Goal: Task Accomplishment & Management: Manage account settings

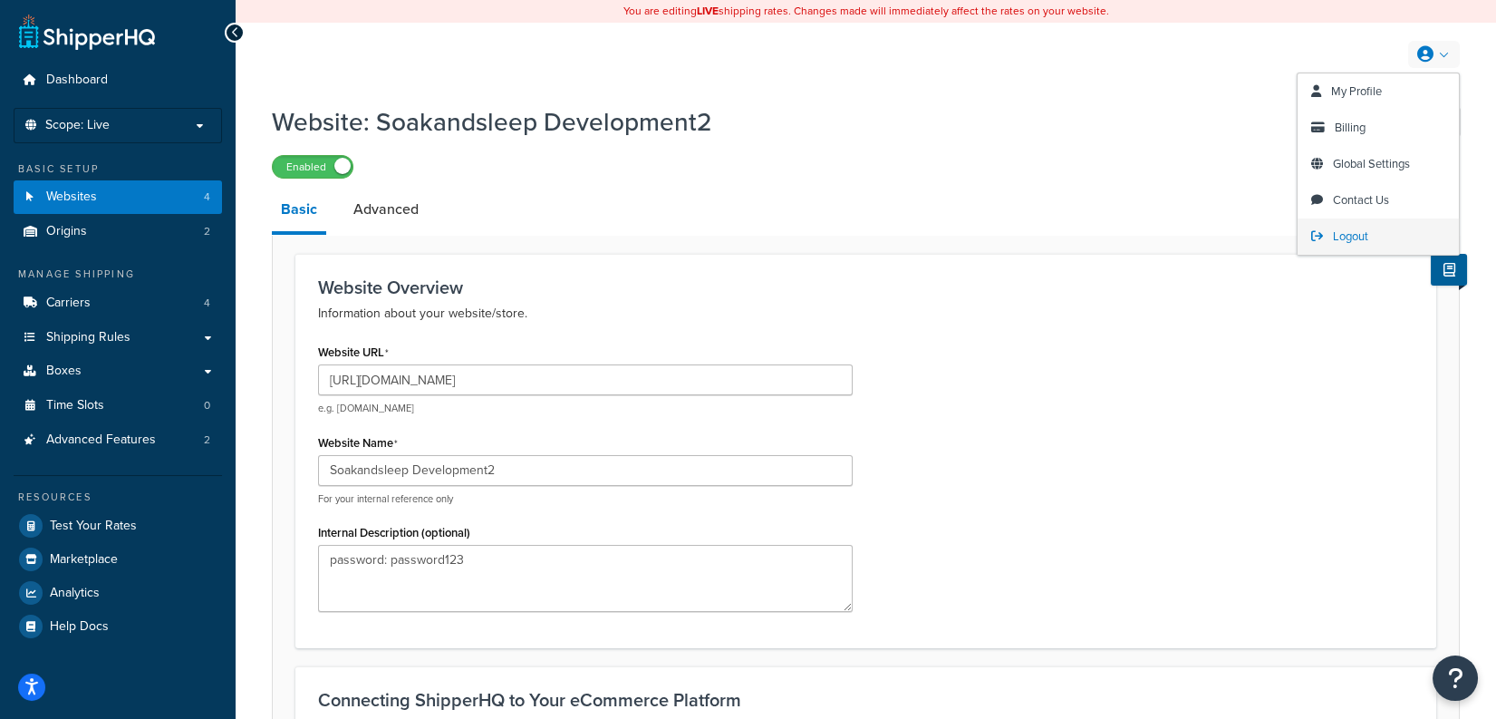
click at [1333, 240] on span "Logout" at bounding box center [1350, 235] width 35 height 17
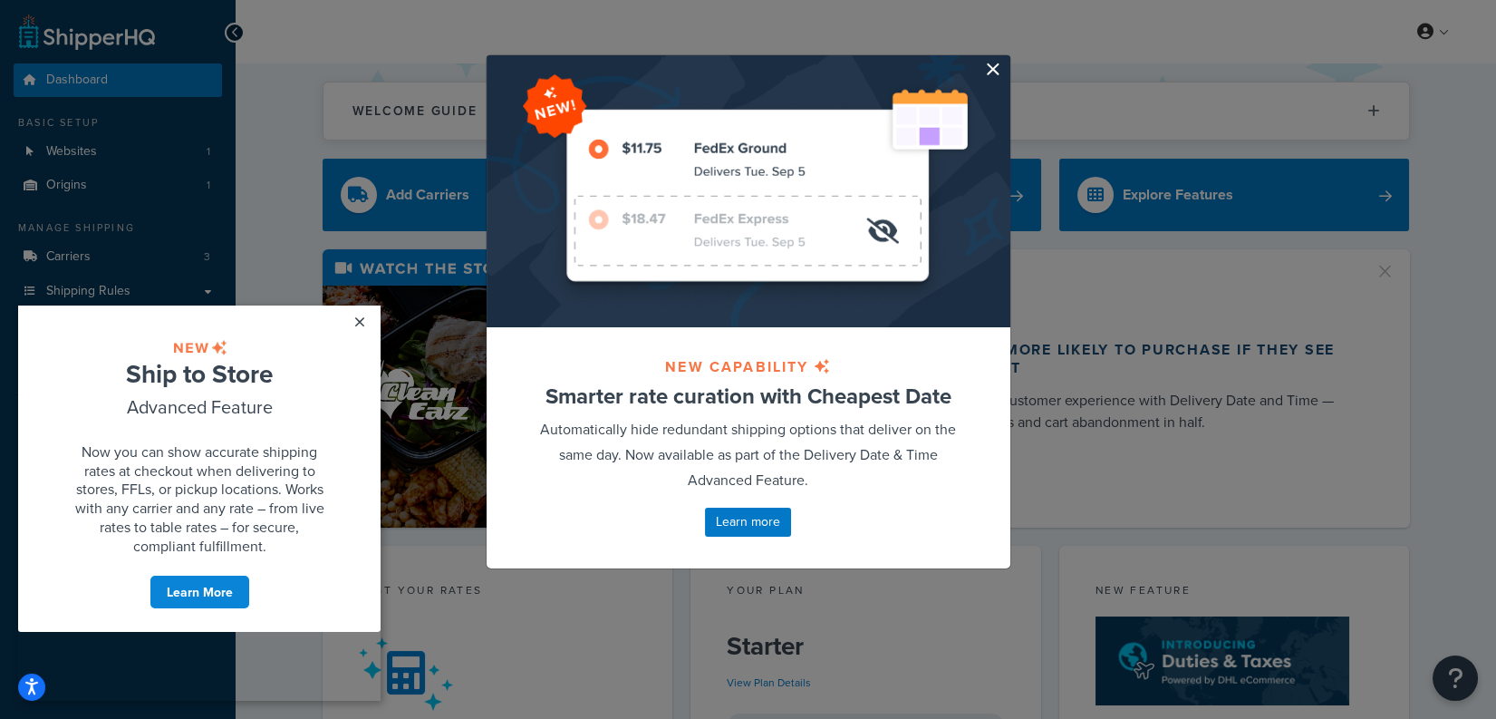
click at [1006, 60] on button "button" at bounding box center [1008, 57] width 5 height 5
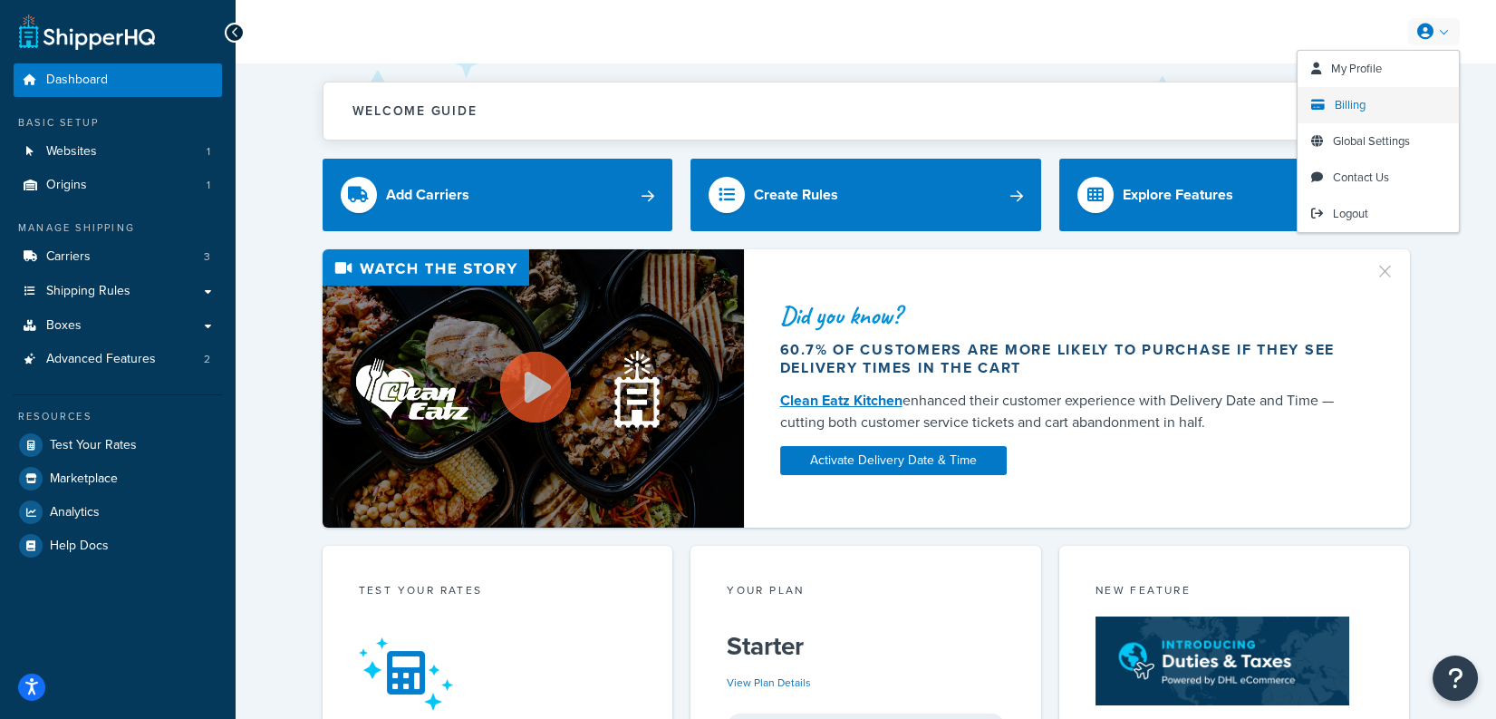
click at [1369, 102] on link "Billing" at bounding box center [1378, 105] width 161 height 36
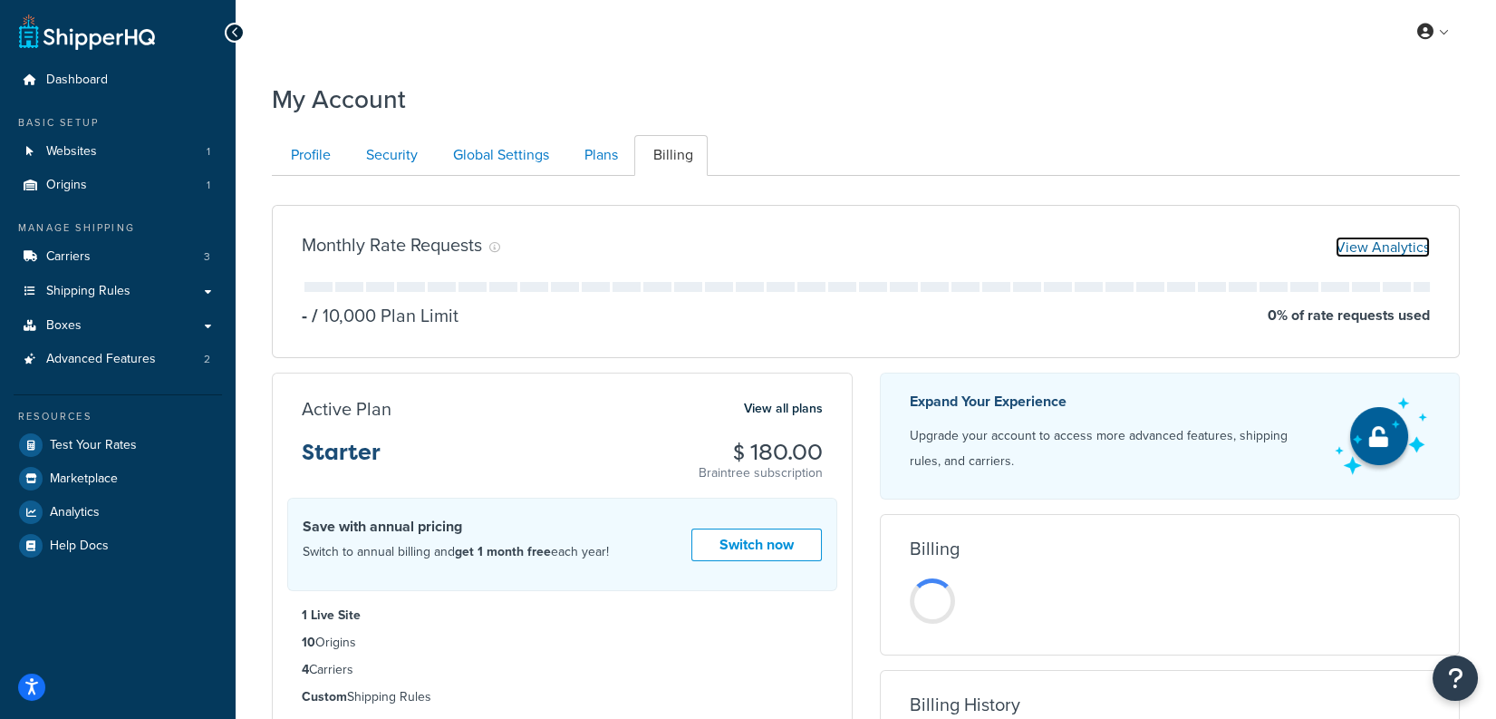
click at [1375, 256] on link "View Analytics" at bounding box center [1383, 247] width 94 height 21
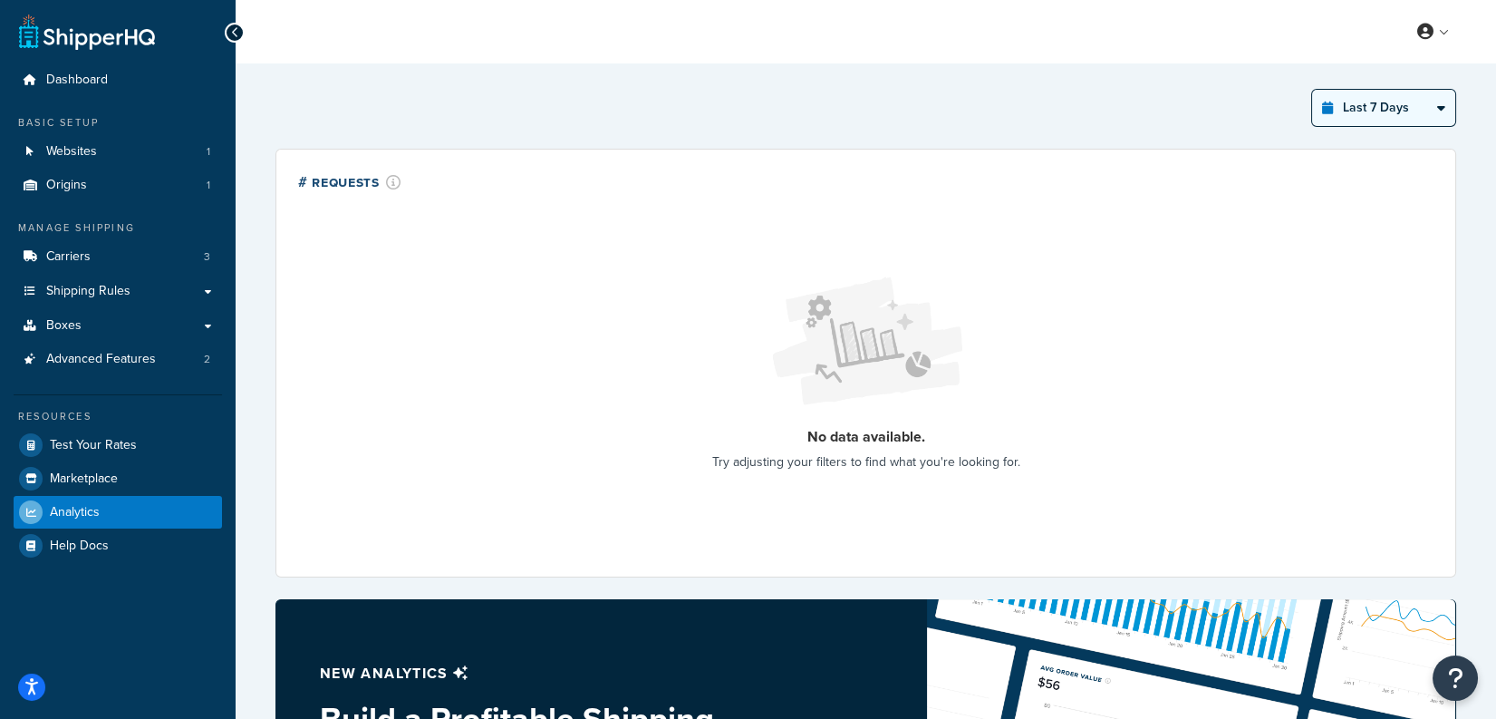
click at [1398, 104] on select "Last 24 Hours Last 7 Days Last 30 Days Last 3 Months Last 6 Months Last 12 Mont…" at bounding box center [1383, 108] width 143 height 36
select select "last_30_days"
click at [1312, 90] on select "Last 24 Hours Last 7 Days Last 30 Days Last 3 Months Last 6 Months Last 12 Mont…" at bounding box center [1383, 108] width 143 height 36
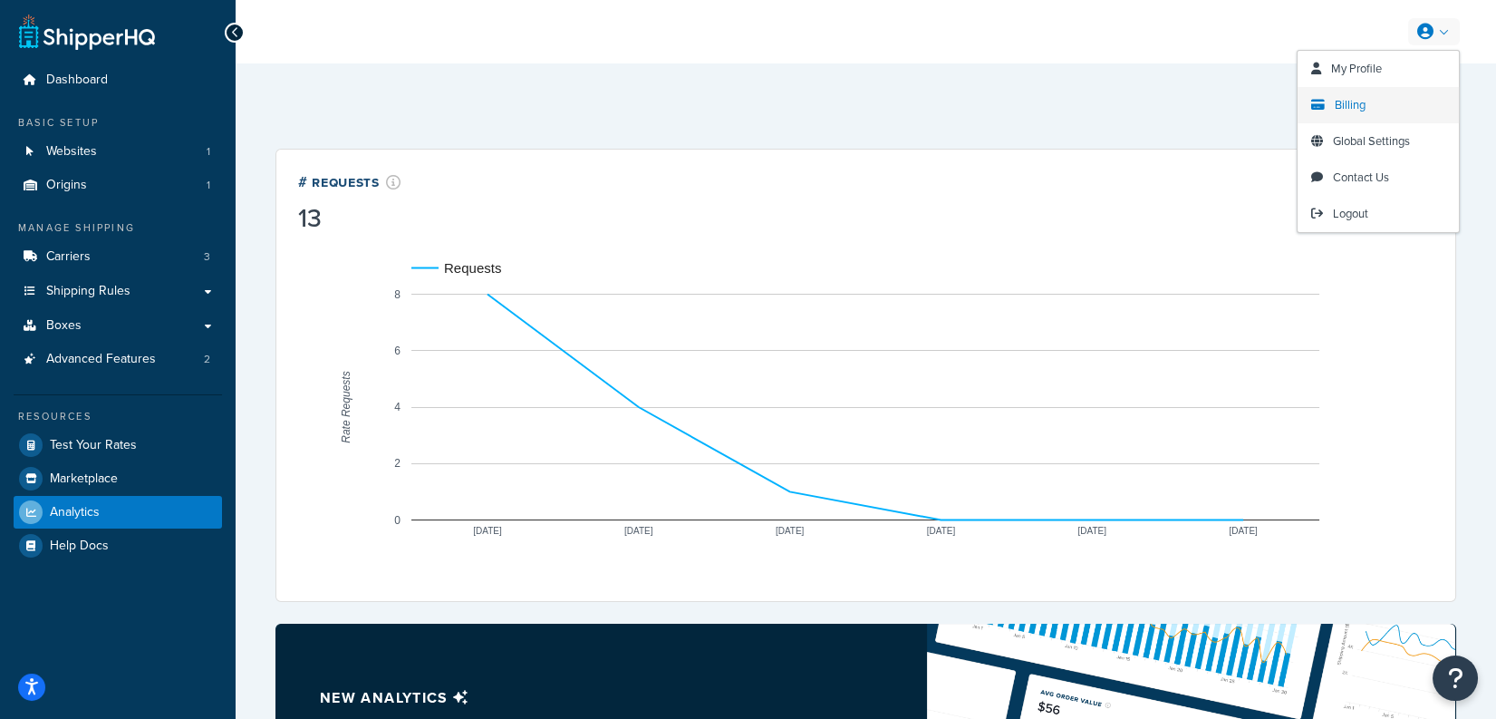
click at [1368, 99] on link "Billing" at bounding box center [1378, 105] width 161 height 36
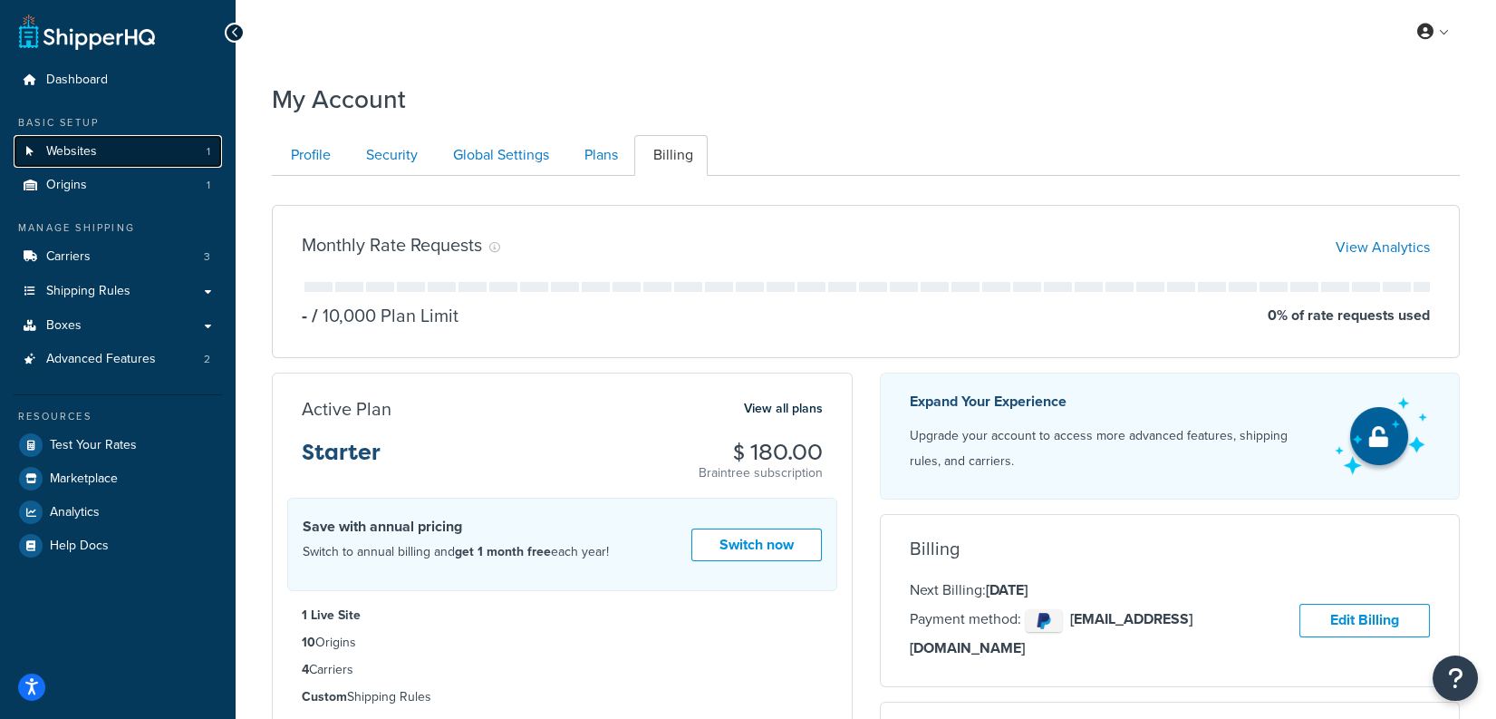
click at [121, 155] on link "Websites 1" at bounding box center [118, 152] width 208 height 34
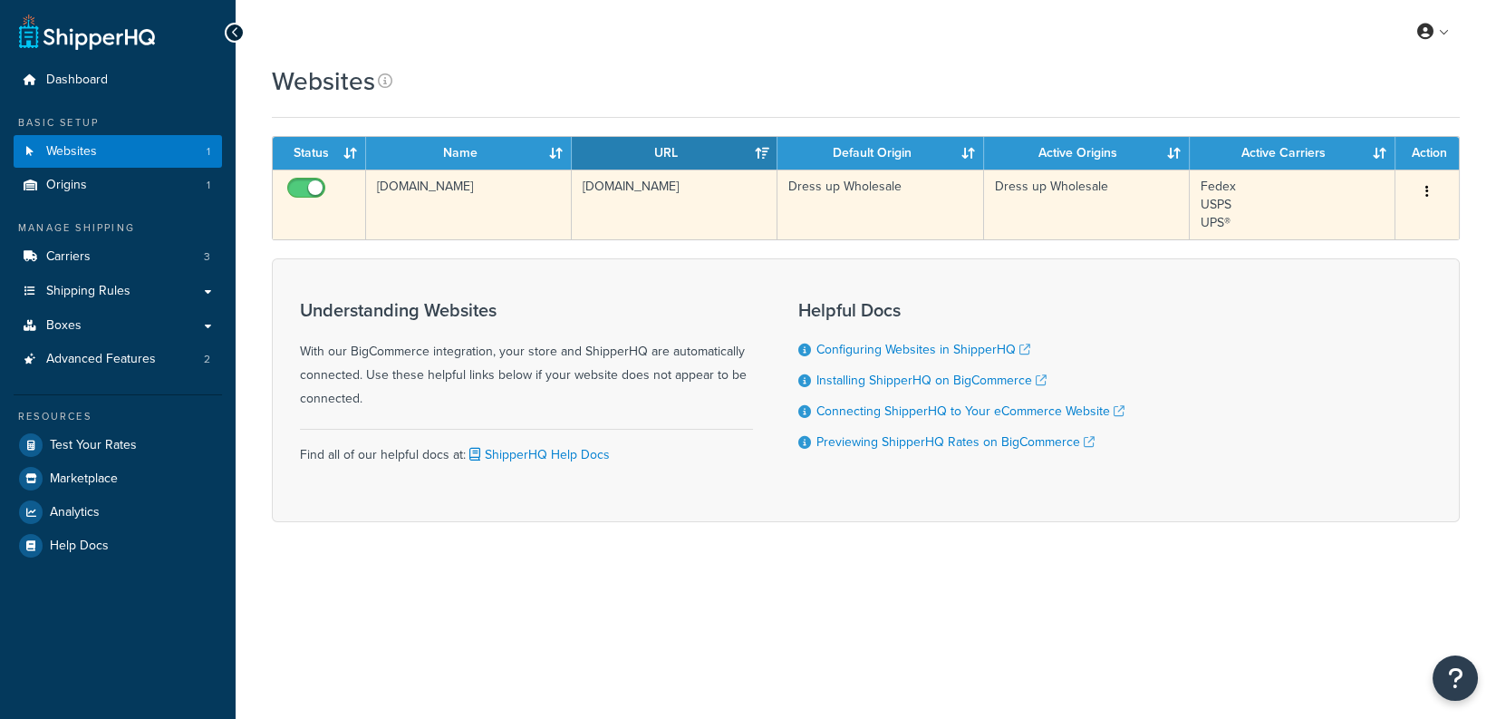
click at [497, 204] on td "Dressupwholesale.com" at bounding box center [469, 204] width 206 height 70
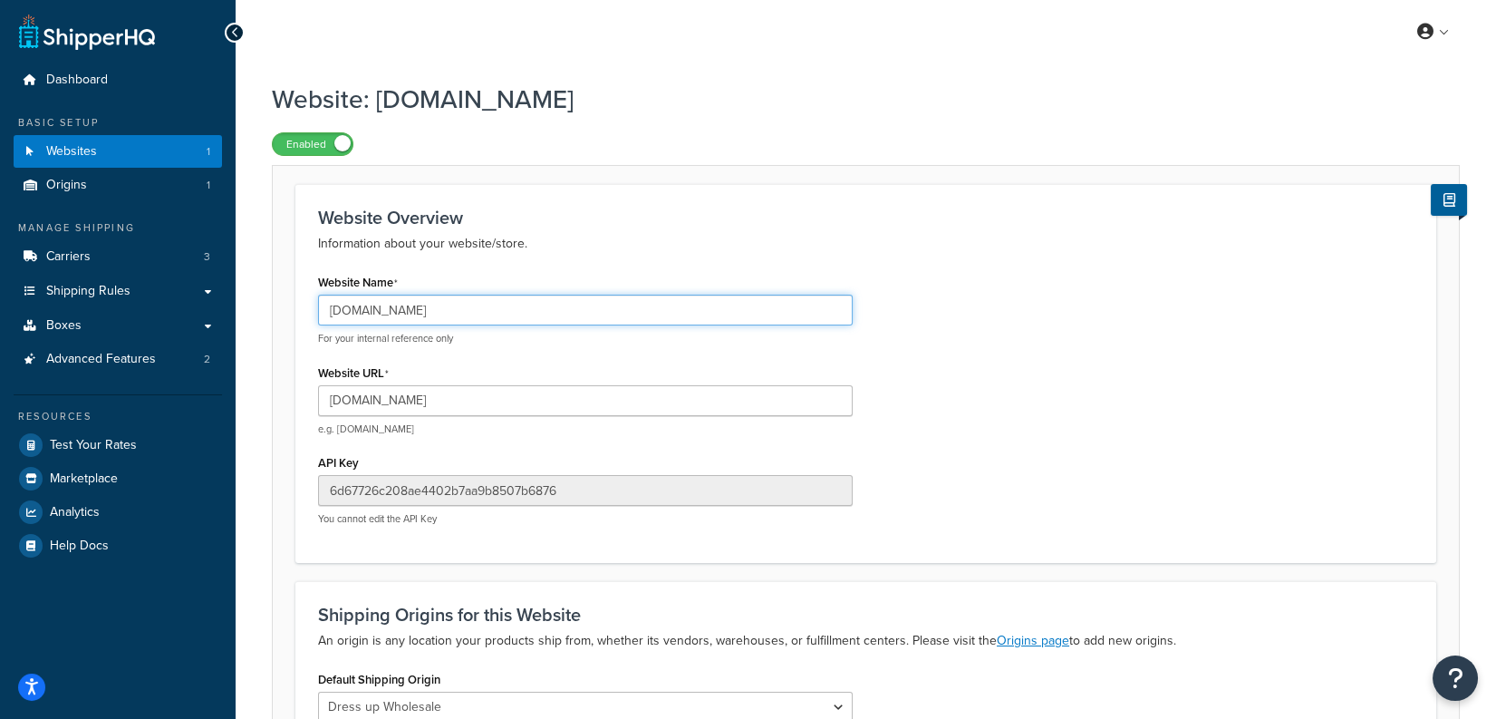
click at [536, 304] on input "Dressupwholesale.com" at bounding box center [585, 310] width 535 height 31
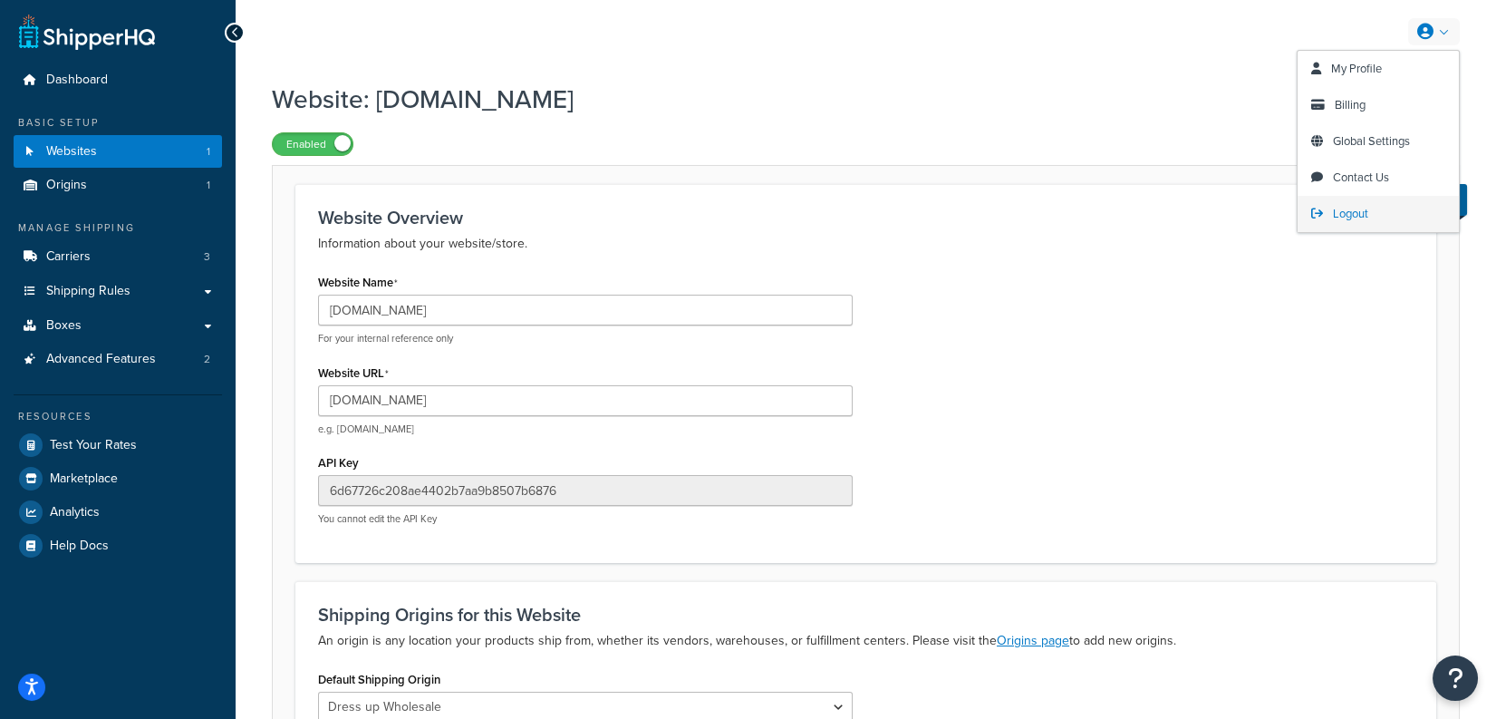
click at [1369, 210] on link "Logout" at bounding box center [1378, 214] width 161 height 36
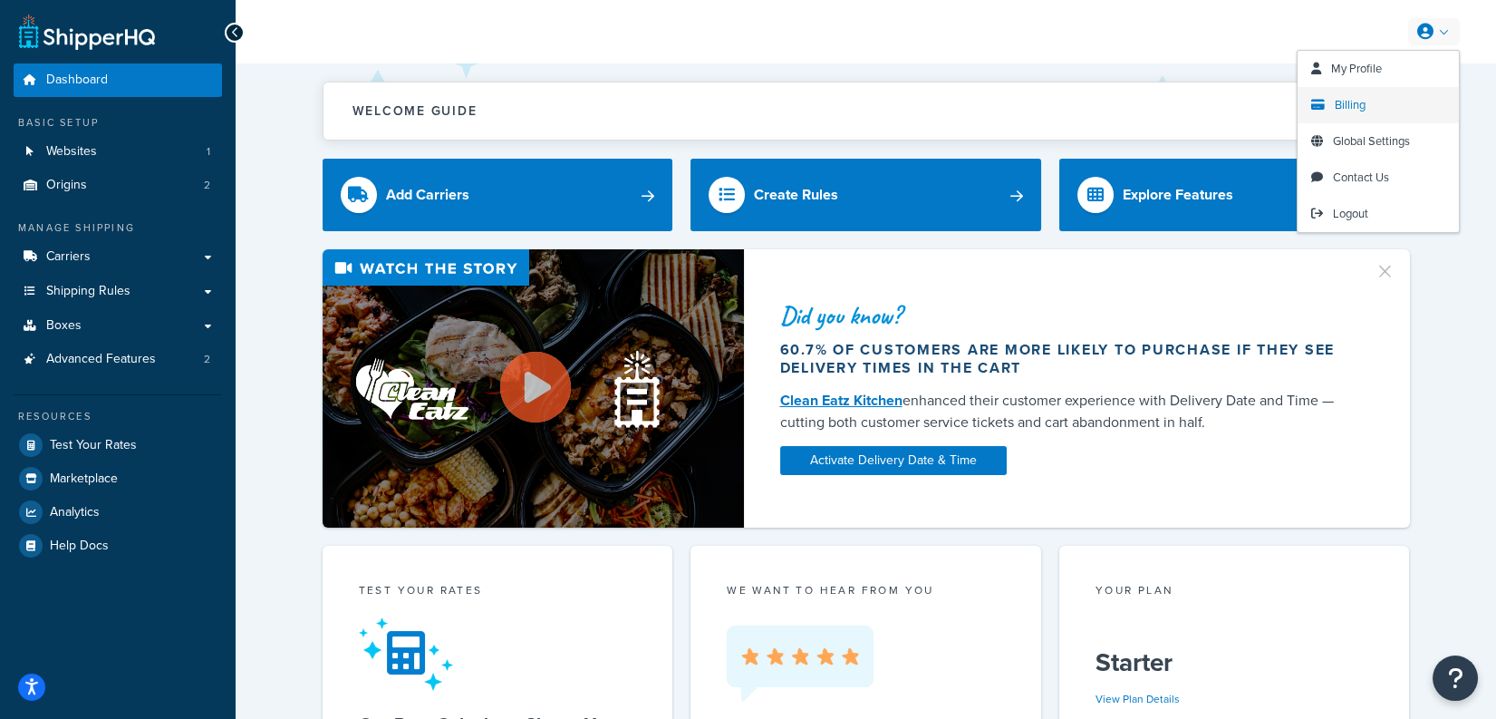
click at [1367, 98] on link "Billing" at bounding box center [1378, 105] width 161 height 36
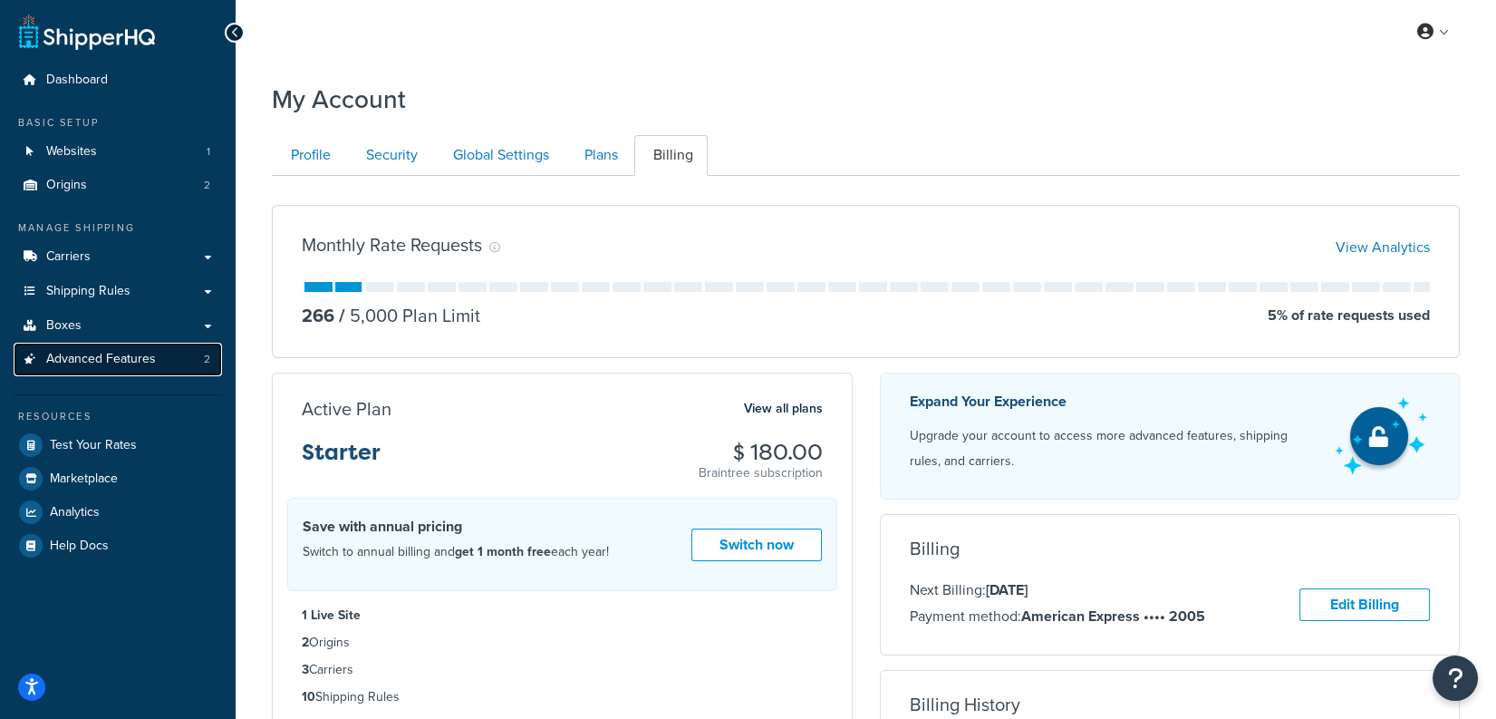
click at [187, 353] on link "Advanced Features 2" at bounding box center [118, 360] width 208 height 34
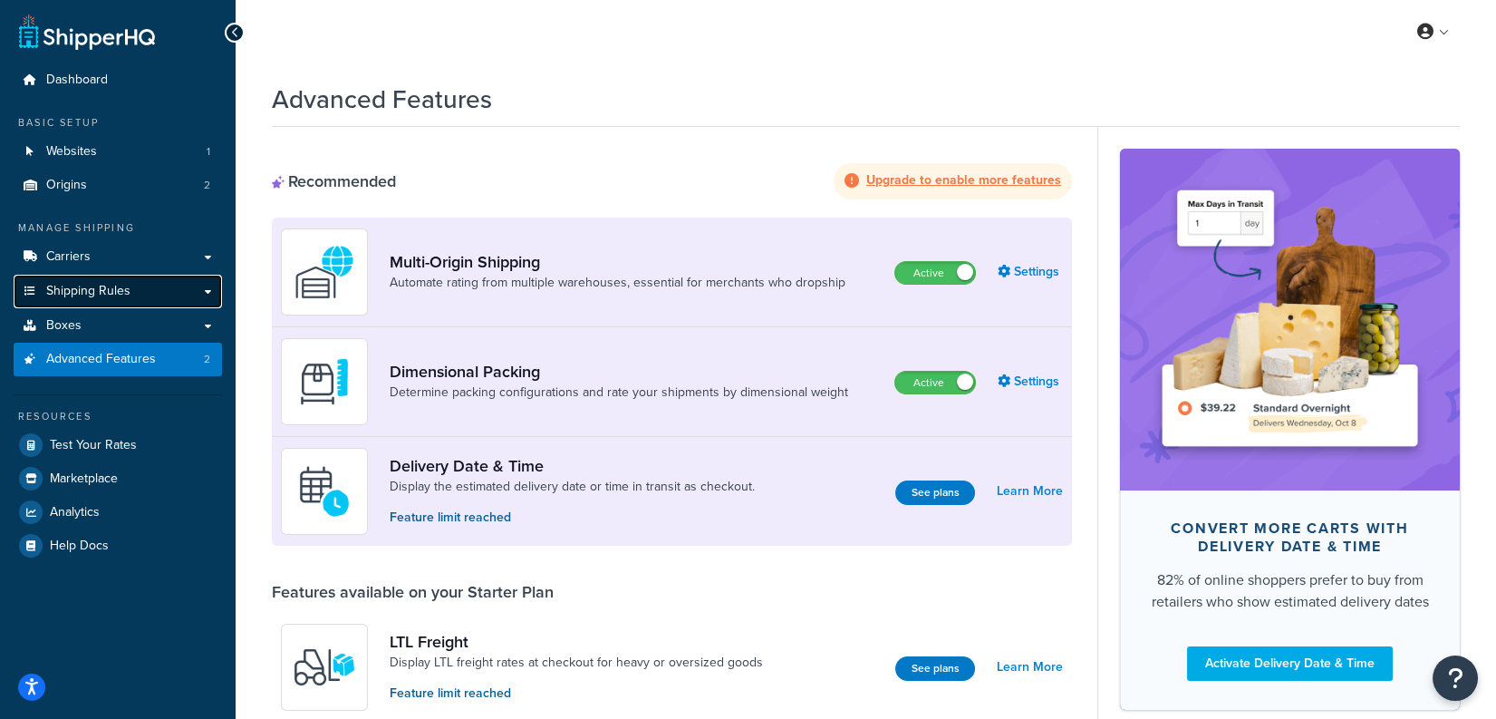
click at [137, 288] on link "Shipping Rules" at bounding box center [118, 292] width 208 height 34
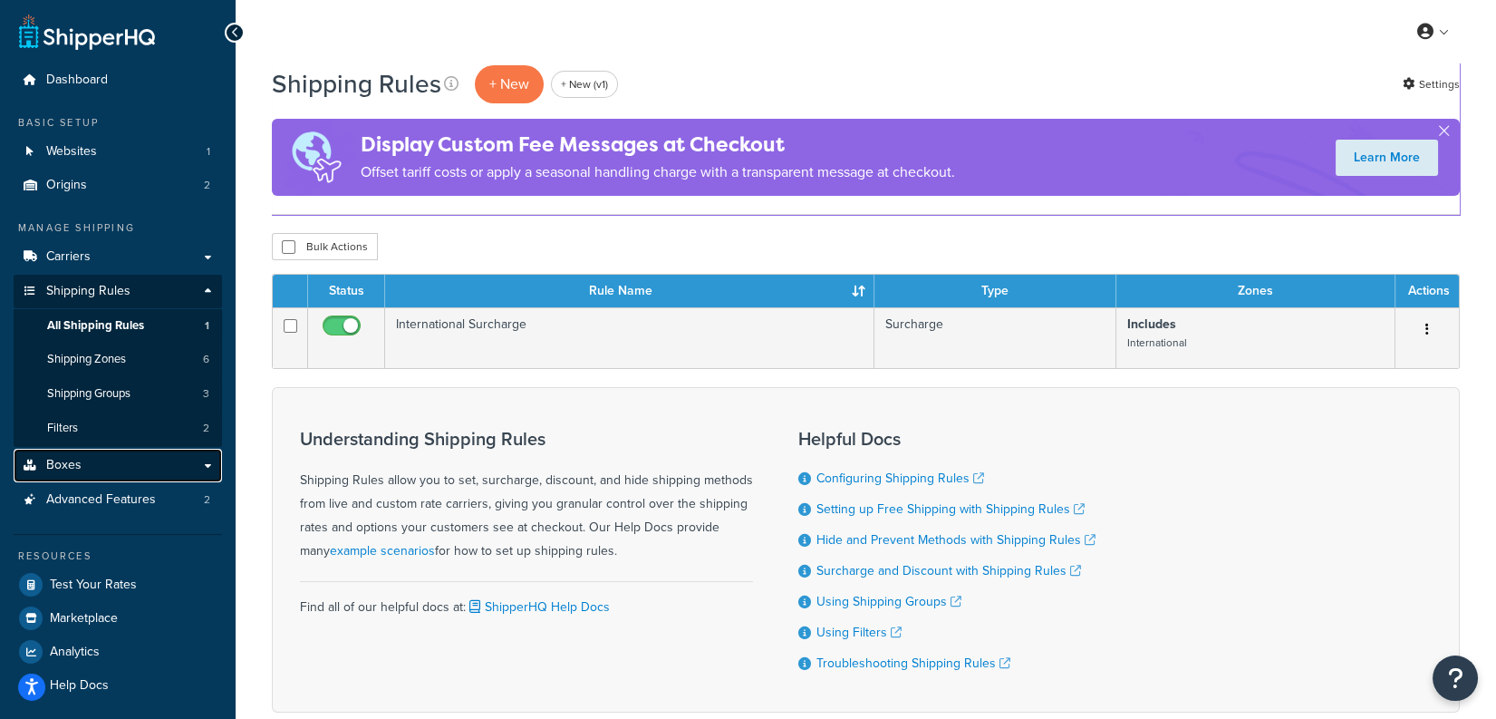
click at [144, 455] on link "Boxes" at bounding box center [118, 466] width 208 height 34
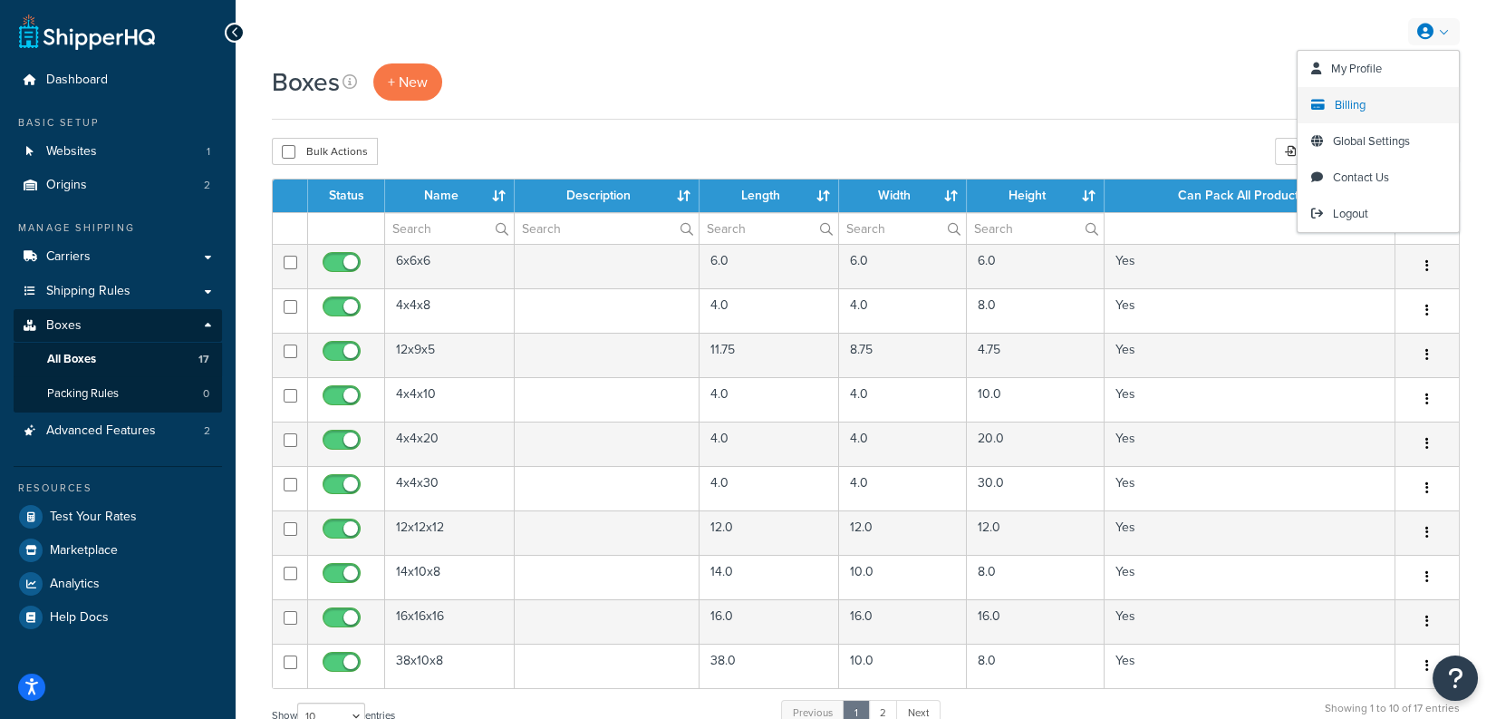
click at [1361, 100] on span "Billing" at bounding box center [1350, 104] width 31 height 17
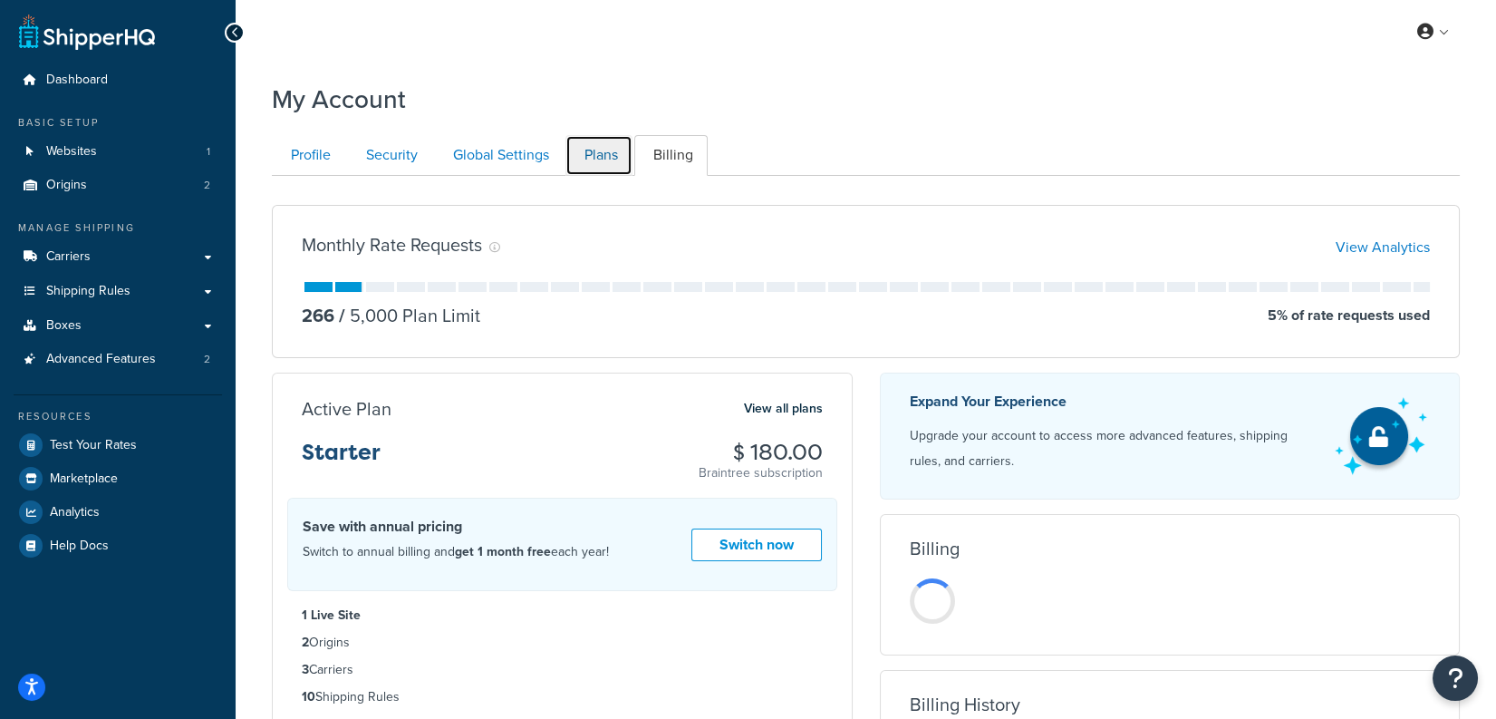
click at [617, 163] on link "Plans" at bounding box center [599, 155] width 67 height 41
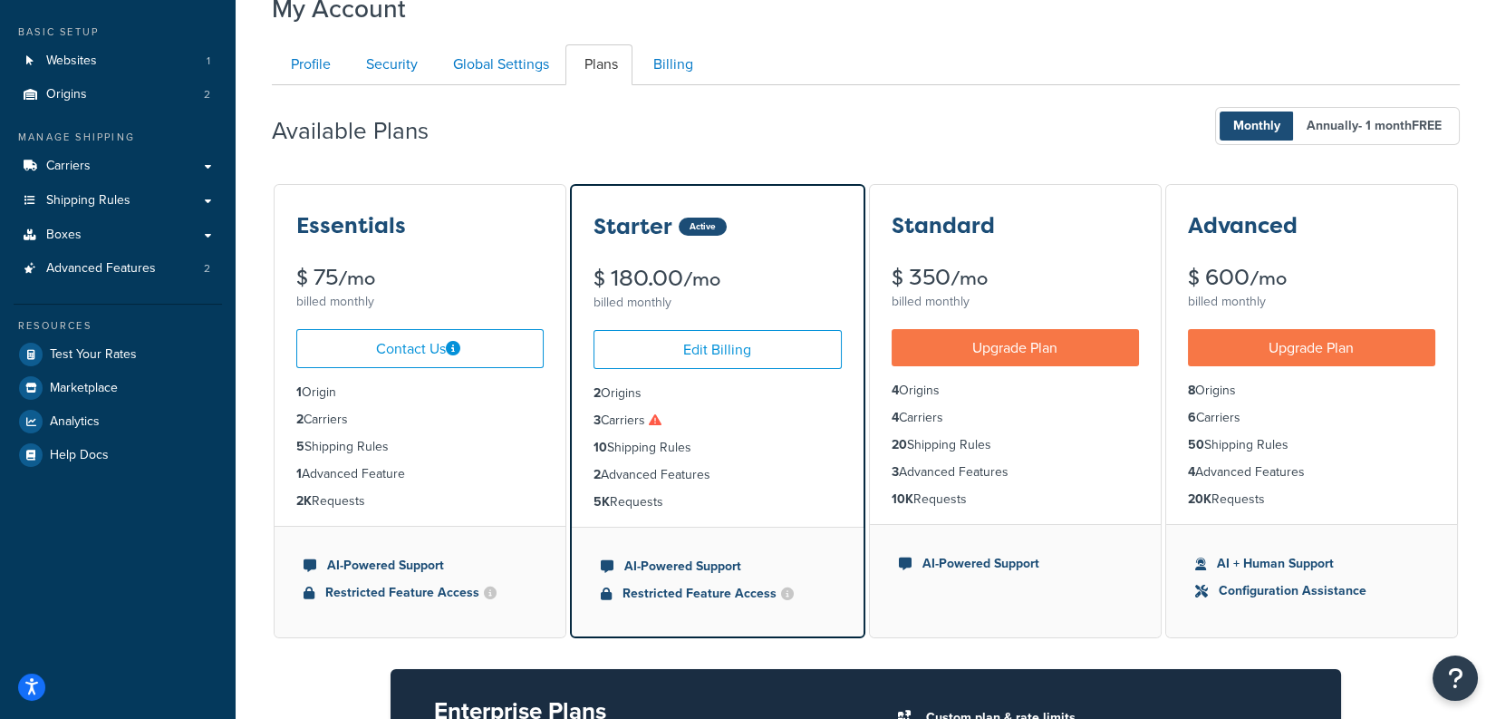
scroll to position [90, 0]
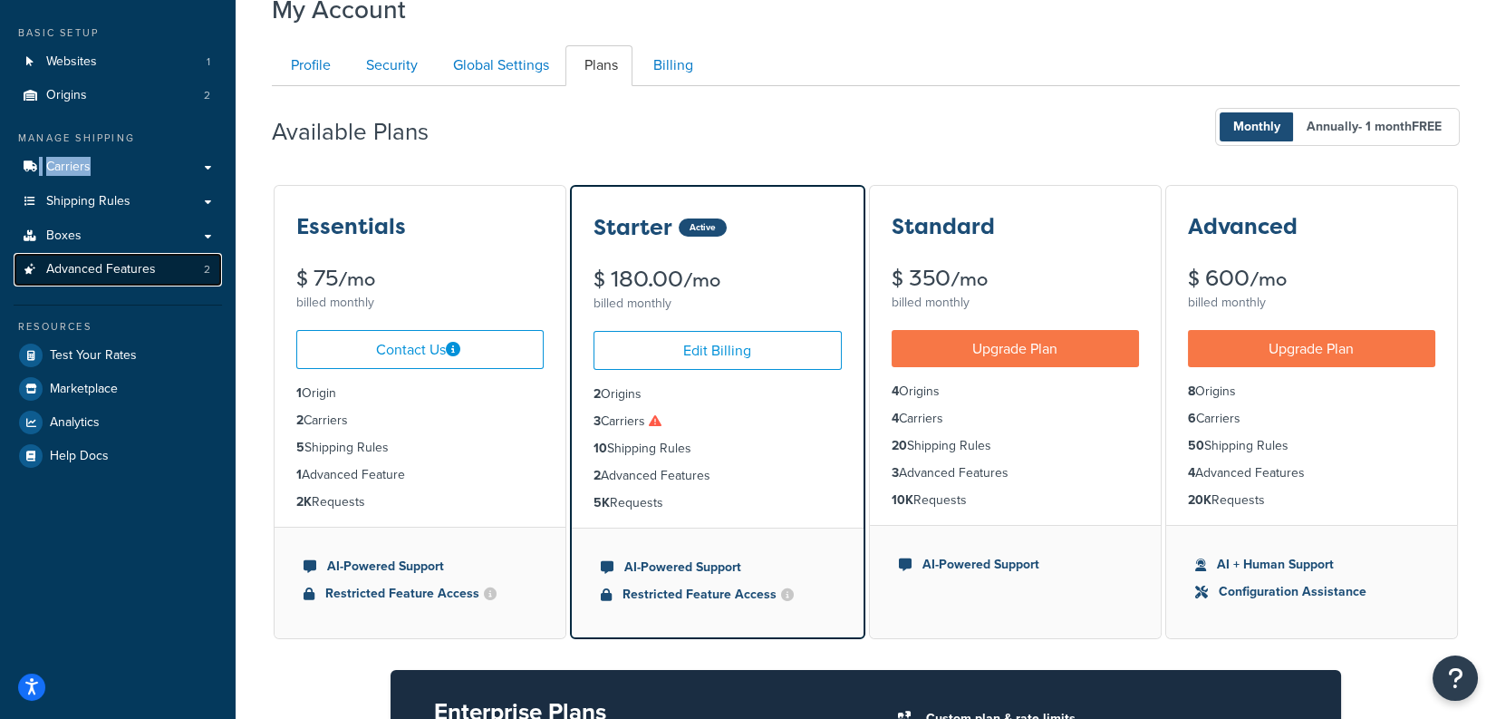
click at [189, 265] on link "Advanced Features 2" at bounding box center [118, 270] width 208 height 34
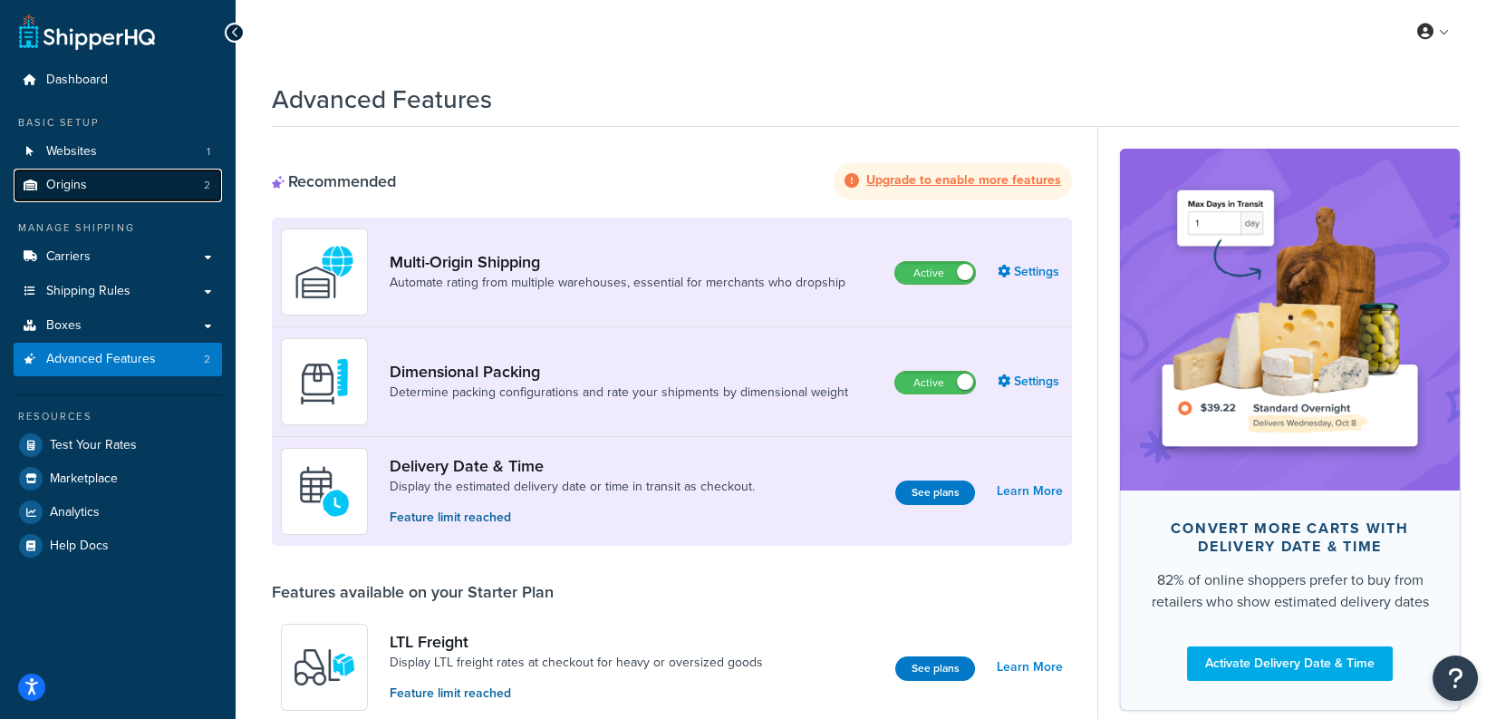
click at [126, 195] on link "Origins 2" at bounding box center [118, 186] width 208 height 34
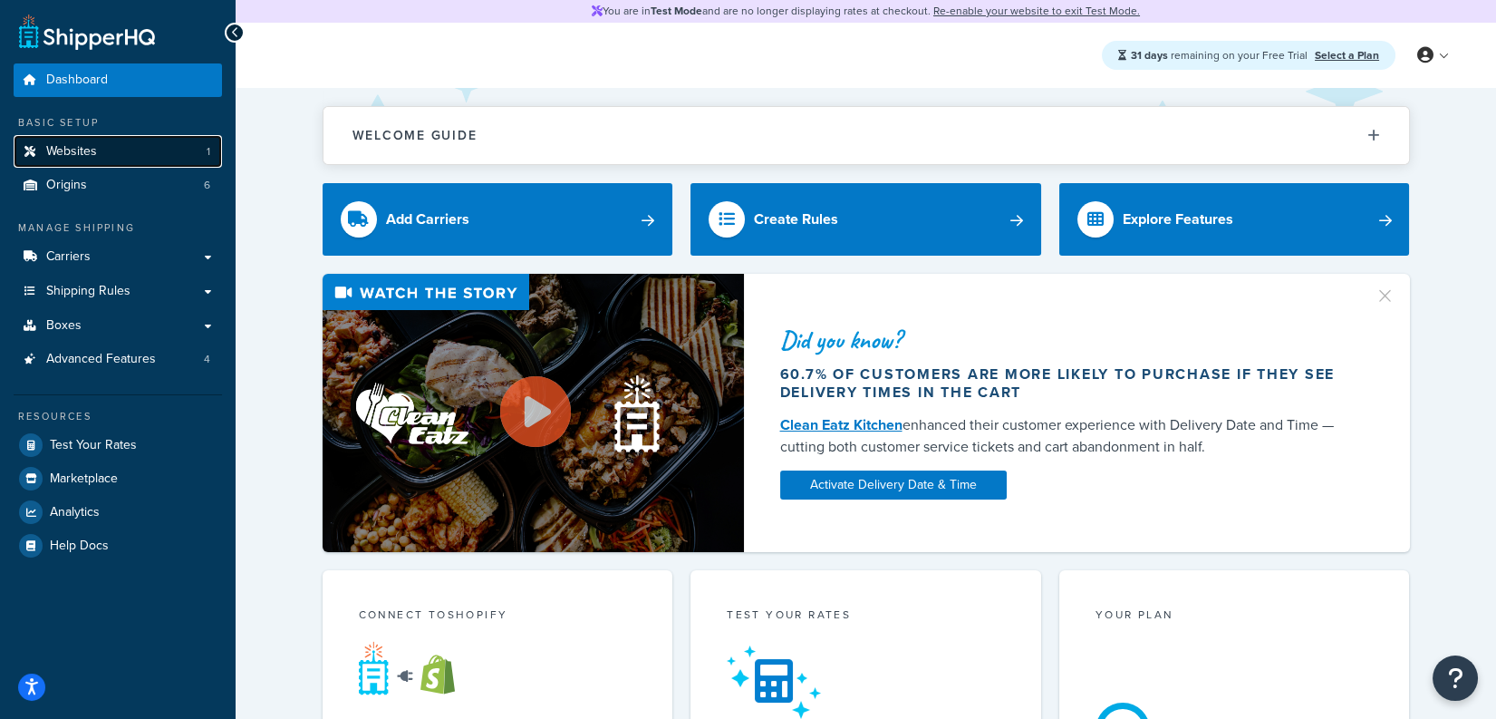
click at [61, 162] on link "Websites 1" at bounding box center [118, 152] width 208 height 34
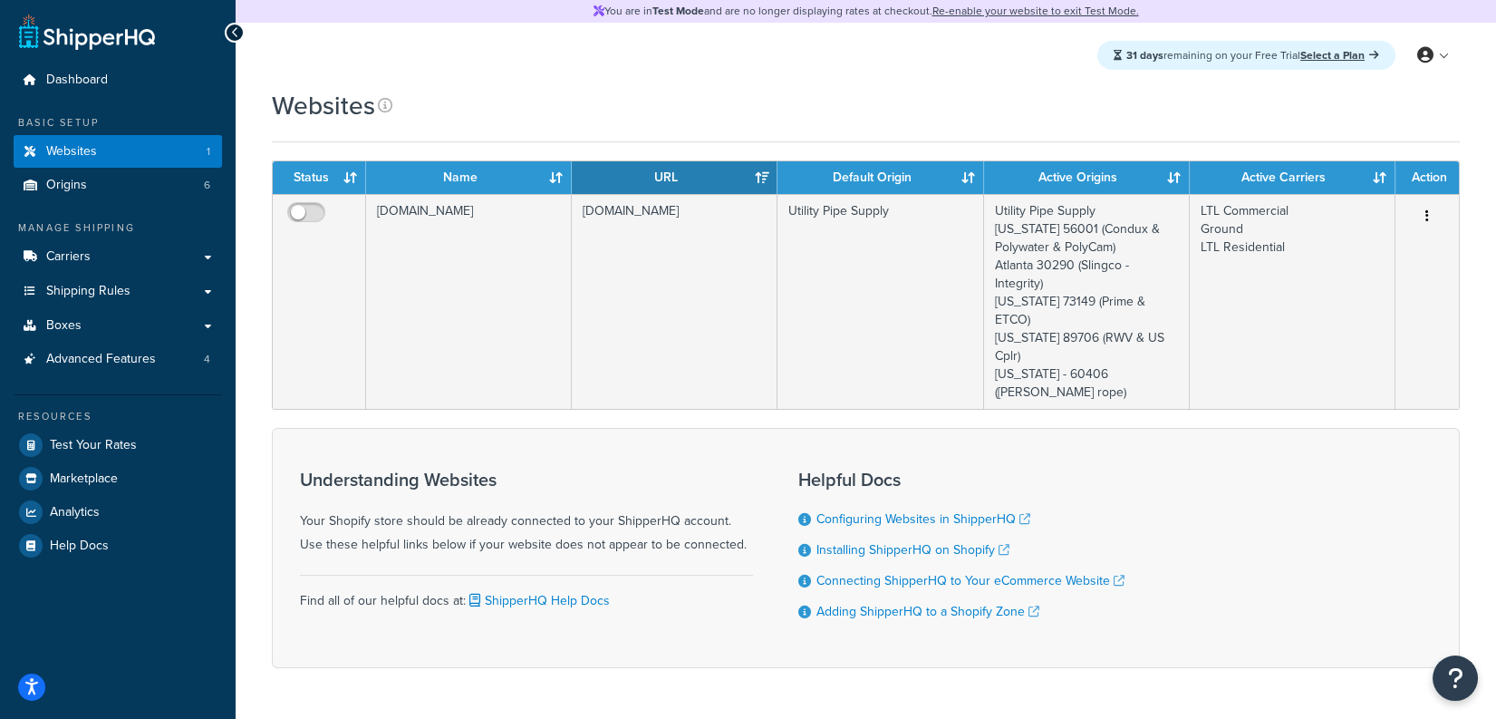
click at [704, 6] on strong "Test Mode" at bounding box center [679, 11] width 52 height 16
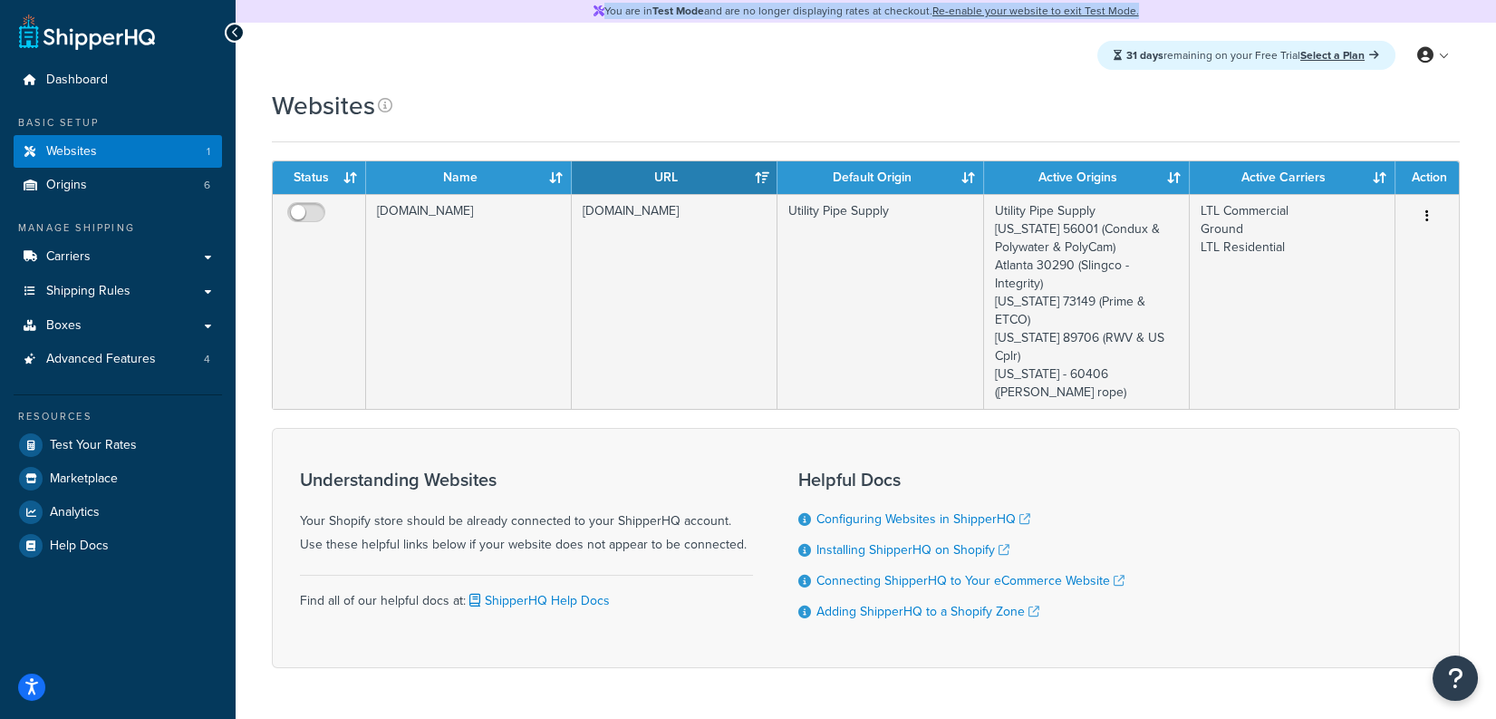
click at [704, 6] on strong "Test Mode" at bounding box center [679, 11] width 52 height 16
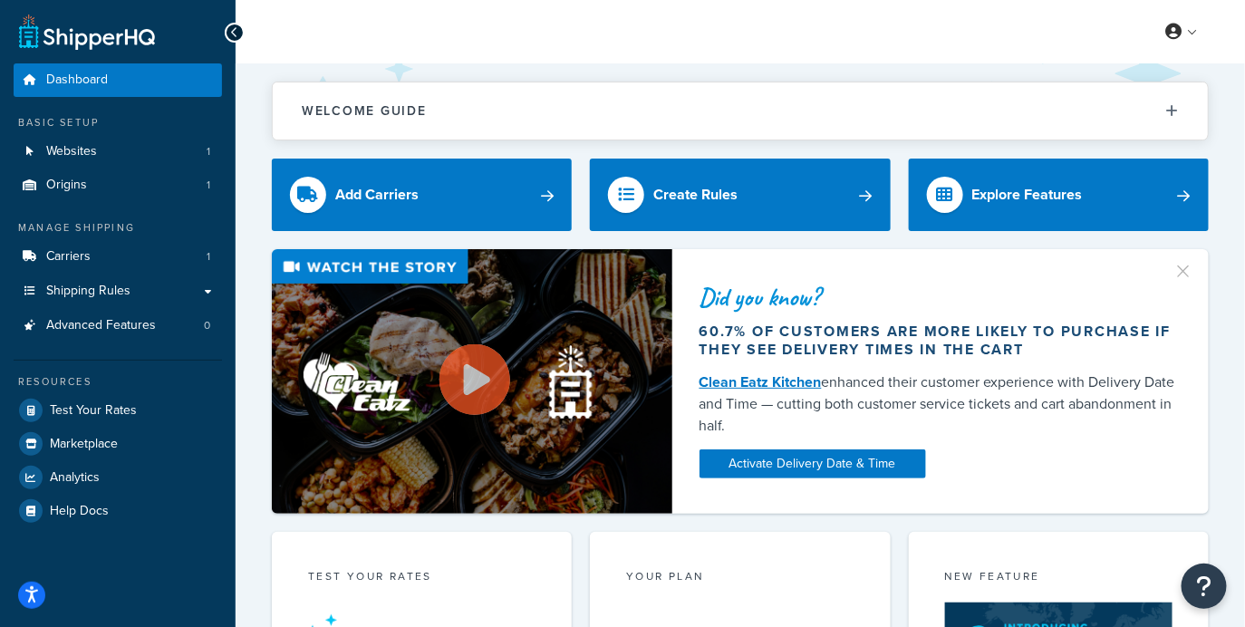
click at [102, 238] on div "Manage Shipping Carriers 1 Shipping Rules Shipping Rules All Shipping Rules 1 S…" at bounding box center [118, 280] width 208 height 121
click at [97, 254] on link "Carriers 1" at bounding box center [118, 257] width 208 height 34
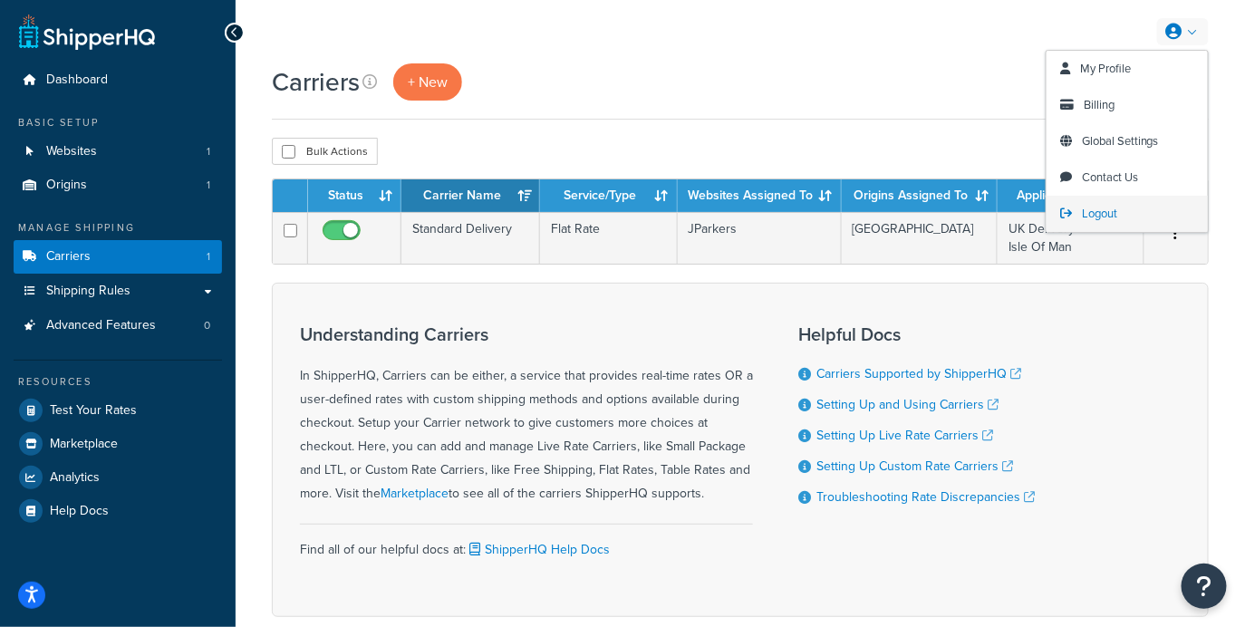
click at [1114, 210] on span "Logout" at bounding box center [1099, 213] width 35 height 17
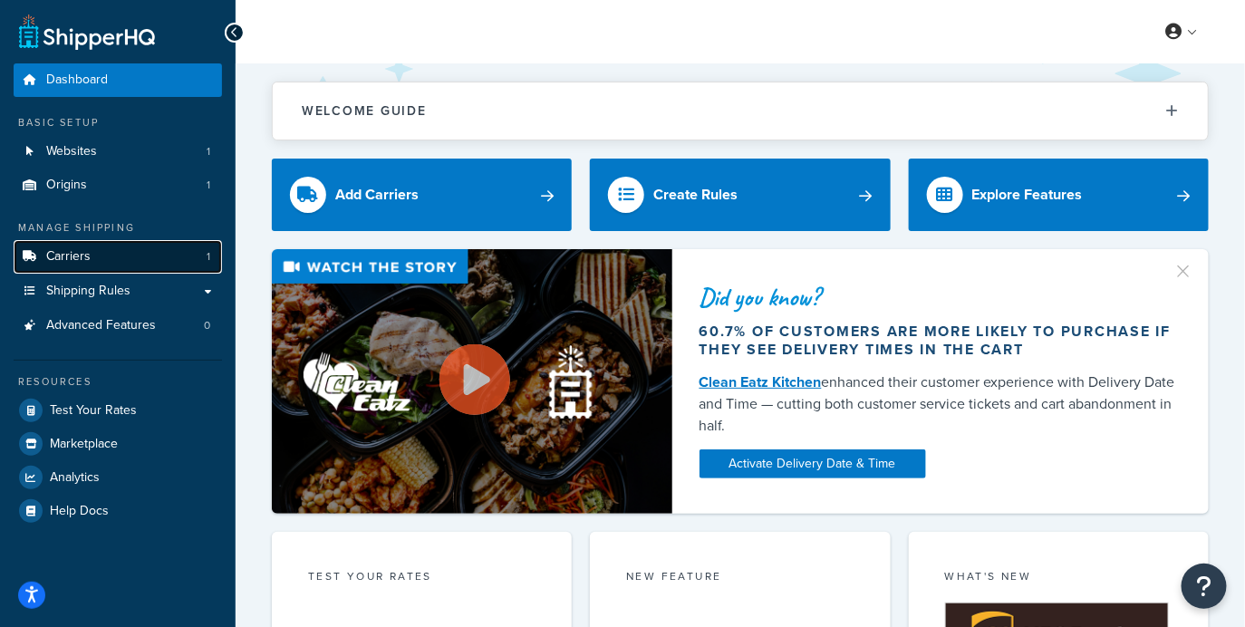
click at [203, 267] on link "Carriers 1" at bounding box center [118, 257] width 208 height 34
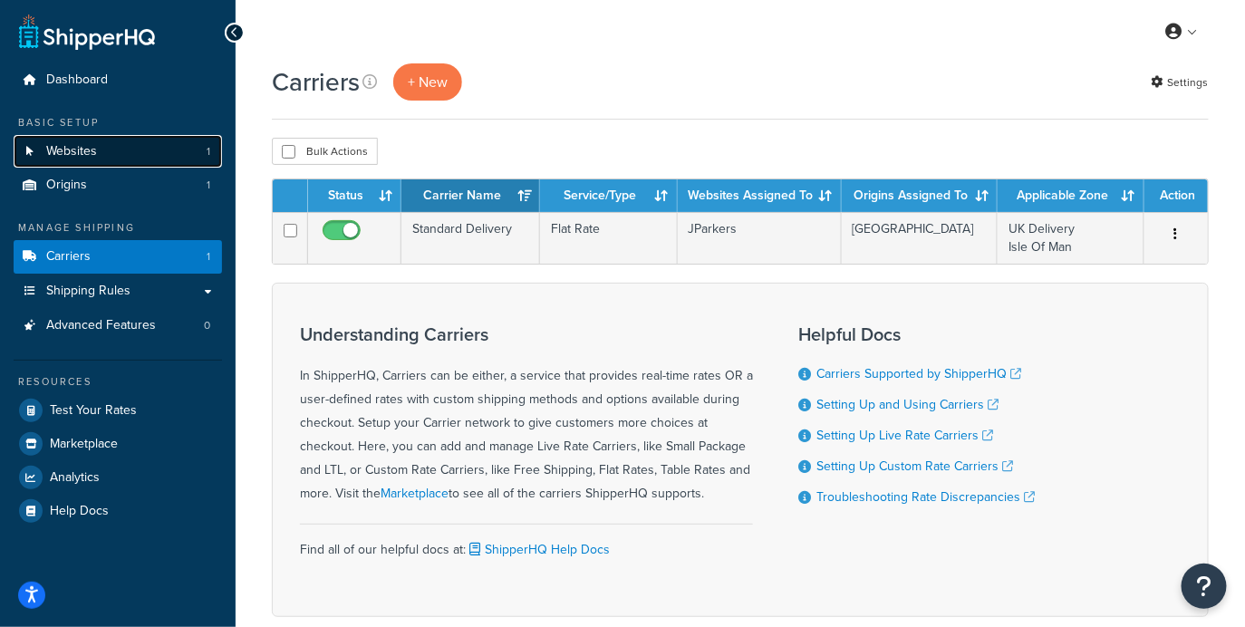
click at [85, 160] on link "Websites 1" at bounding box center [118, 152] width 208 height 34
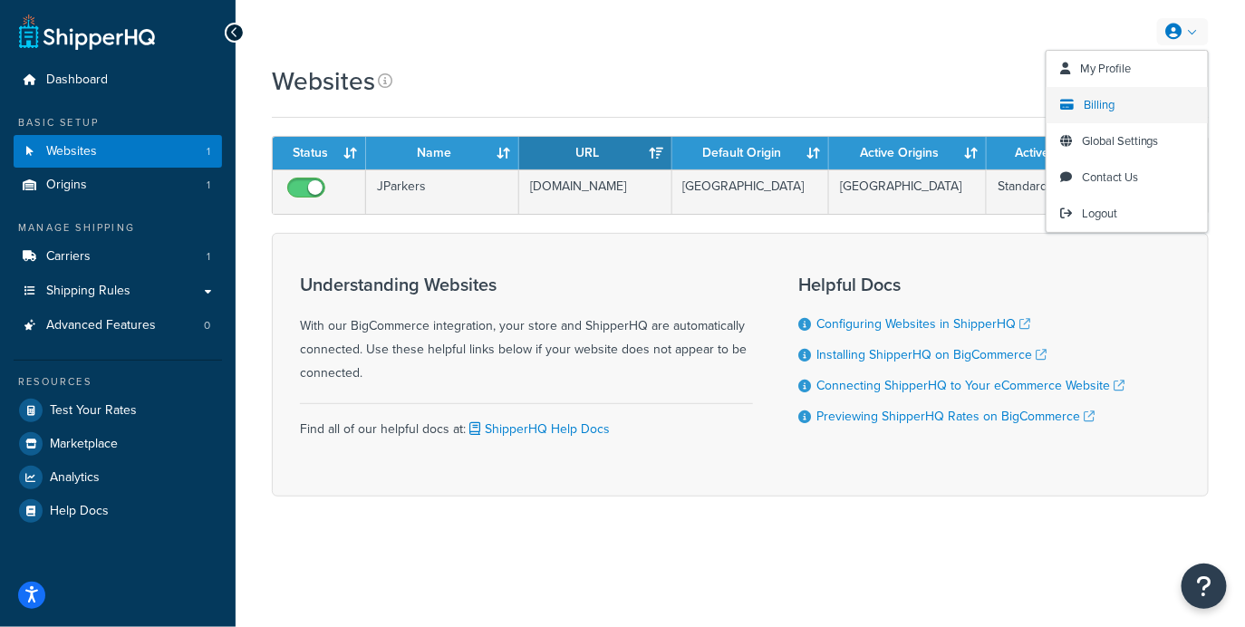
click at [1124, 108] on link "Billing" at bounding box center [1127, 105] width 161 height 36
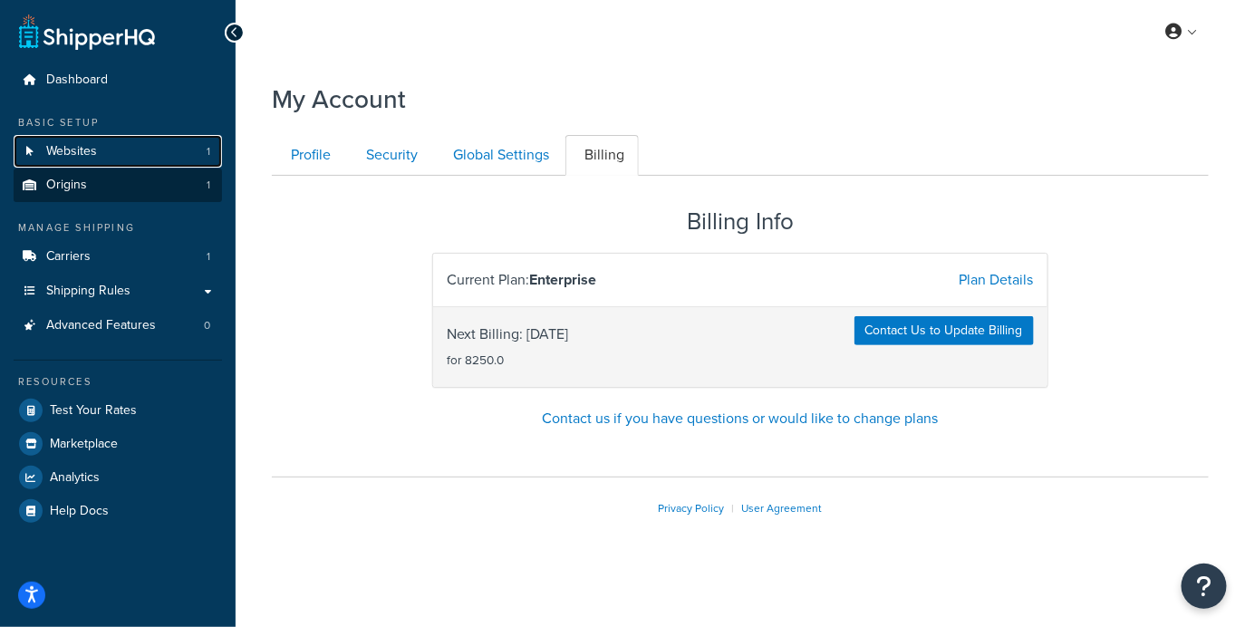
drag, startPoint x: 150, startPoint y: 160, endPoint x: 156, endPoint y: 169, distance: 10.6
click at [150, 160] on link "Websites 1" at bounding box center [118, 152] width 208 height 34
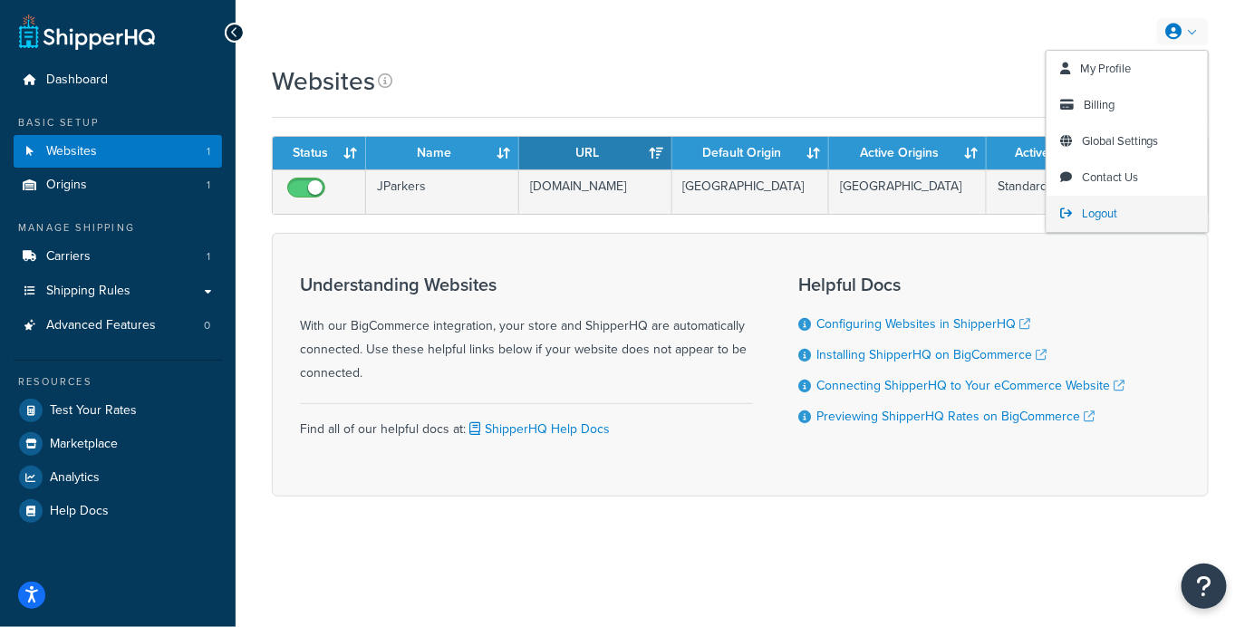
click at [1139, 210] on link "Logout" at bounding box center [1127, 214] width 161 height 36
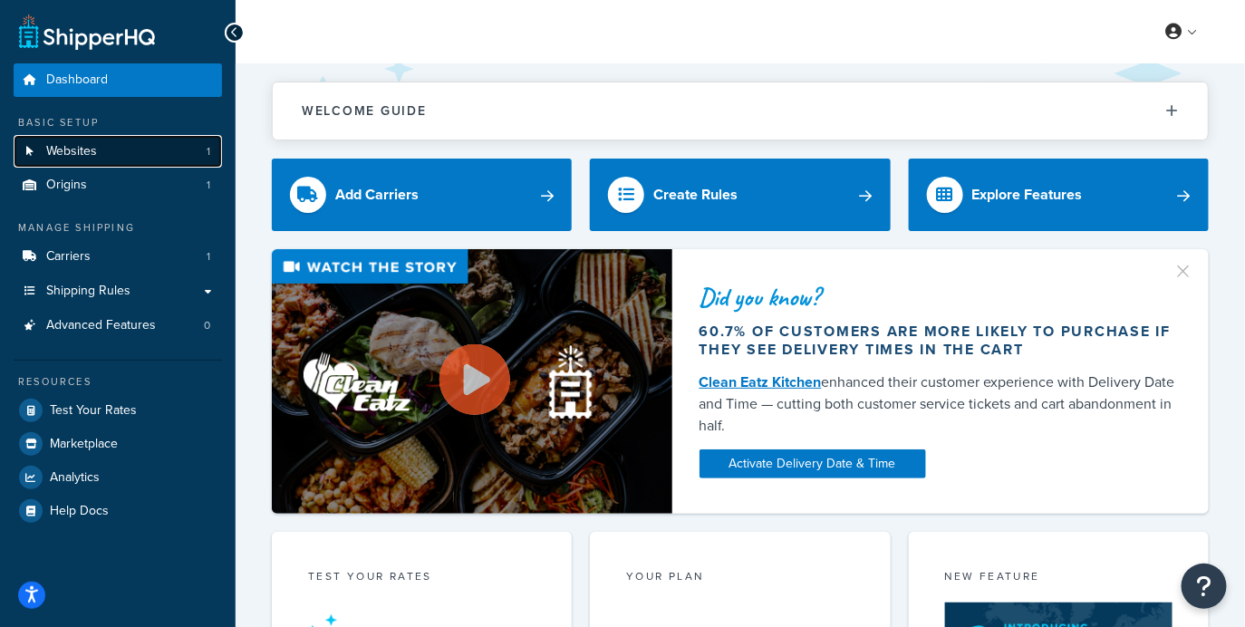
click at [152, 149] on link "Websites 1" at bounding box center [118, 152] width 208 height 34
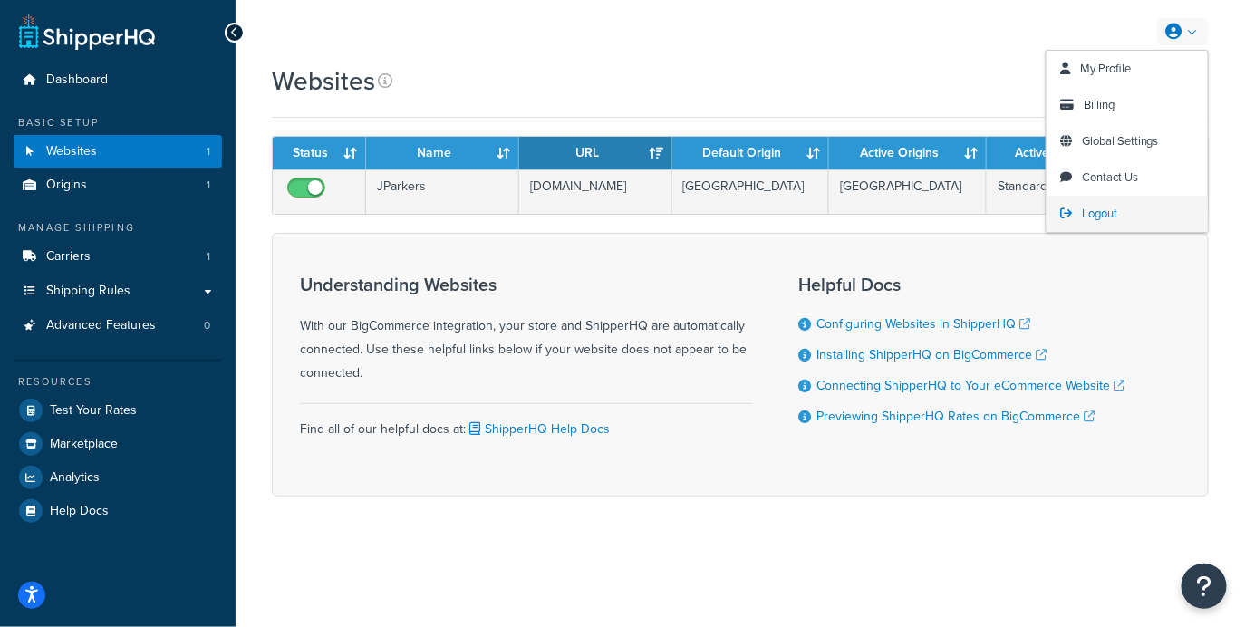
click at [1134, 218] on link "Logout" at bounding box center [1127, 214] width 161 height 36
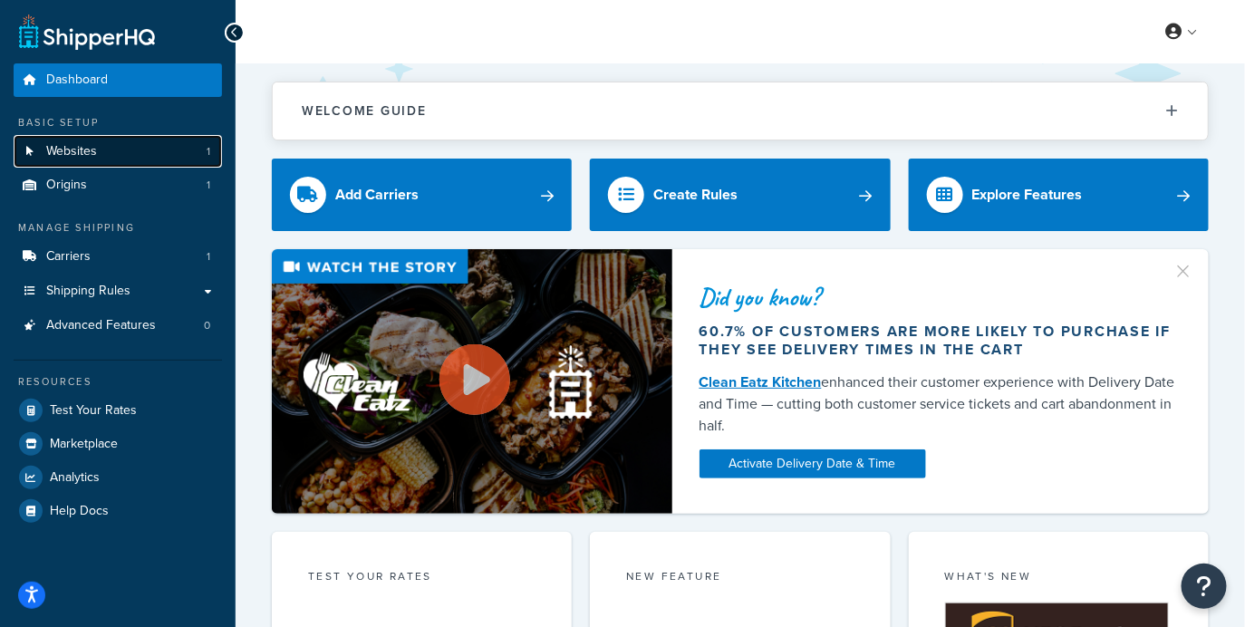
click at [209, 160] on link "Websites 1" at bounding box center [118, 152] width 208 height 34
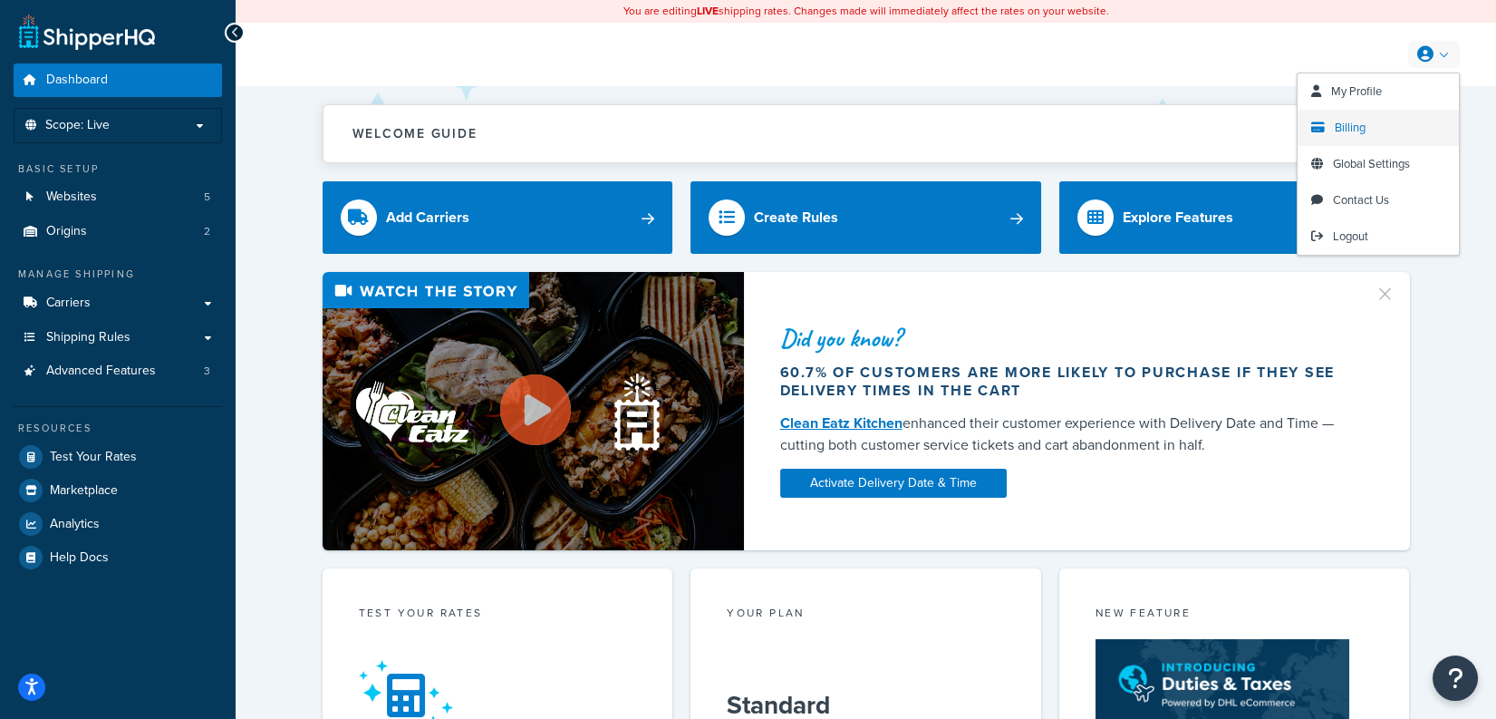
click at [1340, 134] on span "Billing" at bounding box center [1350, 127] width 31 height 17
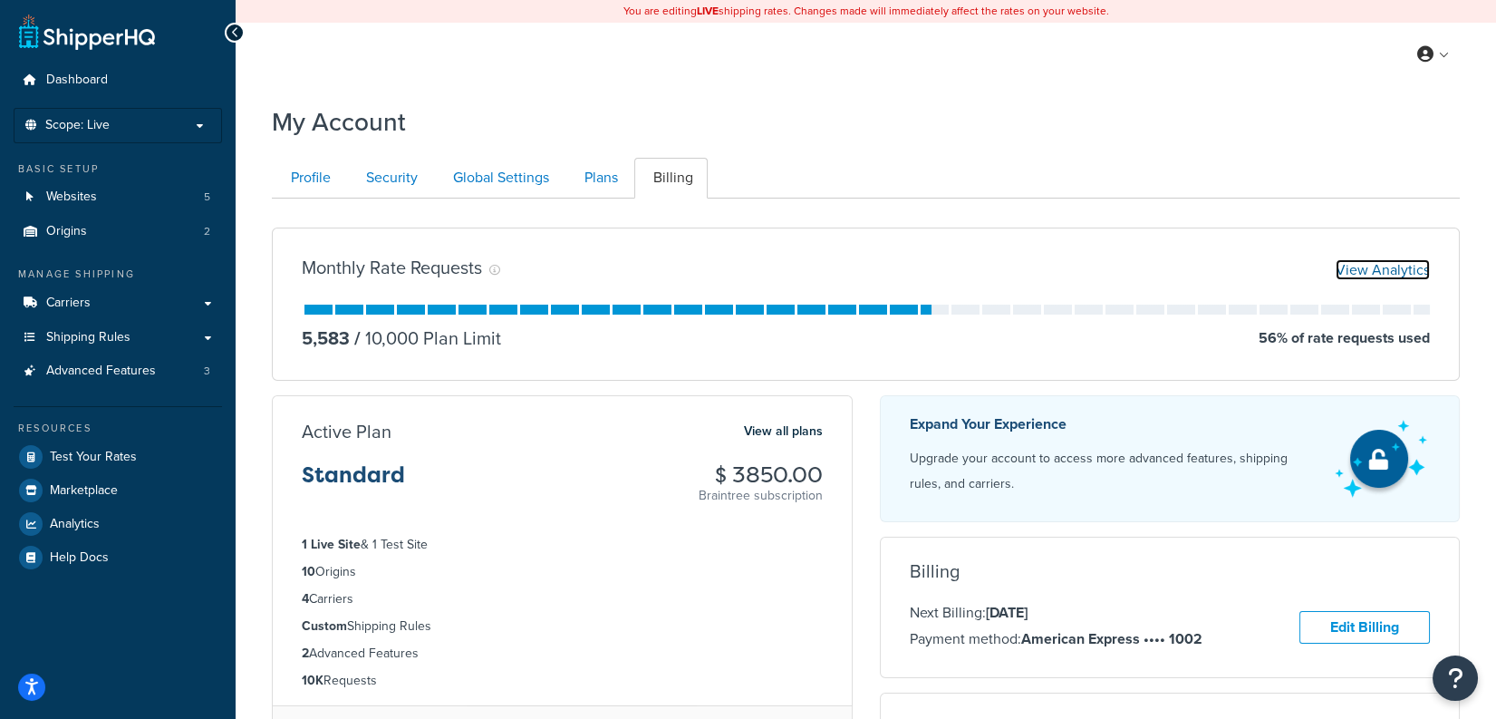
click at [1403, 266] on link "View Analytics" at bounding box center [1383, 269] width 94 height 21
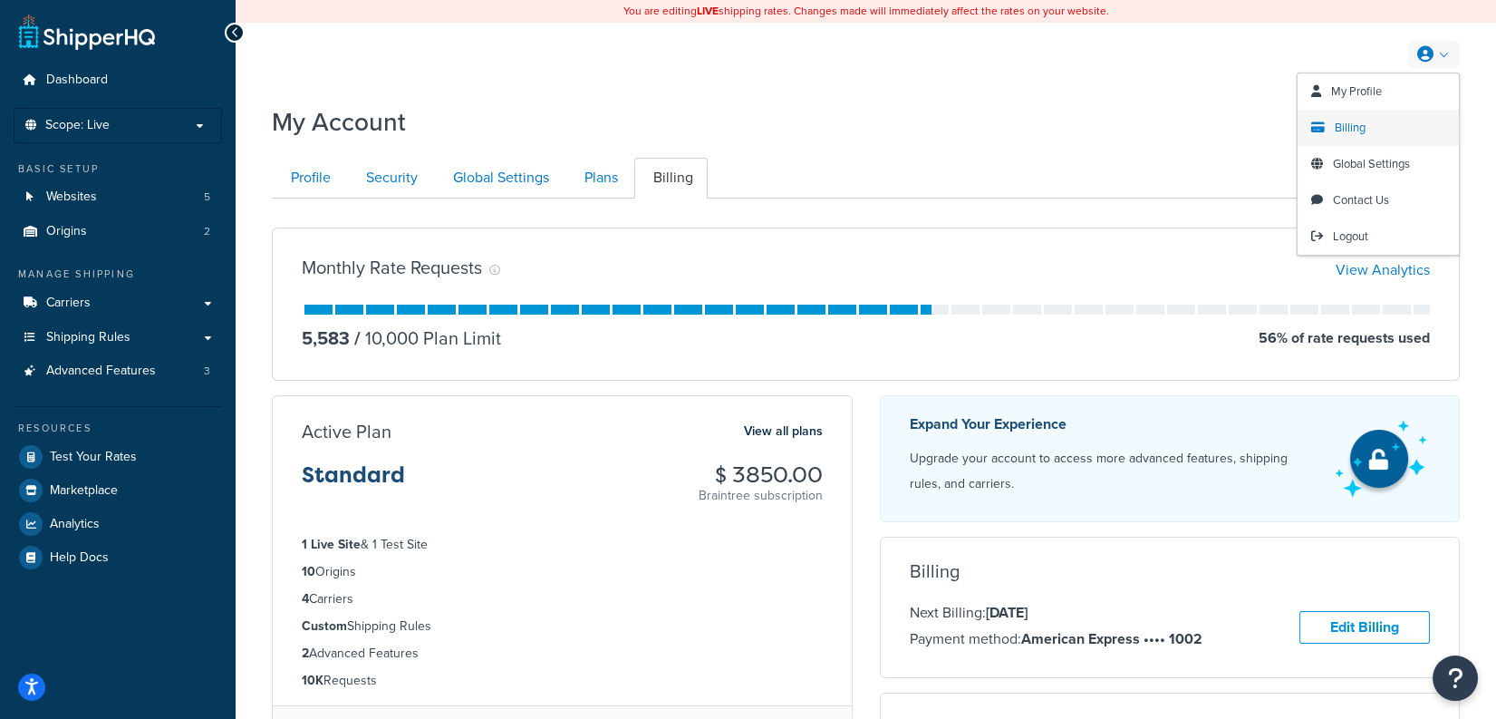
click at [1360, 134] on span "Billing" at bounding box center [1350, 127] width 31 height 17
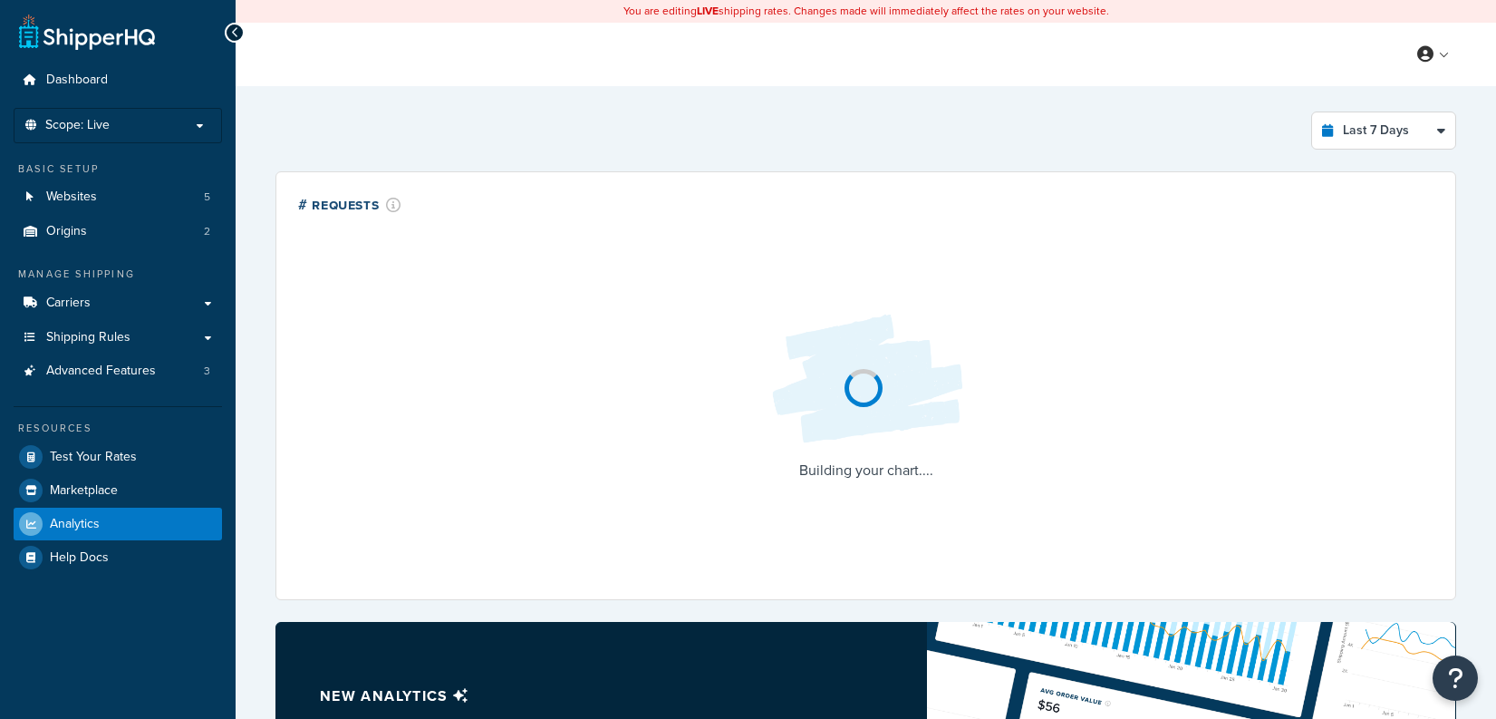
select select "last_7_days"
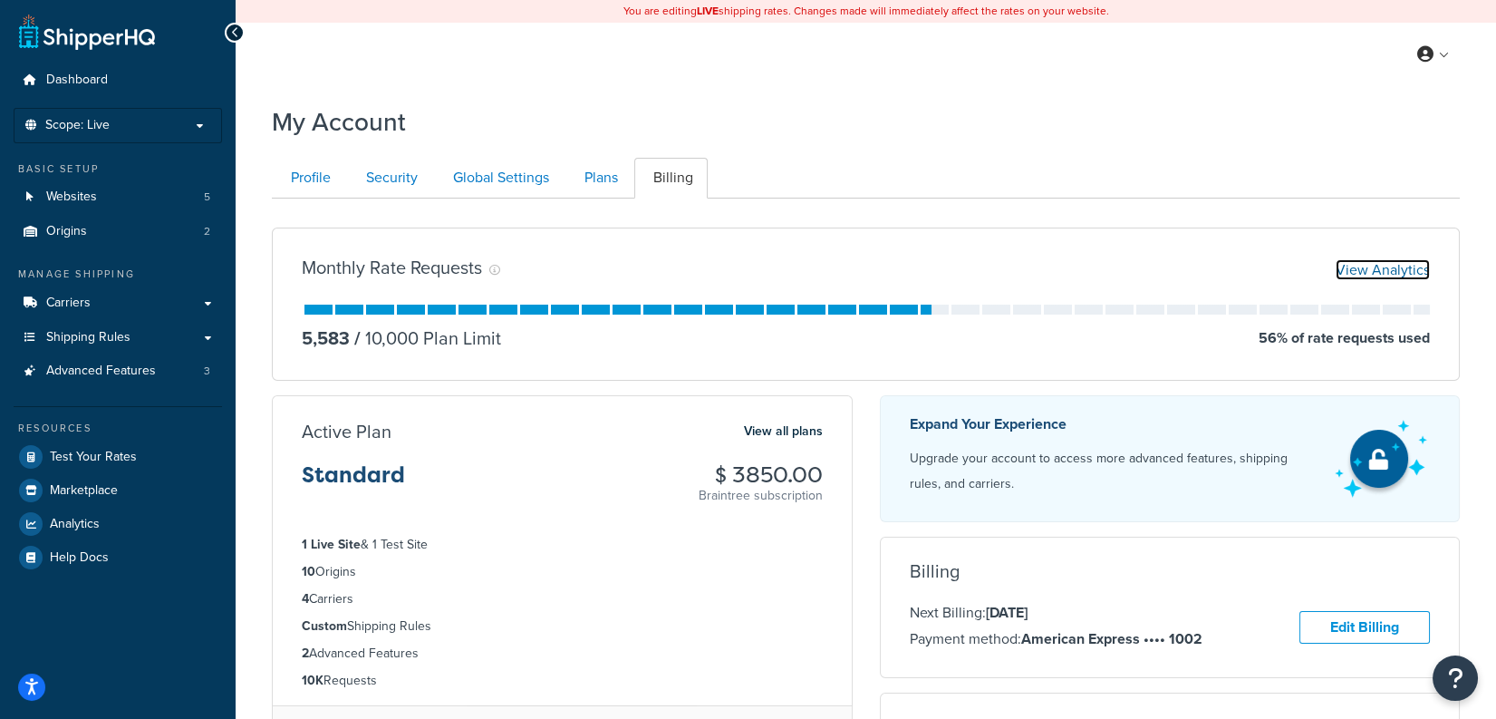
click at [1390, 276] on link "View Analytics" at bounding box center [1383, 269] width 94 height 21
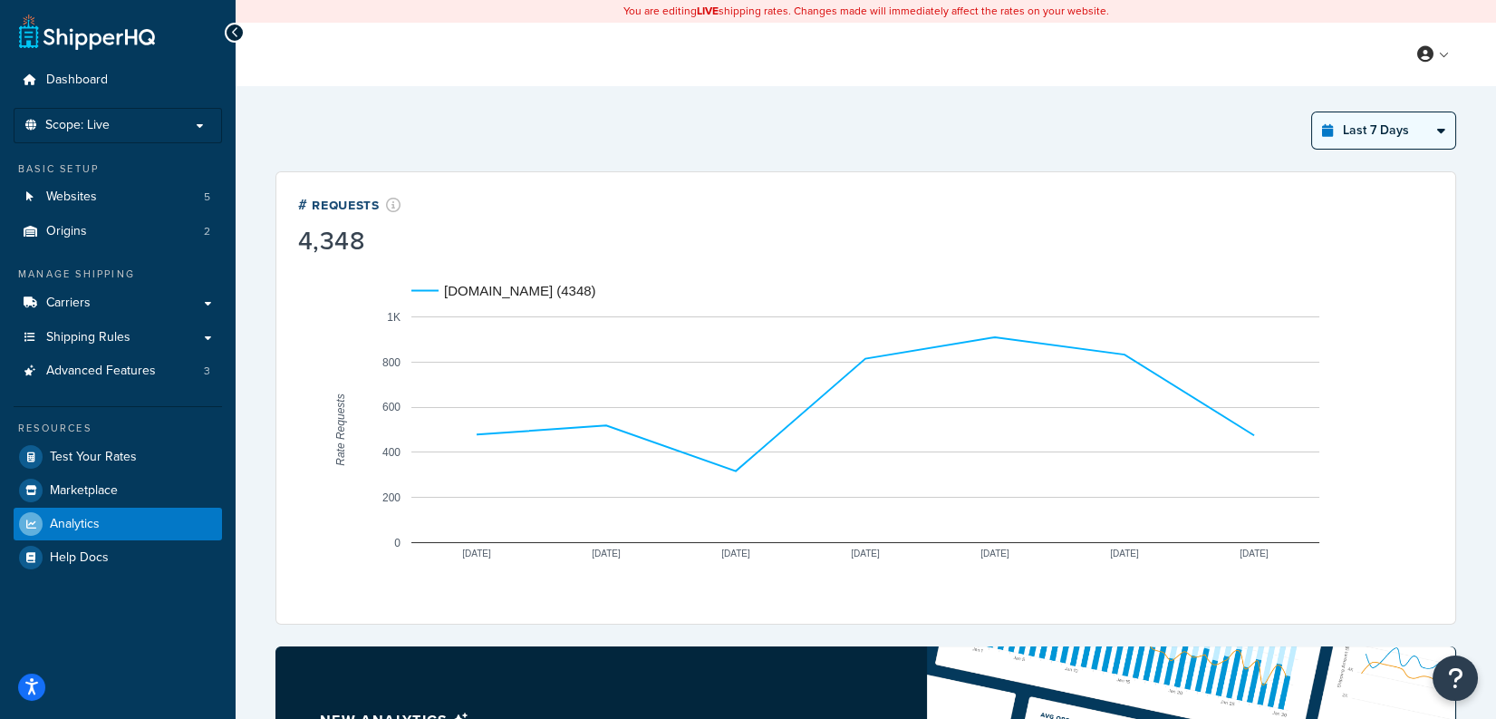
click at [1407, 133] on select "Last 24 Hours Last 7 Days Last 30 Days Last 3 Months Last 6 Months Last 12 Mont…" at bounding box center [1383, 130] width 143 height 36
select select "last_30_days"
click at [1312, 112] on select "Last 24 Hours Last 7 Days Last 30 Days Last 3 Months Last 6 Months Last 12 Mont…" at bounding box center [1383, 130] width 143 height 36
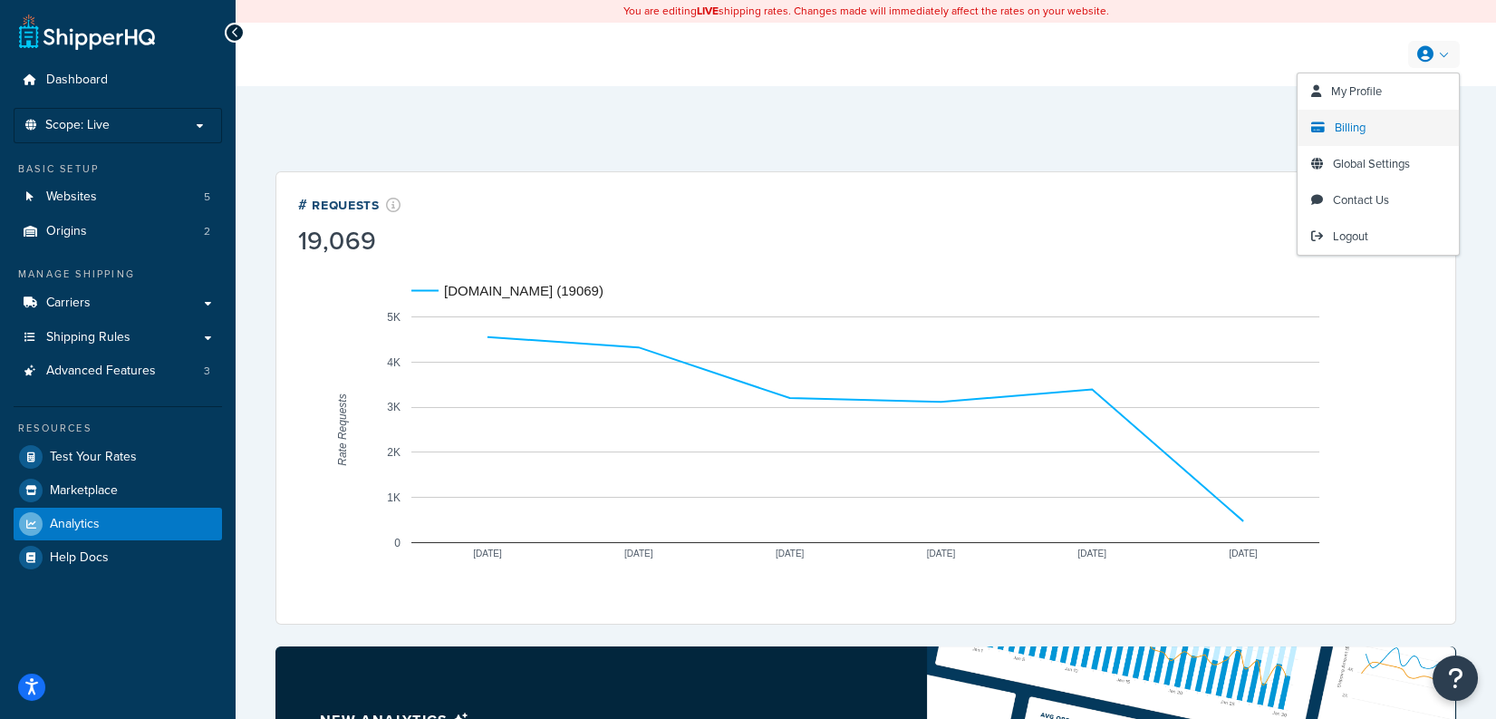
click at [1384, 123] on link "Billing" at bounding box center [1378, 128] width 161 height 36
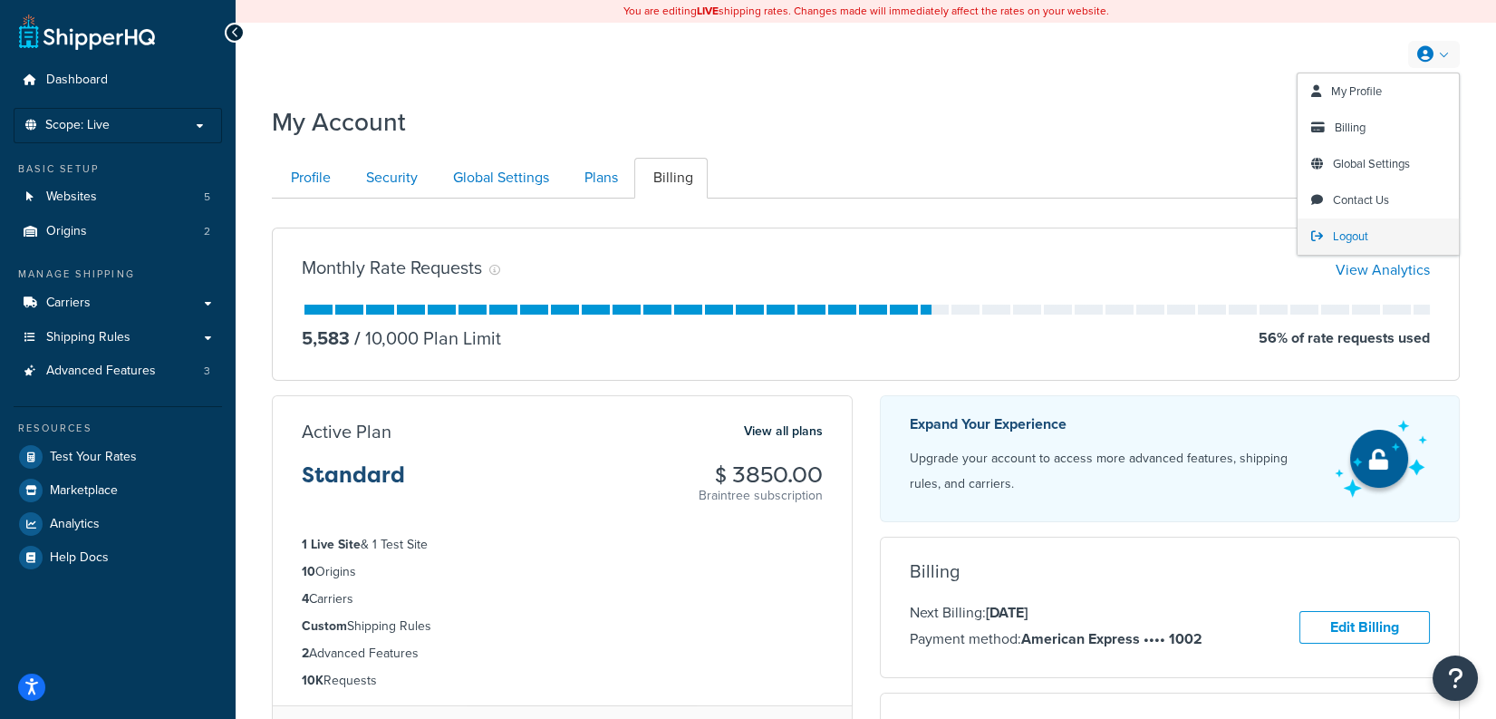
click at [1354, 236] on span "Logout" at bounding box center [1350, 235] width 35 height 17
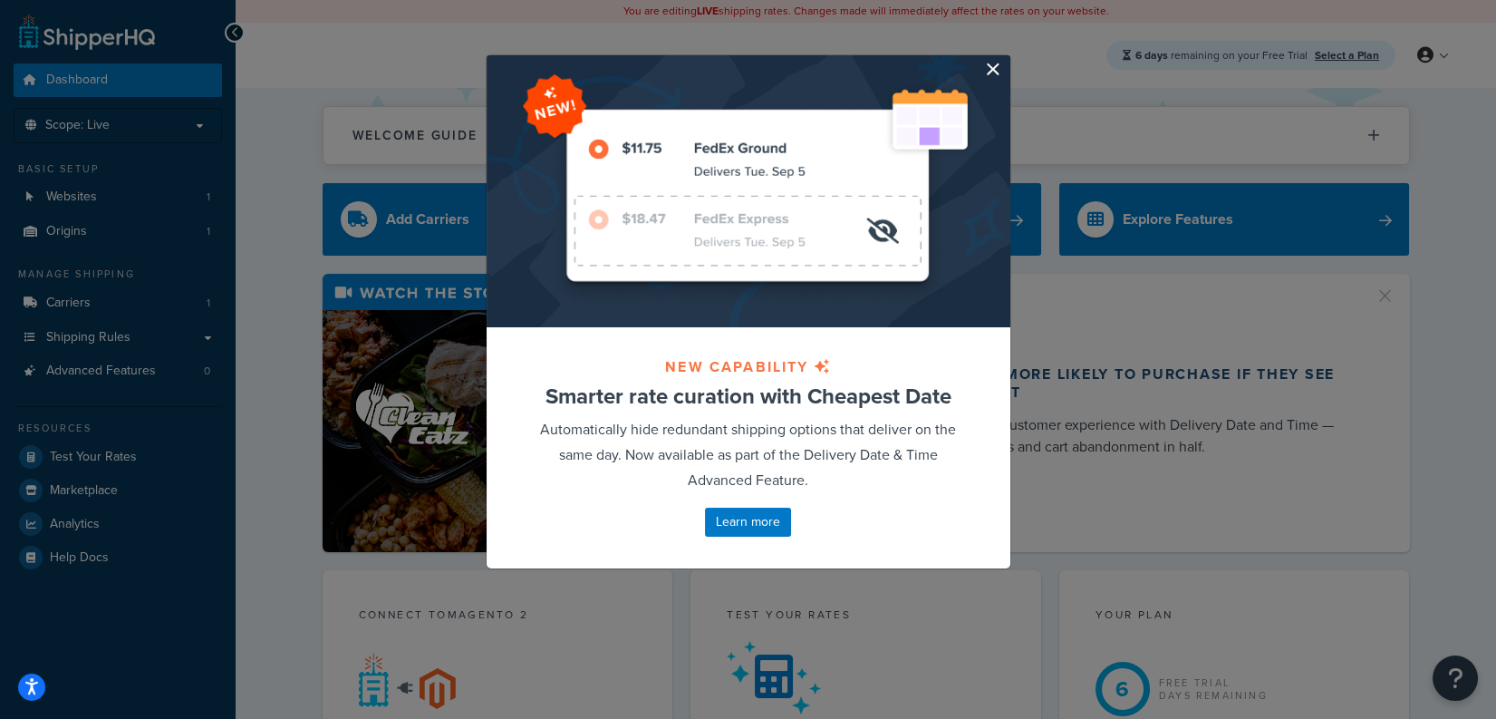
click at [1006, 60] on button "button" at bounding box center [1008, 57] width 5 height 5
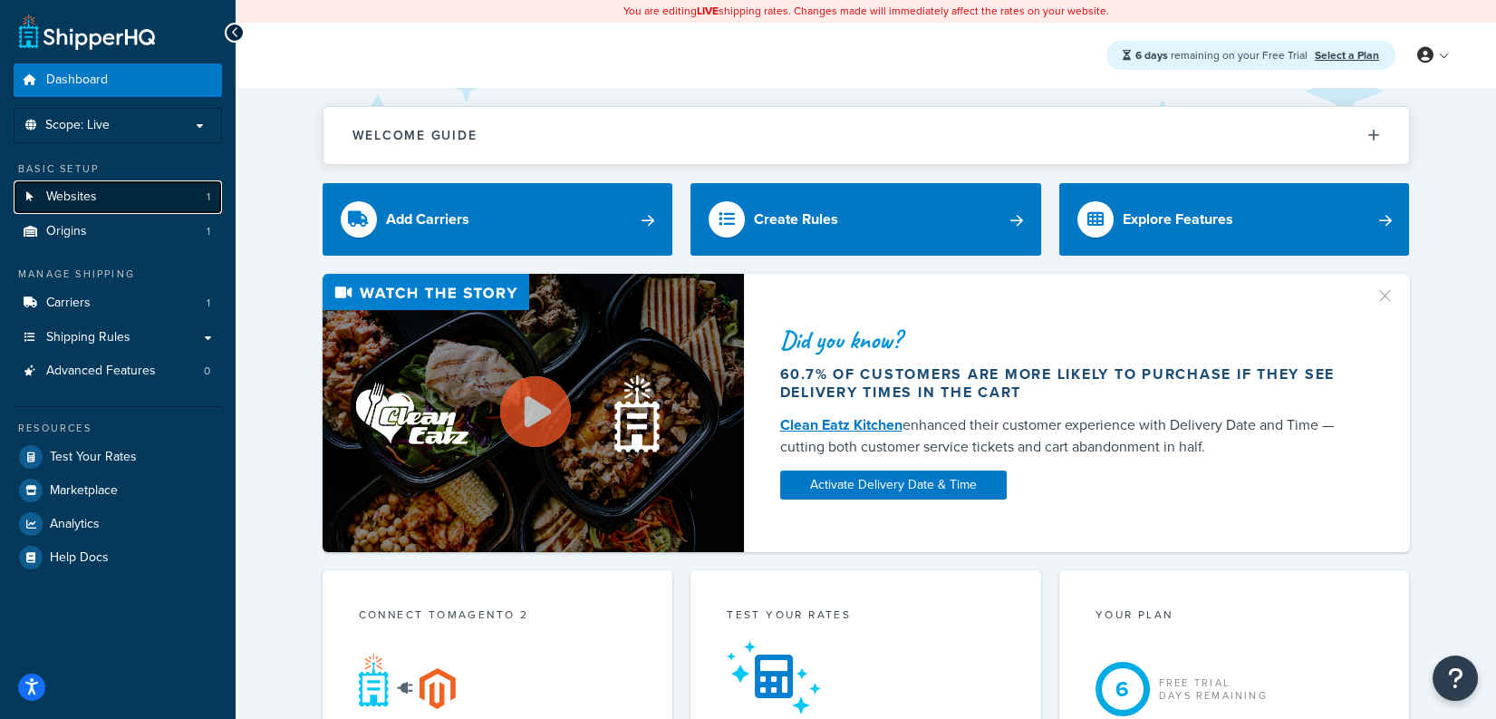
click at [135, 206] on link "Websites 1" at bounding box center [118, 197] width 208 height 34
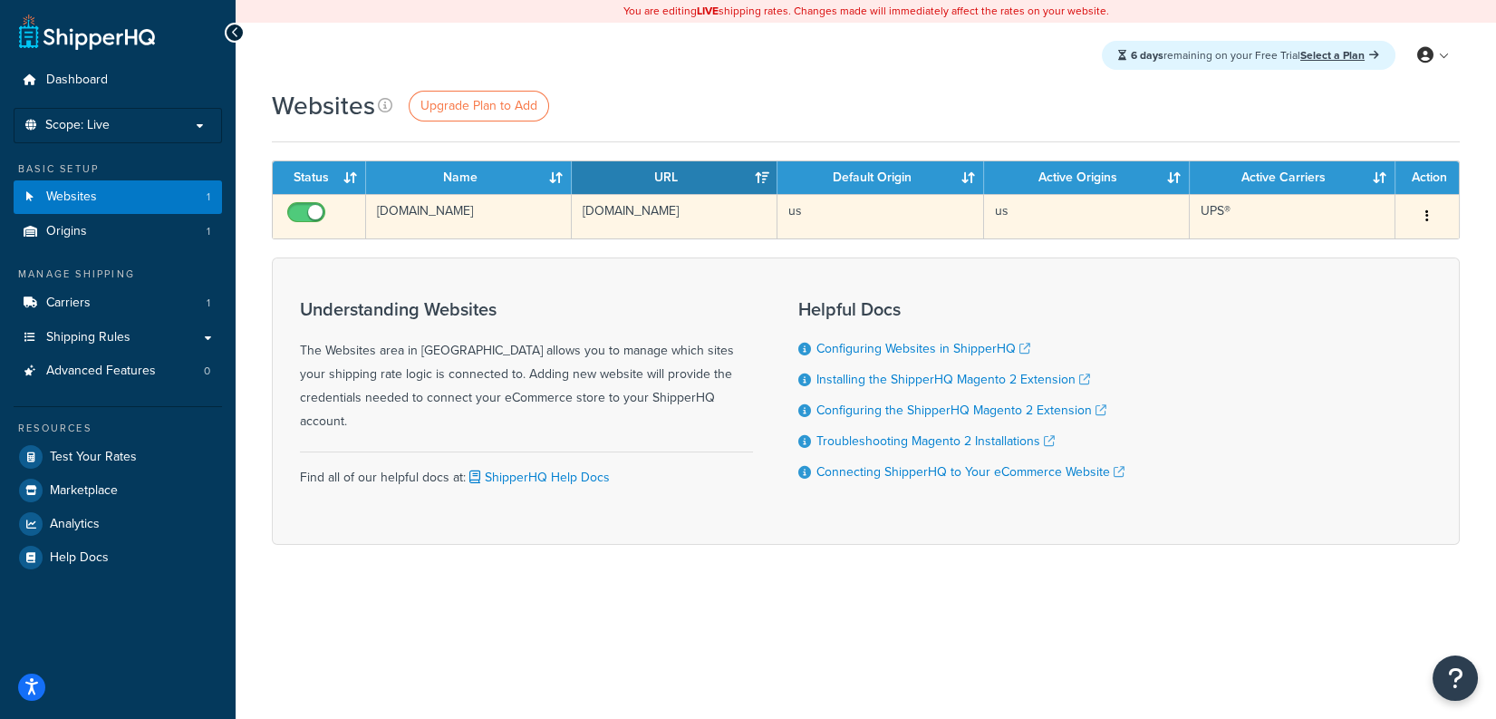
click at [440, 227] on td "workingbarefoot.com" at bounding box center [469, 216] width 206 height 44
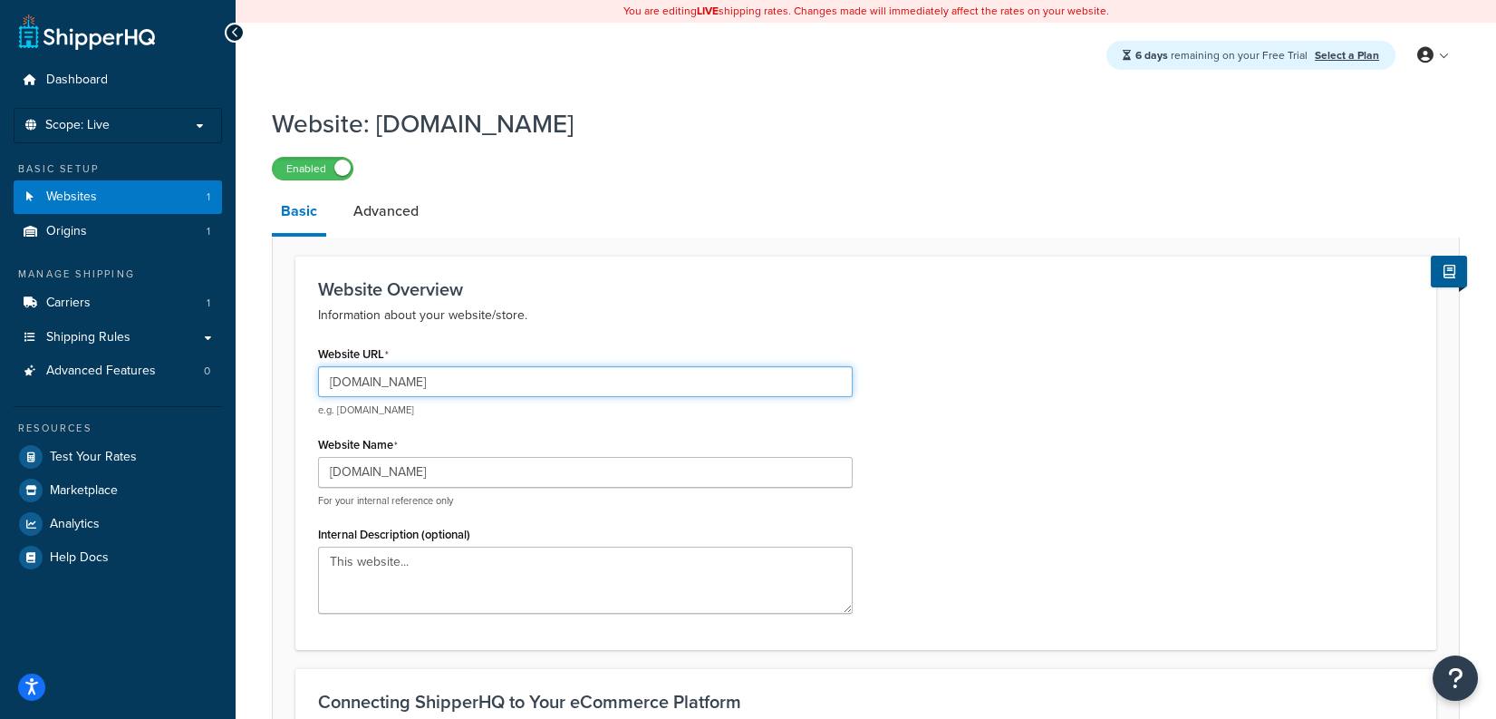
click at [530, 385] on input "[DOMAIN_NAME]" at bounding box center [585, 381] width 535 height 31
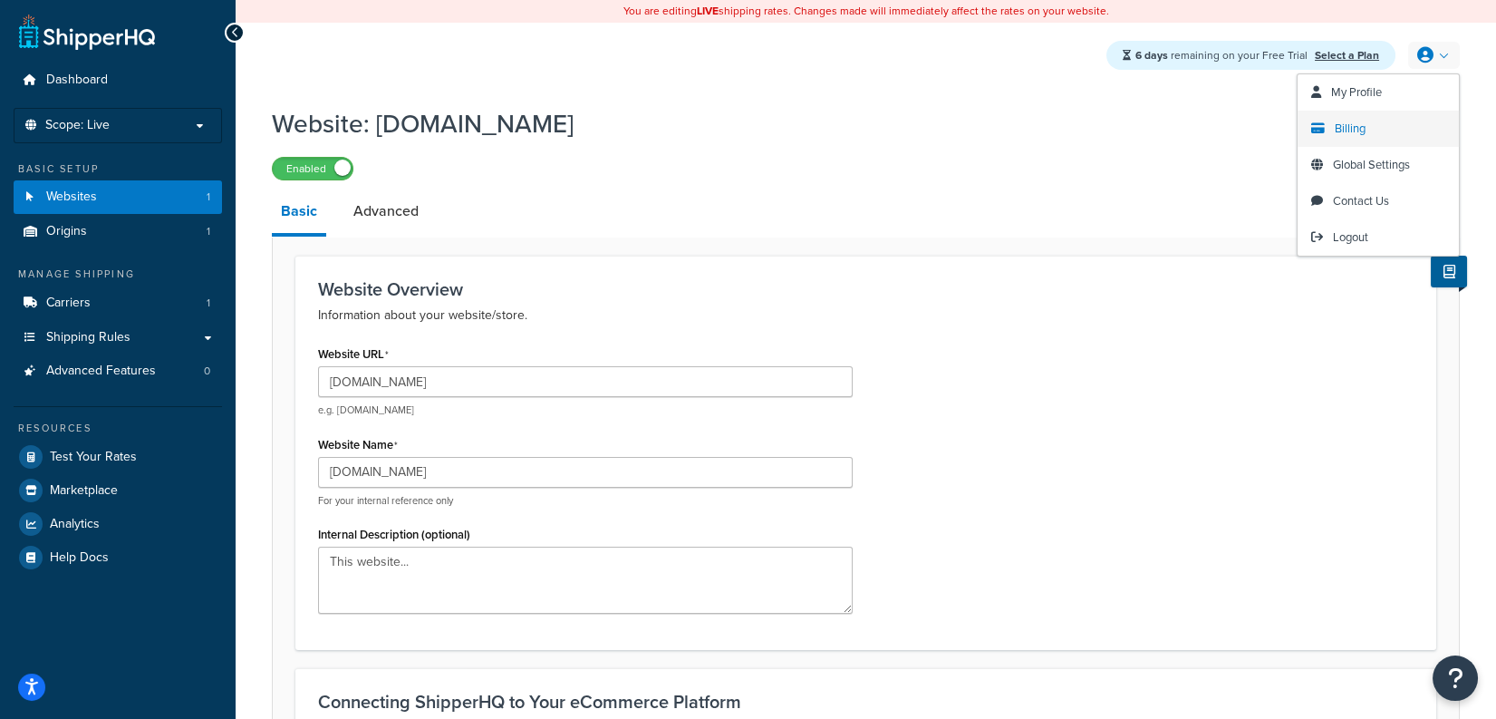
click at [1391, 130] on link "Billing" at bounding box center [1378, 129] width 161 height 36
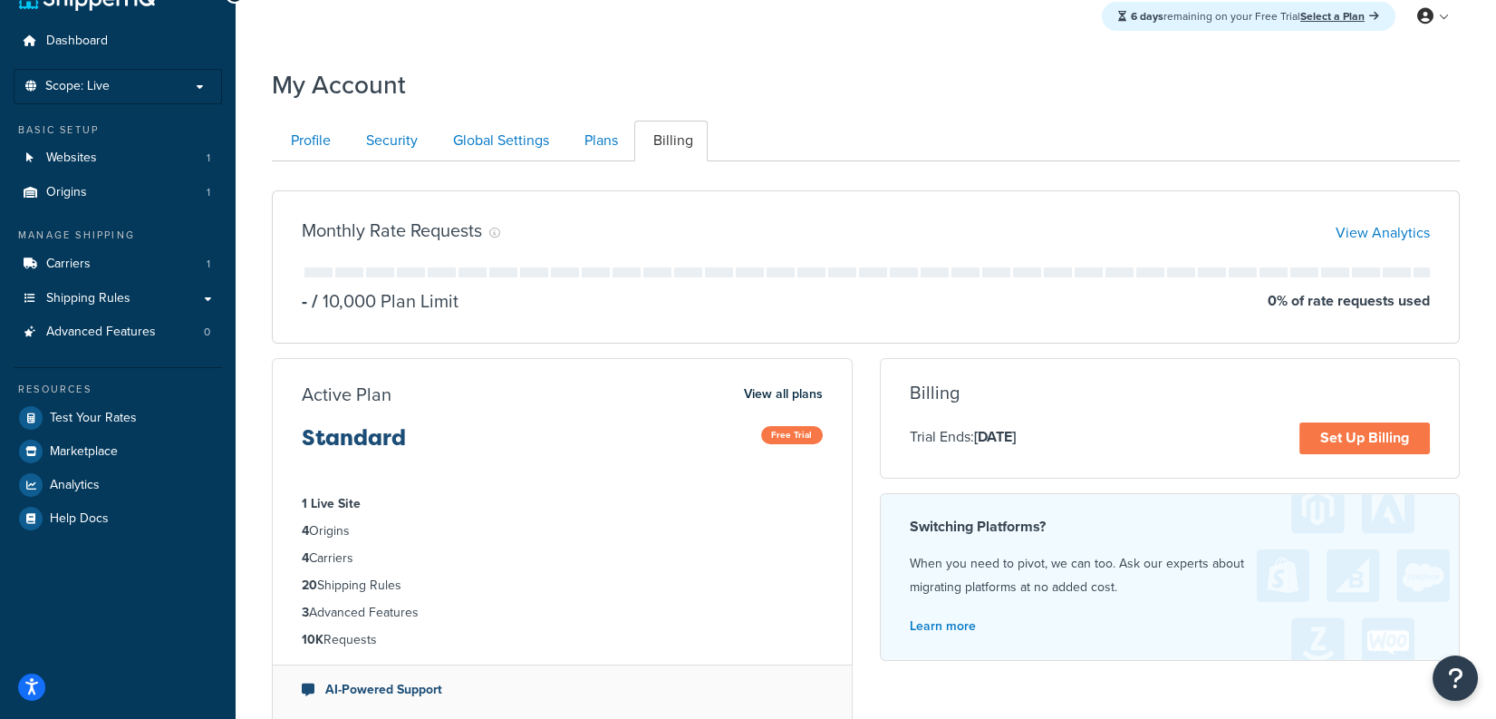
scroll to position [45, 0]
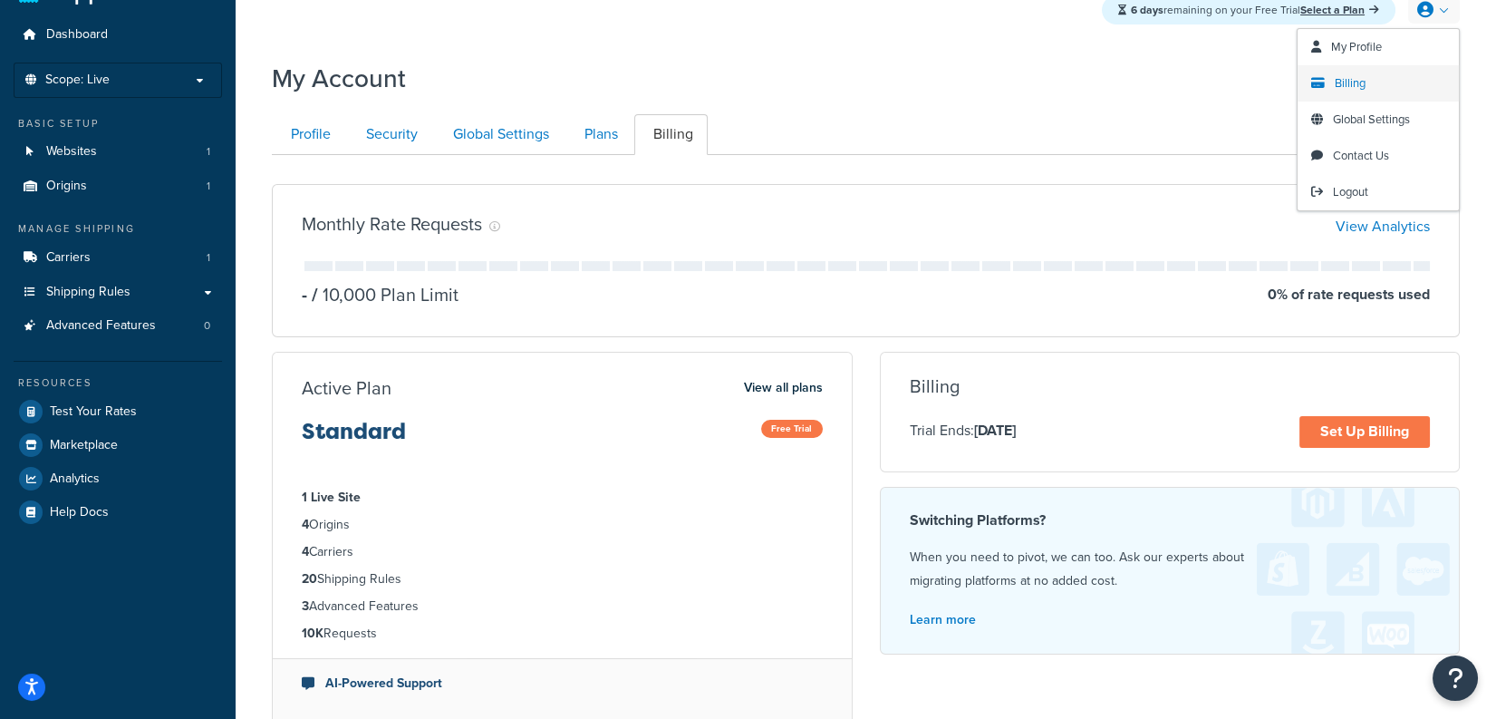
click at [1339, 83] on span "Billing" at bounding box center [1350, 82] width 31 height 17
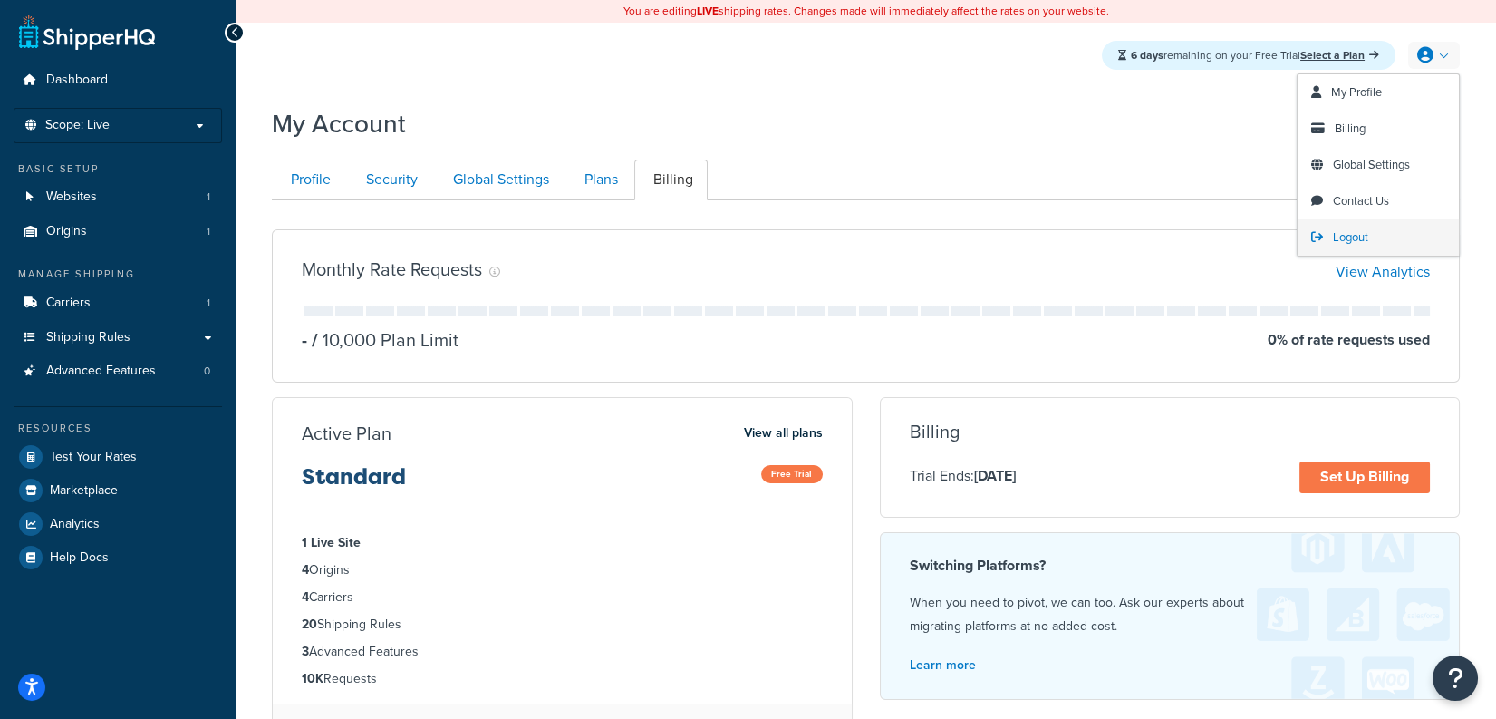
click at [1349, 245] on span "Logout" at bounding box center [1350, 236] width 35 height 17
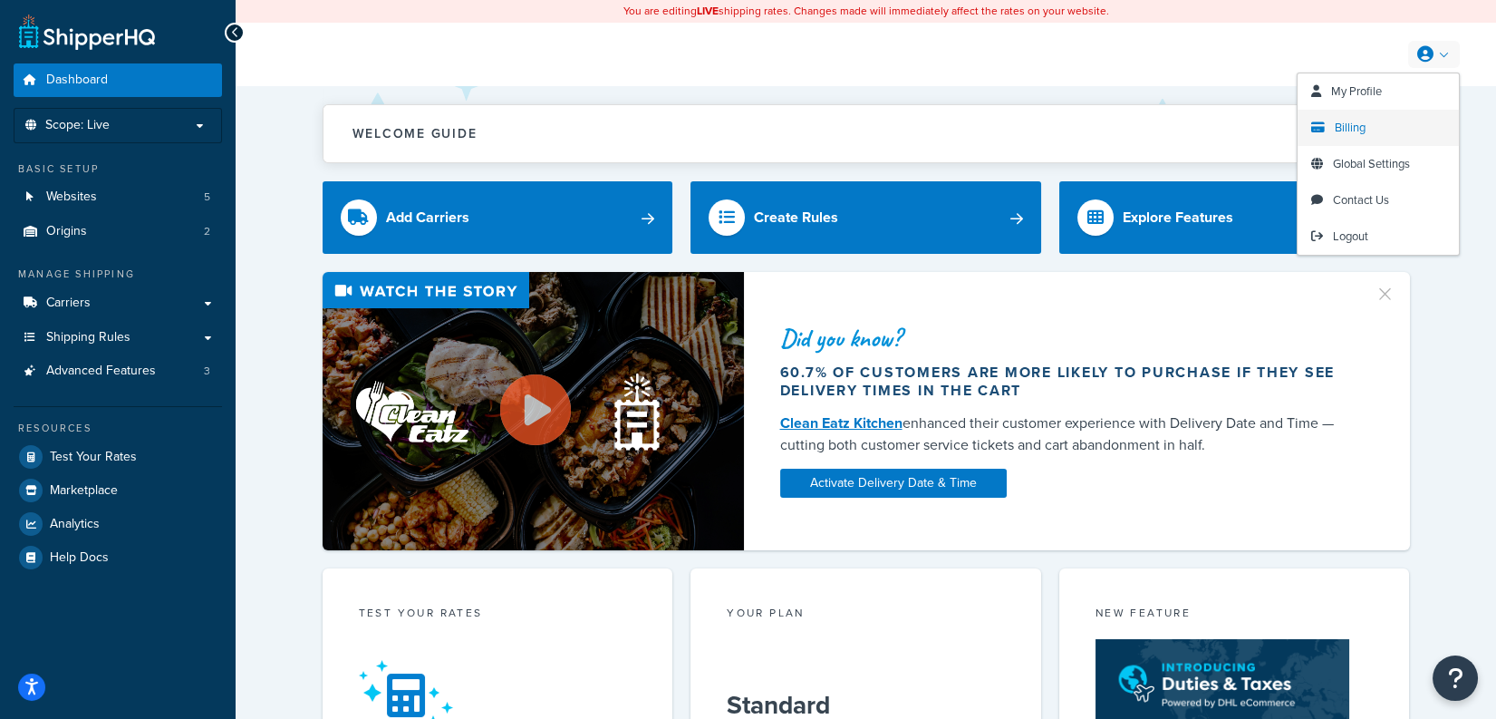
click at [1363, 126] on span "Billing" at bounding box center [1350, 127] width 31 height 17
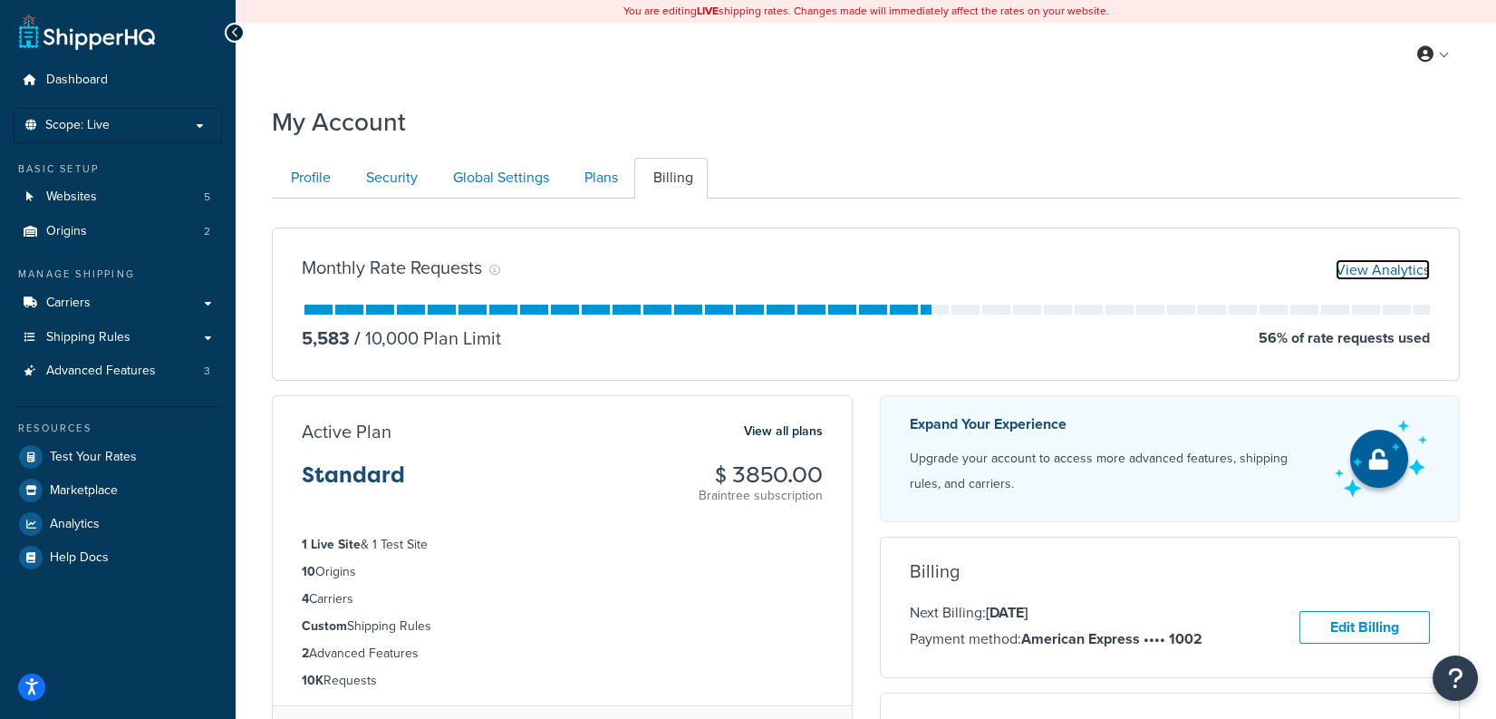
click at [1385, 269] on link "View Analytics" at bounding box center [1383, 269] width 94 height 21
click at [1380, 274] on link "View Analytics" at bounding box center [1383, 269] width 94 height 21
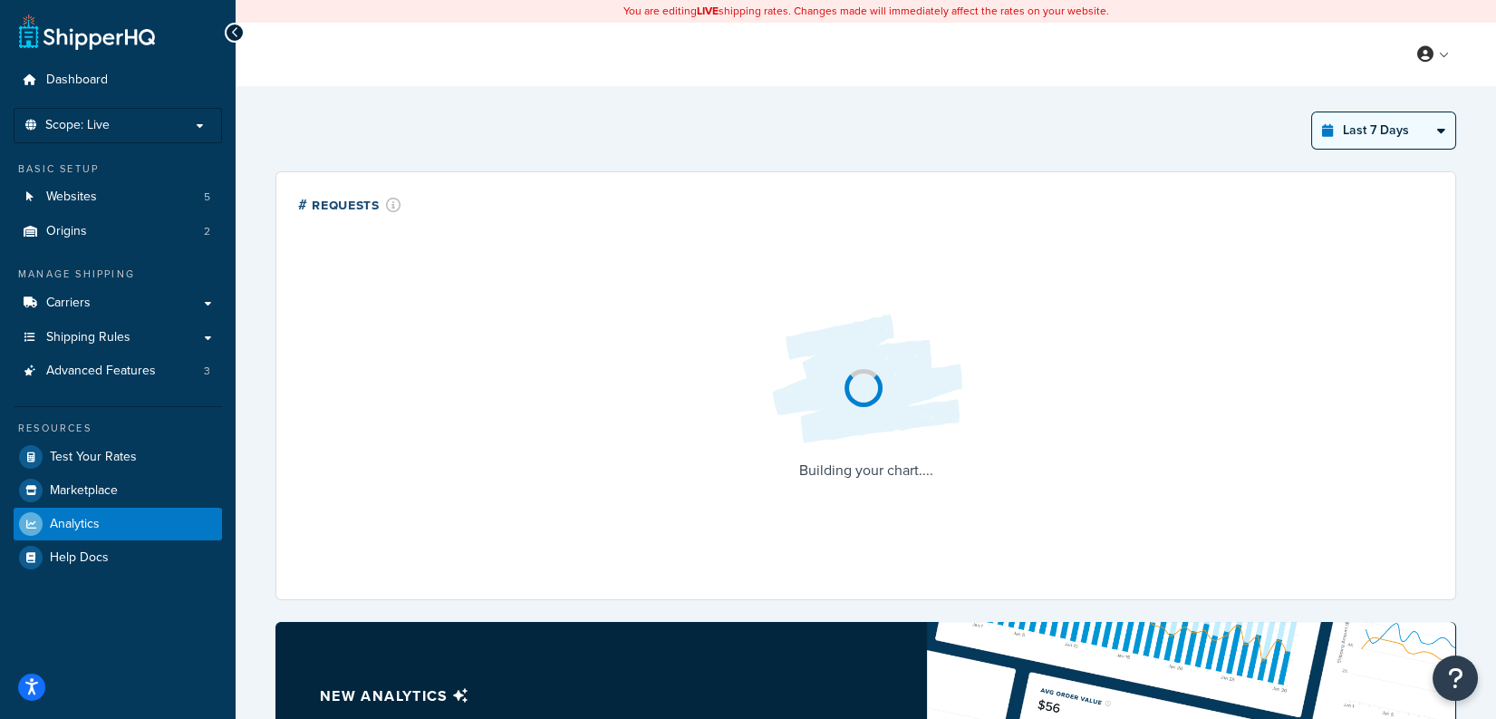
click at [1347, 137] on select "Last 24 Hours Last 7 Days Last 30 Days Last 3 Months Last 6 Months Last 12 Mont…" at bounding box center [1383, 130] width 143 height 36
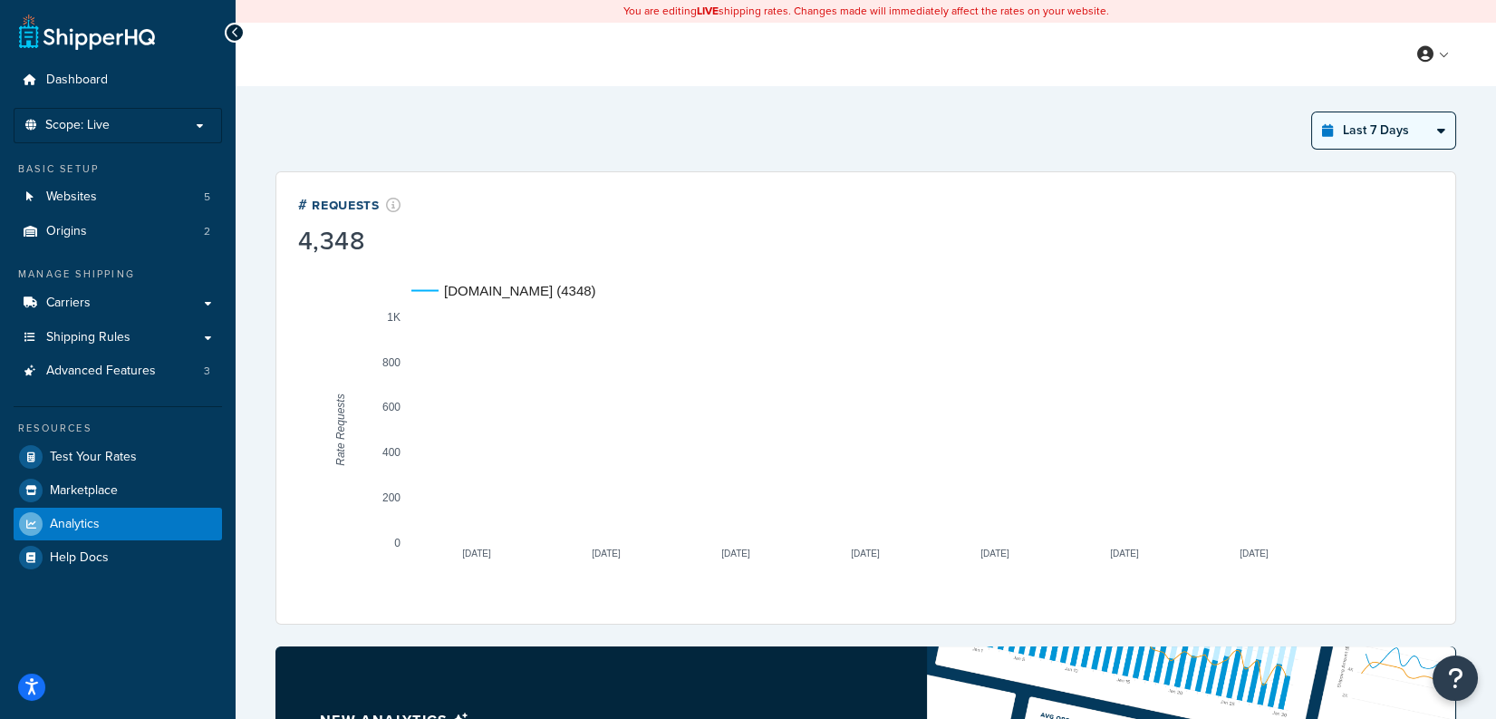
select select "last_30_days"
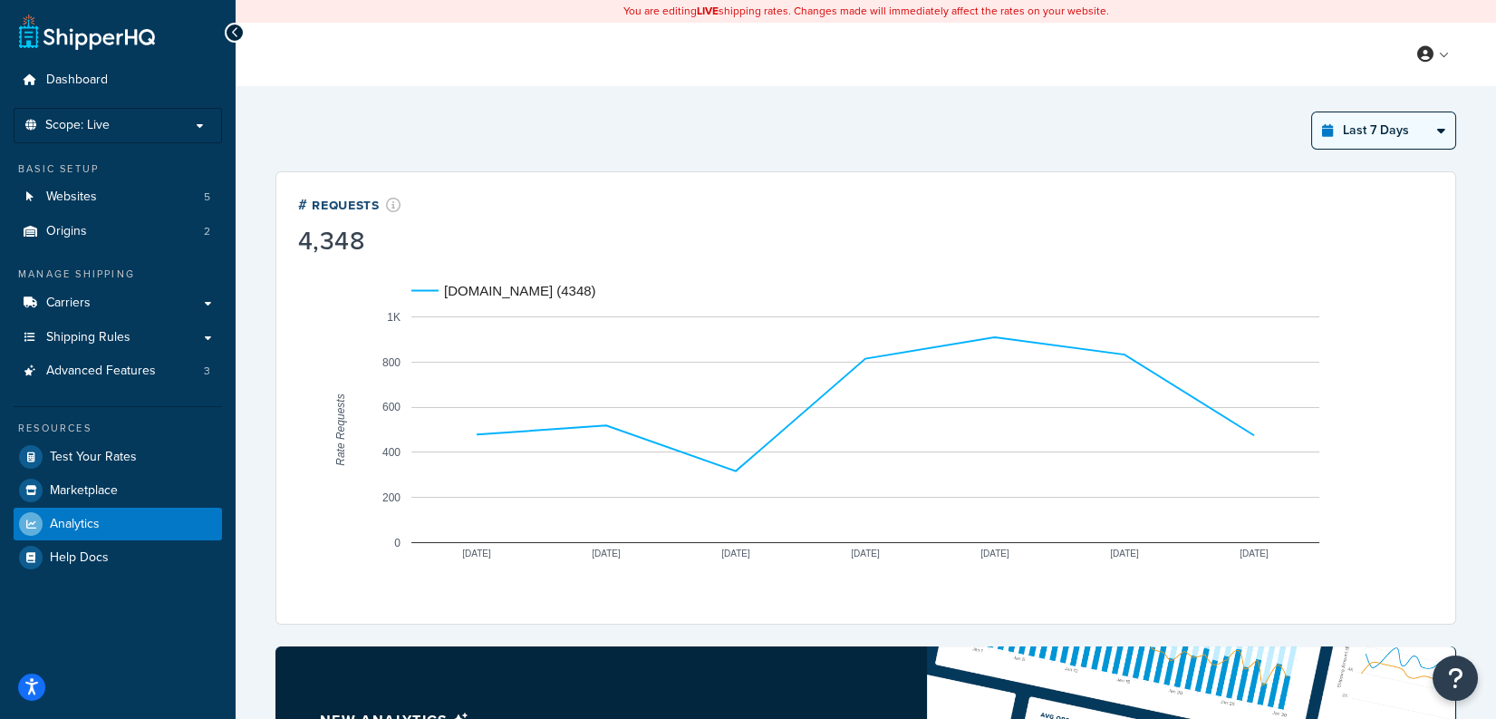
click at [1312, 112] on select "Last 24 Hours Last 7 Days Last 30 Days Last 3 Months Last 6 Months Last 12 Mont…" at bounding box center [1383, 130] width 143 height 36
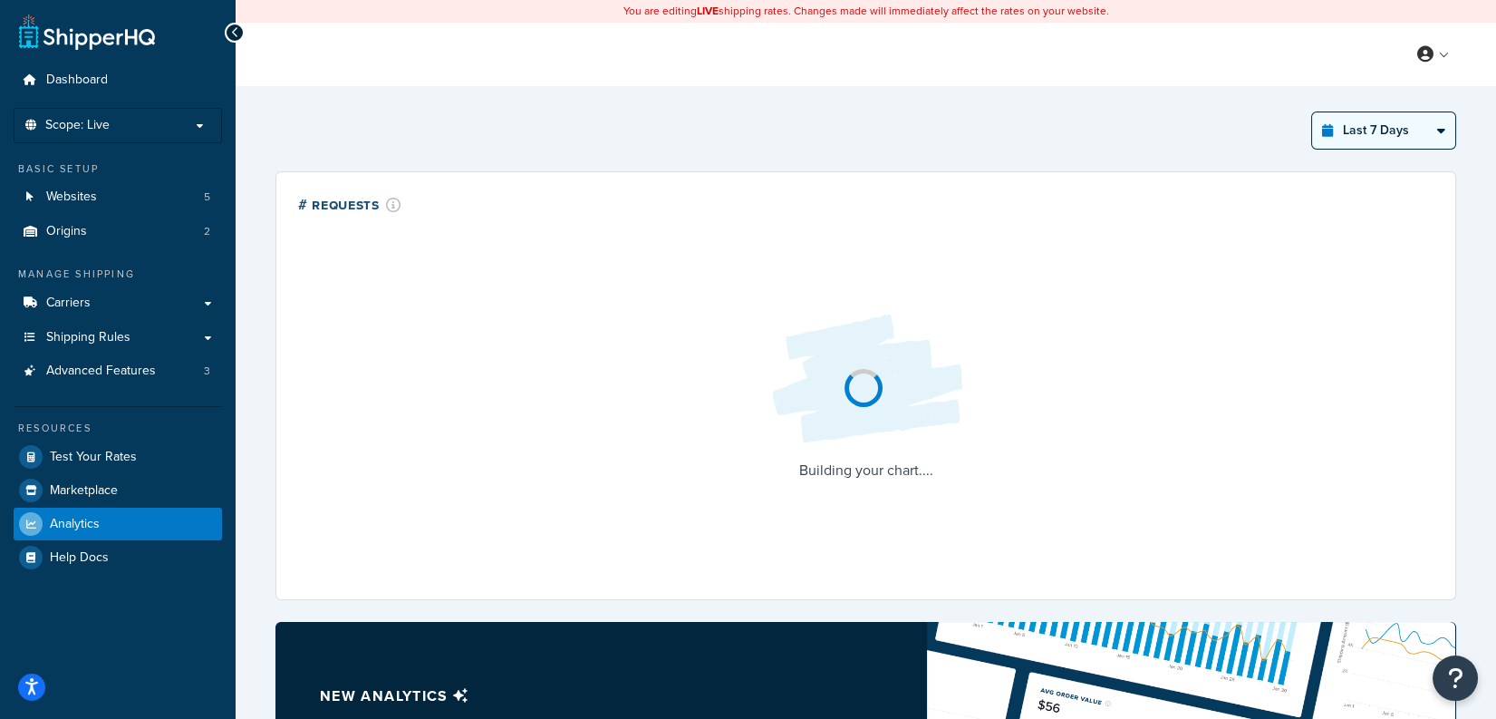
click at [1371, 144] on select "Last 24 Hours Last 7 Days Last 30 Days Last 3 Months Last 6 Months Last 12 Mont…" at bounding box center [1383, 130] width 143 height 36
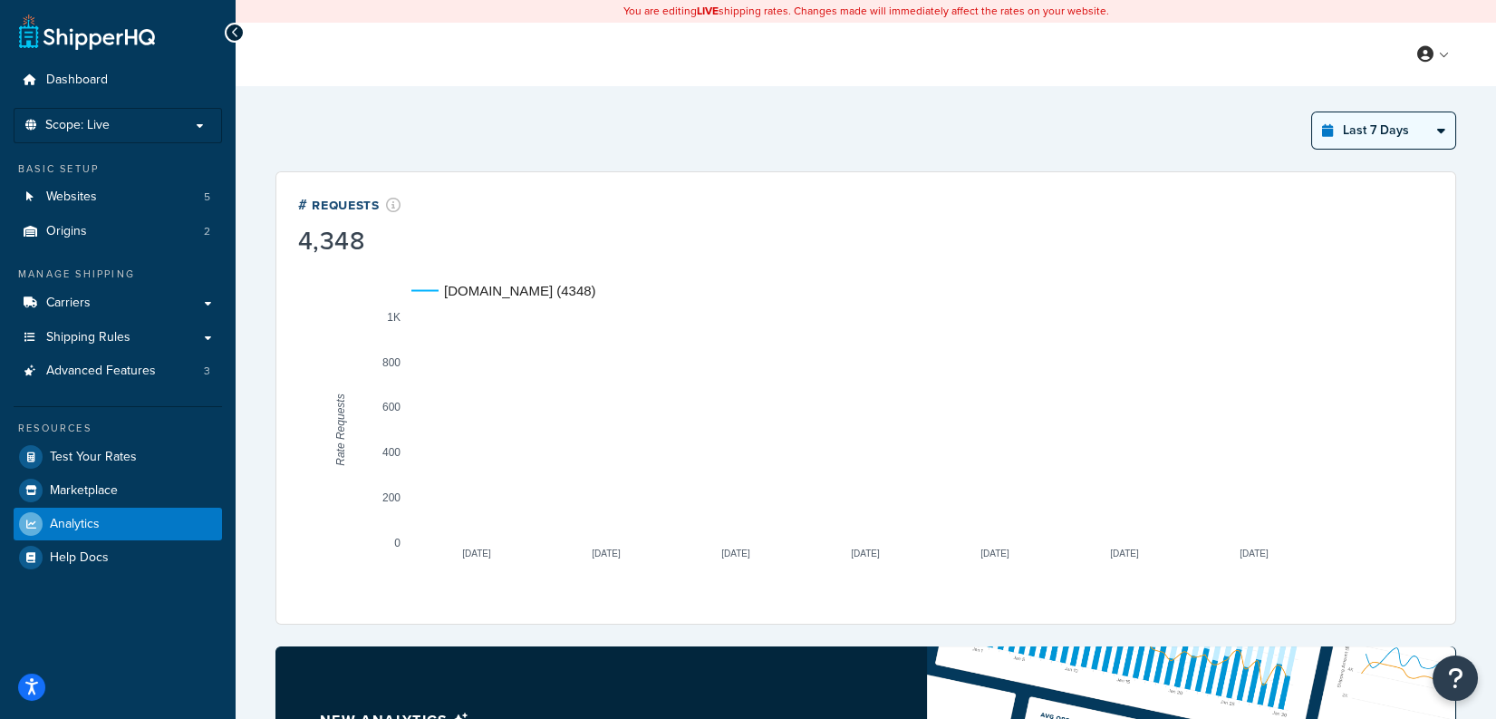
click at [1312, 112] on select "Last 24 Hours Last 7 Days Last 30 Days Last 3 Months Last 6 Months Last 12 Mont…" at bounding box center [1383, 130] width 143 height 36
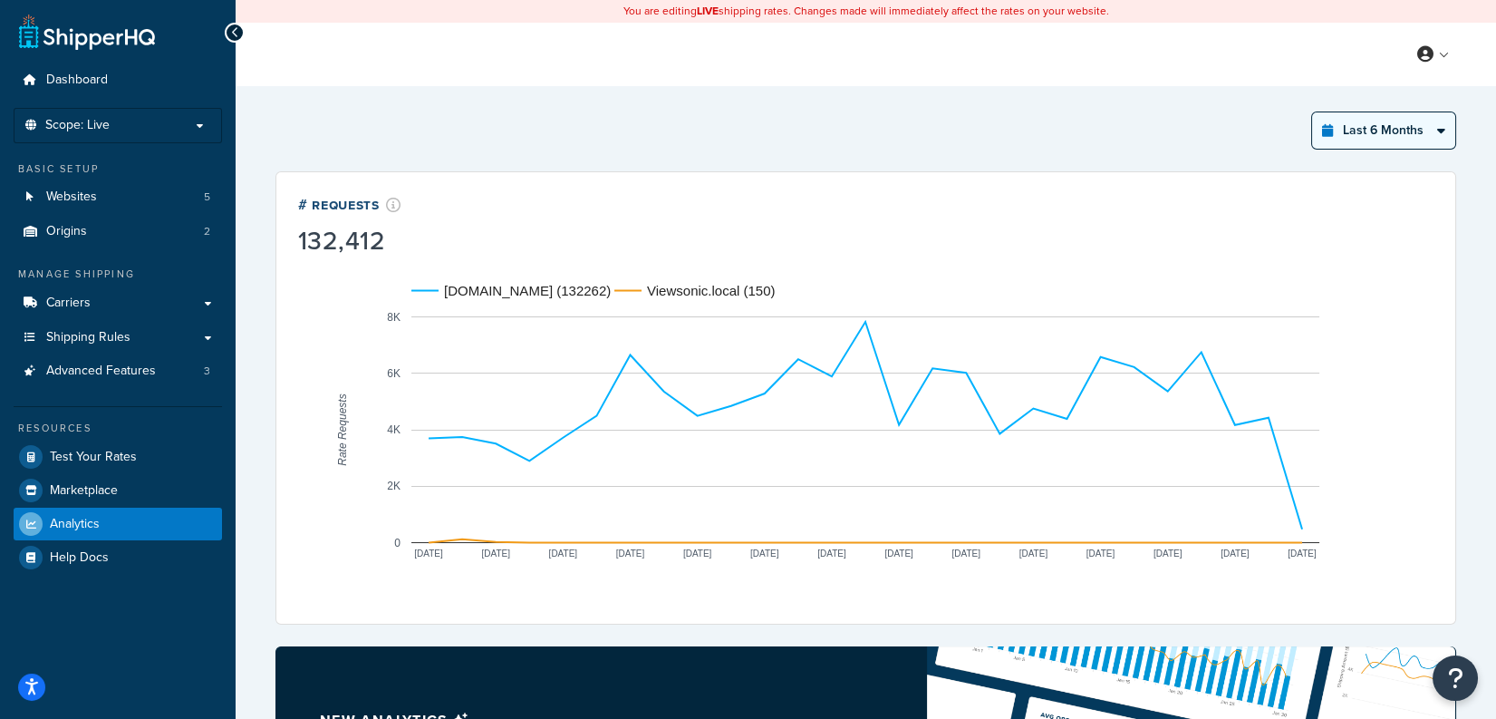
click at [1360, 138] on select "Last 24 Hours Last 7 Days Last 30 Days Last 3 Months Last 6 Months Last 12 Mont…" at bounding box center [1383, 130] width 143 height 36
click at [1312, 112] on select "Last 24 Hours Last 7 Days Last 30 Days Last 3 Months Last 6 Months Last 12 Mont…" at bounding box center [1383, 130] width 143 height 36
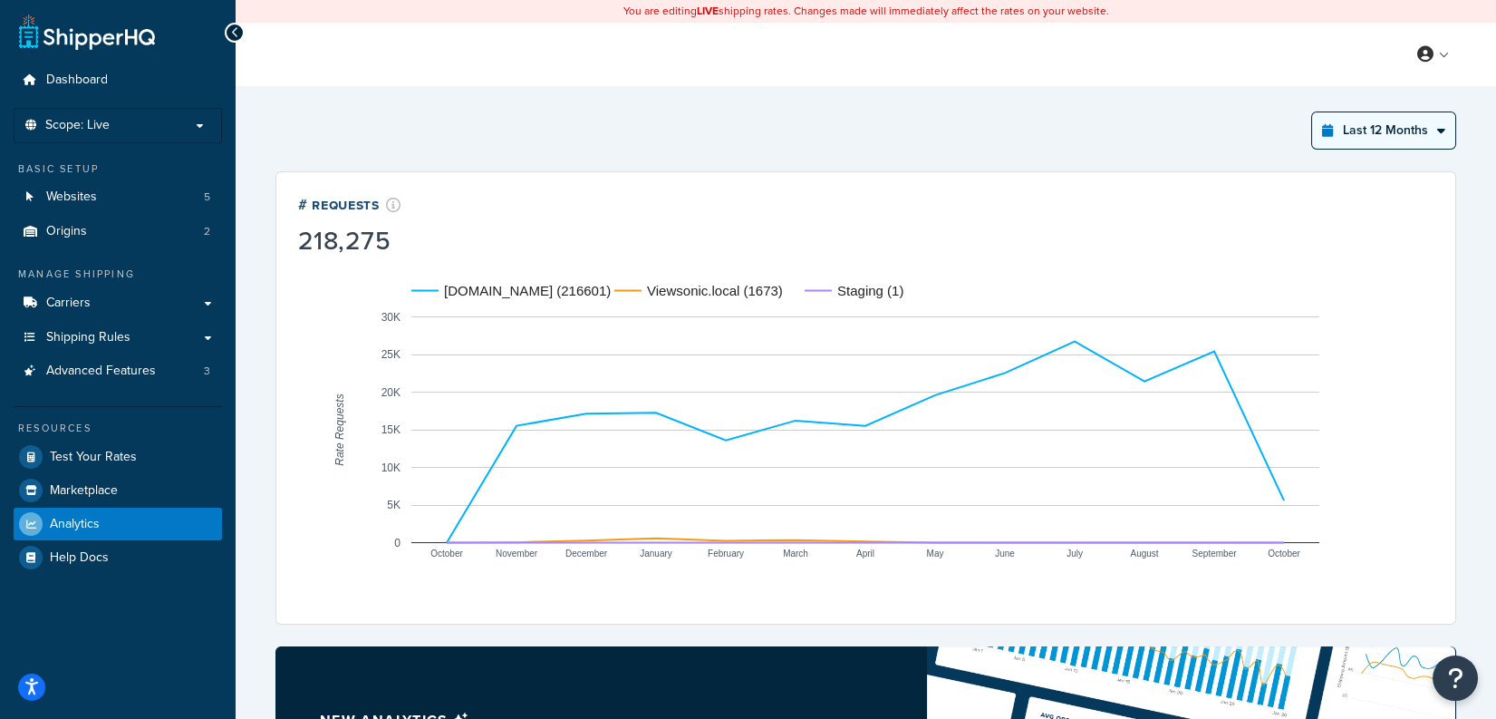
click at [1336, 135] on select "Last 24 Hours Last 7 Days Last 30 Days Last 3 Months Last 6 Months Last 12 Mont…" at bounding box center [1383, 130] width 143 height 36
select select "last_6_months"
click at [1312, 112] on select "Last 24 Hours Last 7 Days Last 30 Days Last 3 Months Last 6 Months Last 12 Mont…" at bounding box center [1383, 130] width 143 height 36
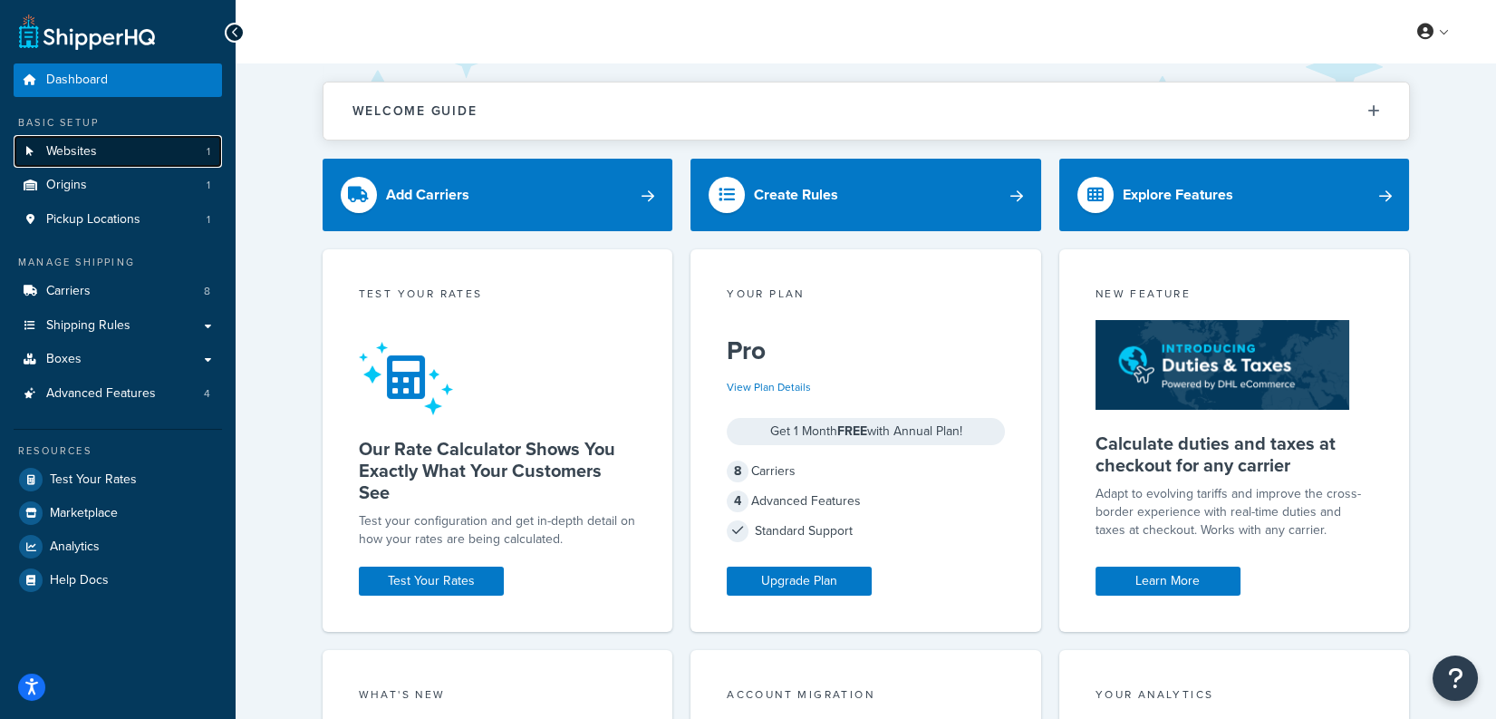
click at [195, 156] on link "Websites 1" at bounding box center [118, 152] width 208 height 34
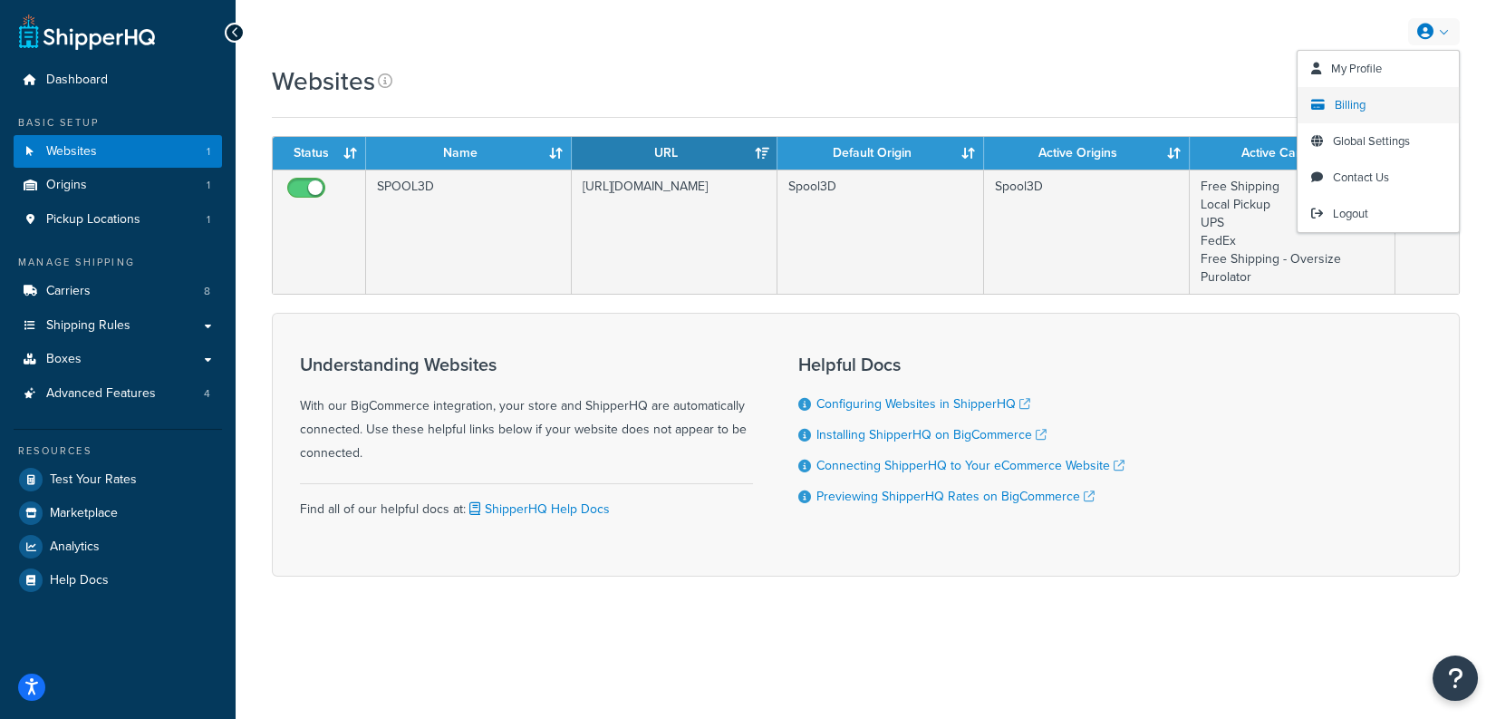
click at [1358, 102] on span "Billing" at bounding box center [1350, 104] width 31 height 17
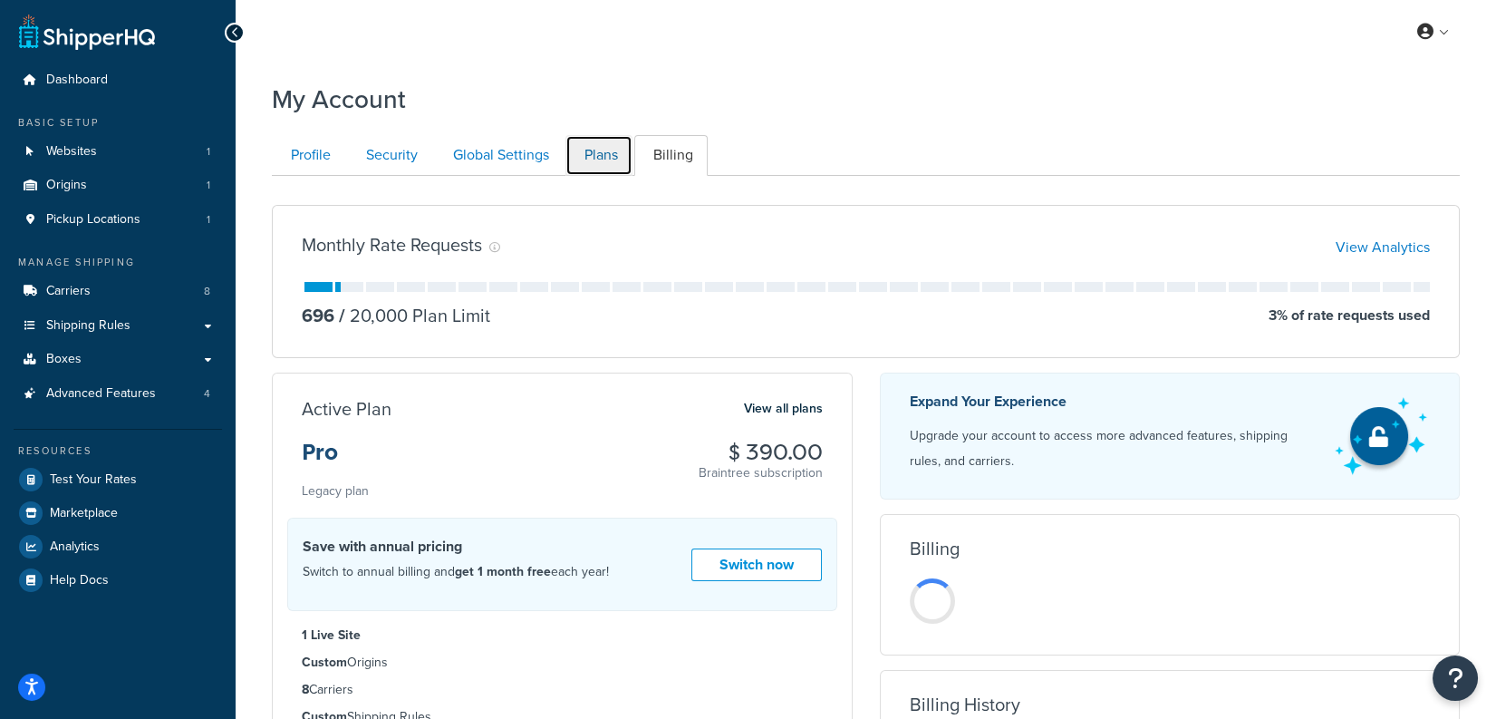
click at [604, 160] on link "Plans" at bounding box center [599, 155] width 67 height 41
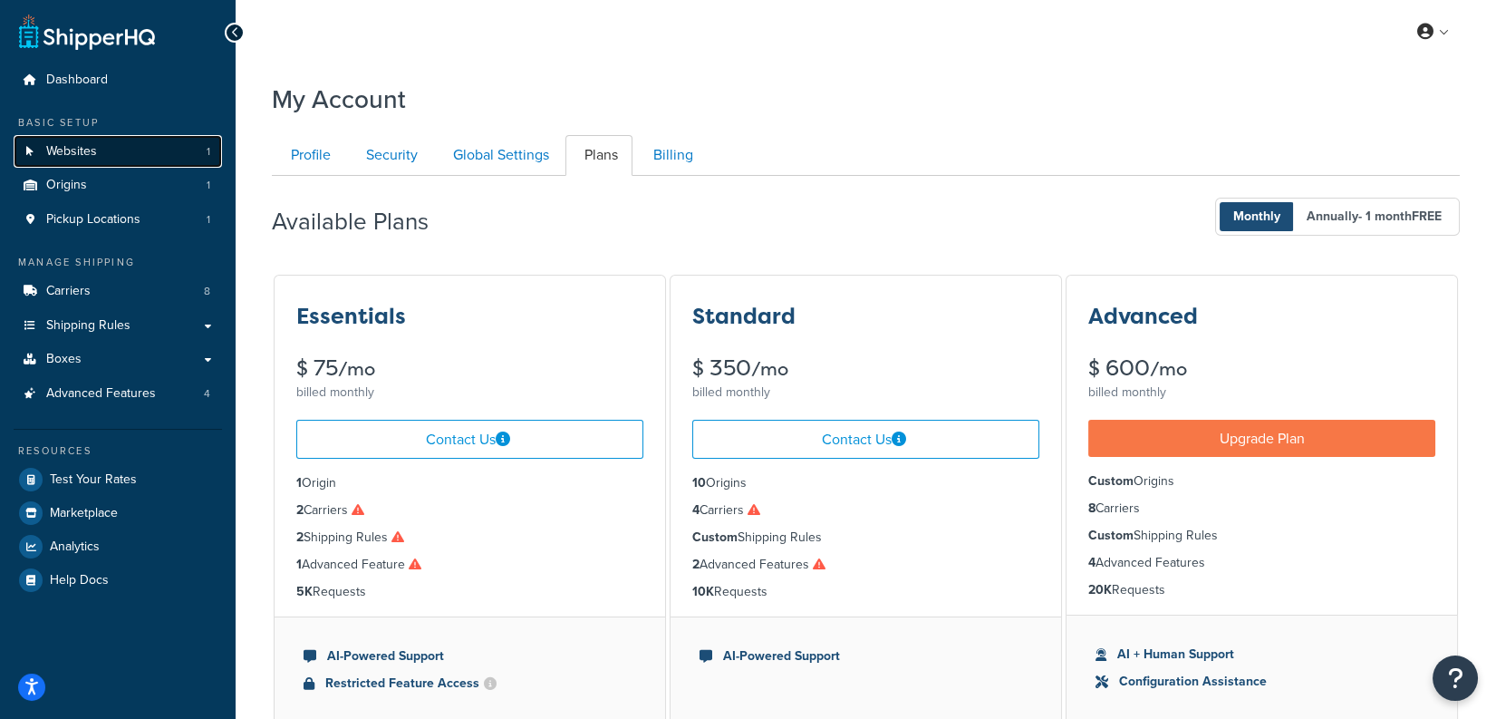
click at [174, 140] on link "Websites 1" at bounding box center [118, 152] width 208 height 34
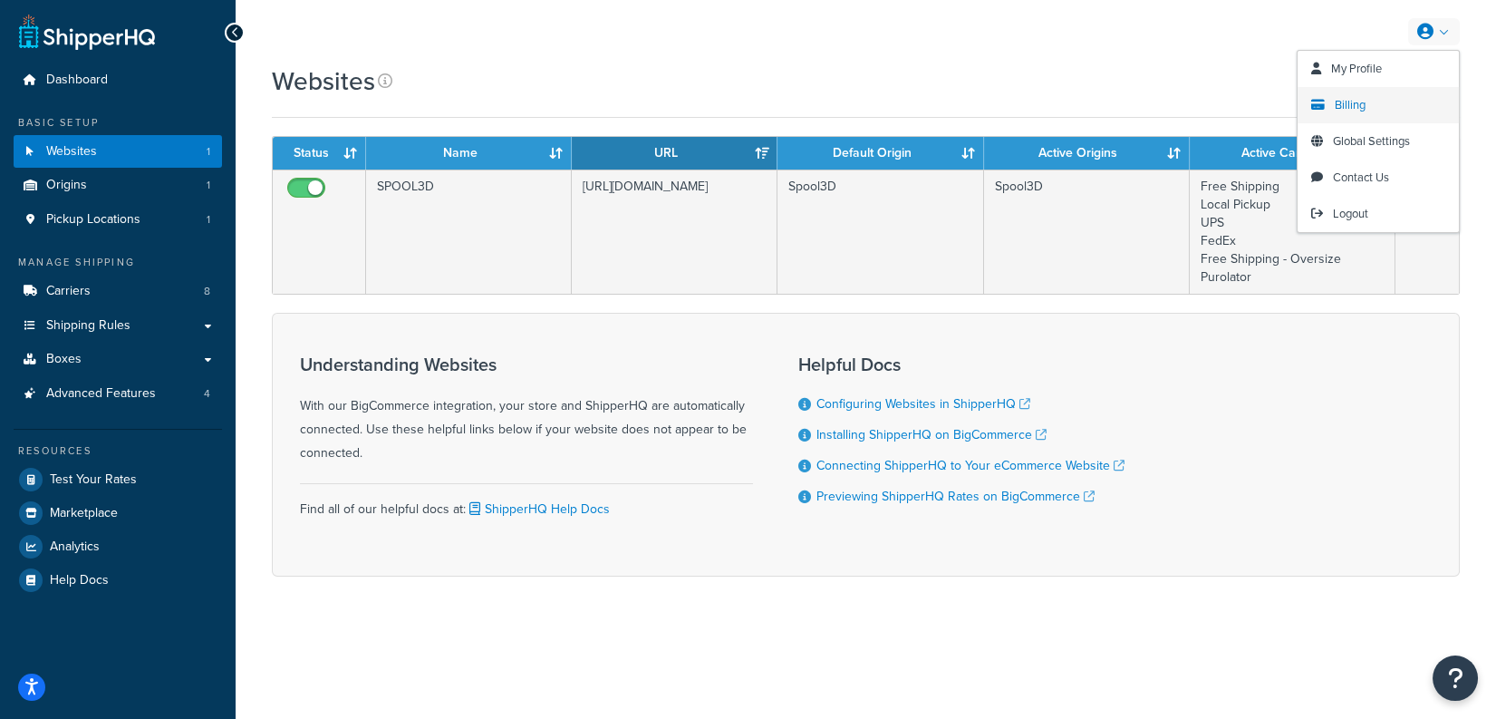
click at [1368, 96] on link "Billing" at bounding box center [1378, 105] width 161 height 36
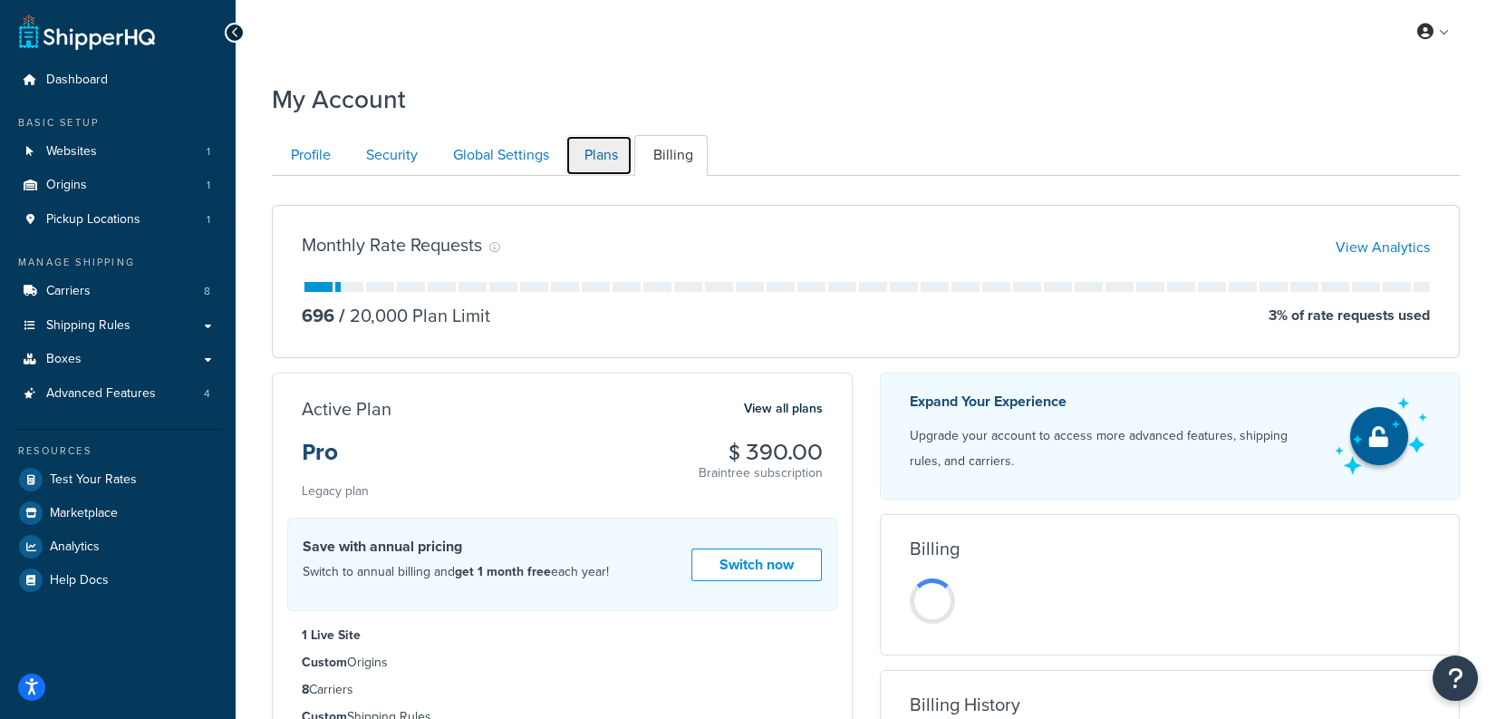
click at [616, 160] on link "Plans" at bounding box center [599, 155] width 67 height 41
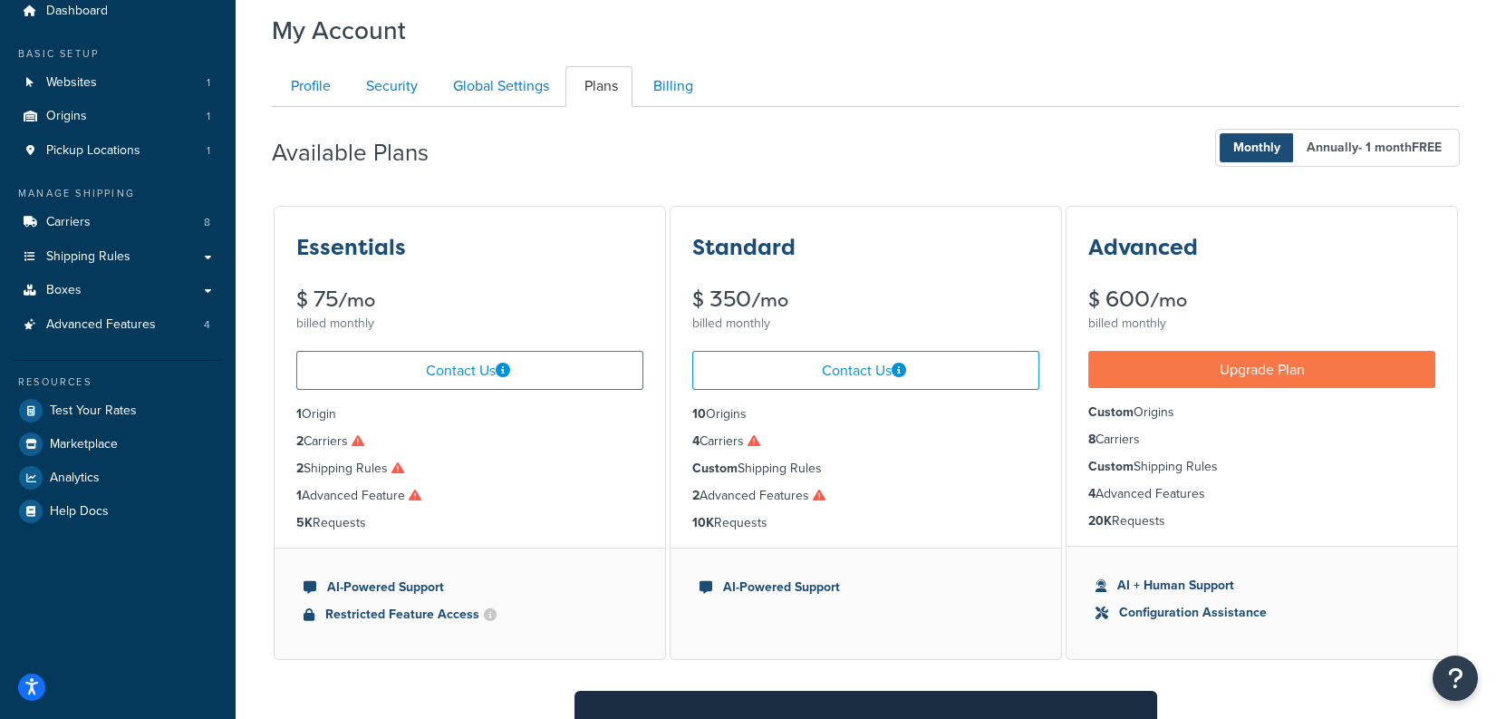
scroll to position [66, 0]
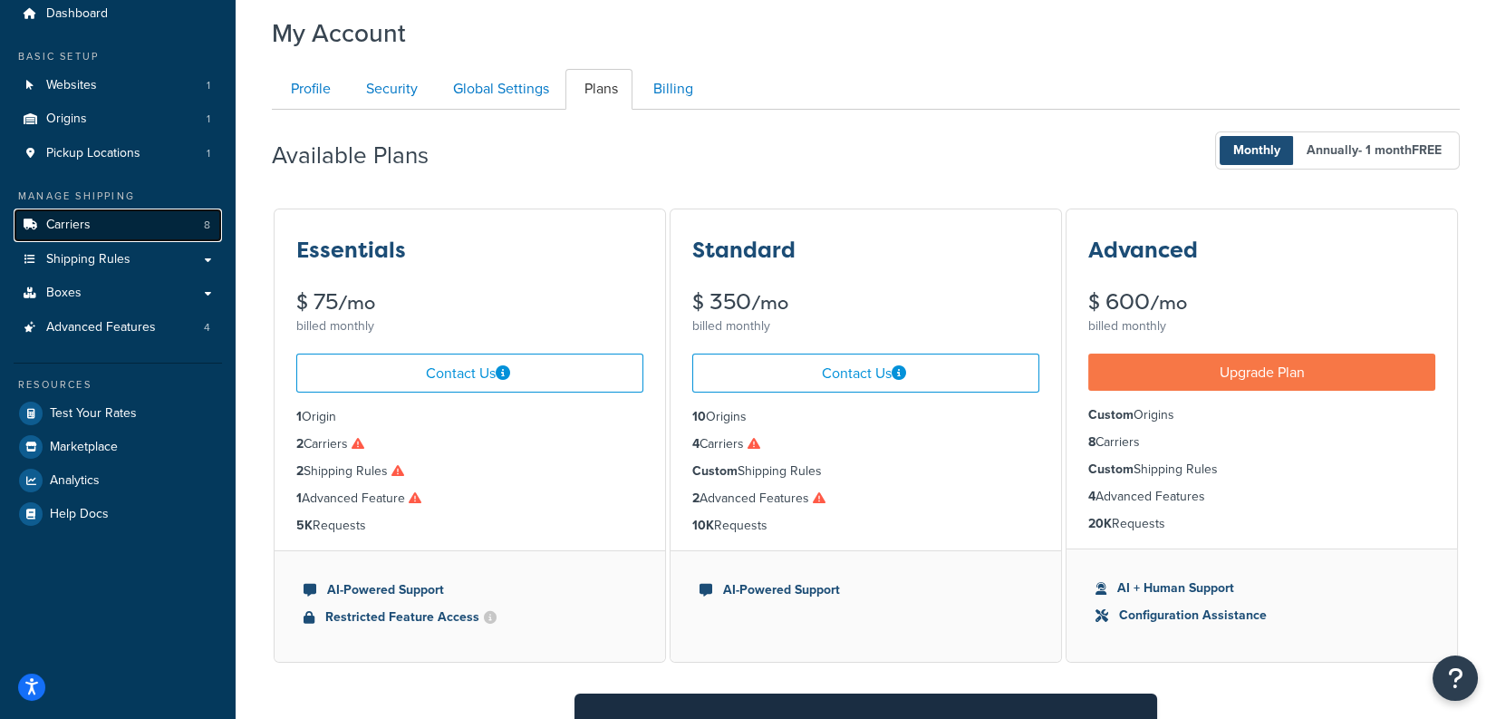
click at [144, 229] on link "Carriers 8" at bounding box center [118, 225] width 208 height 34
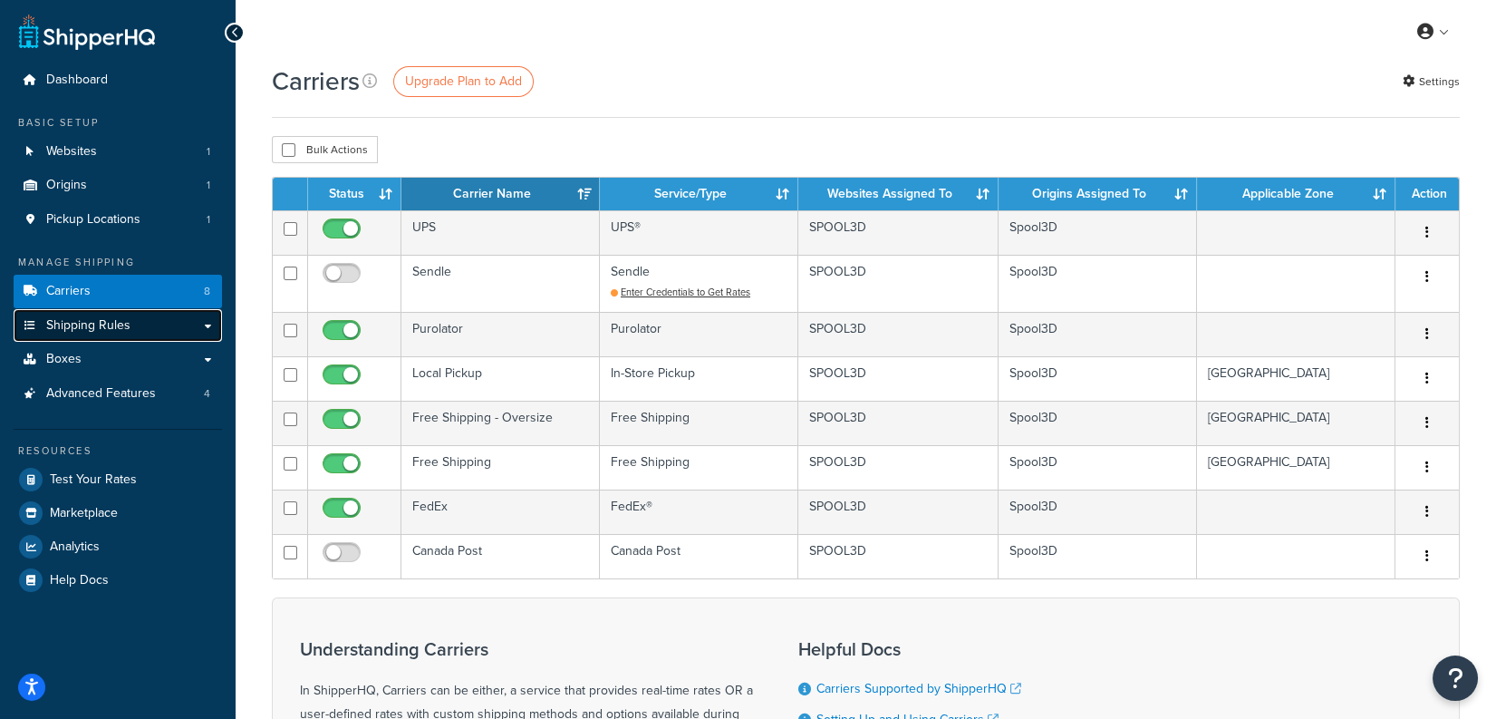
click at [186, 337] on link "Shipping Rules" at bounding box center [118, 326] width 208 height 34
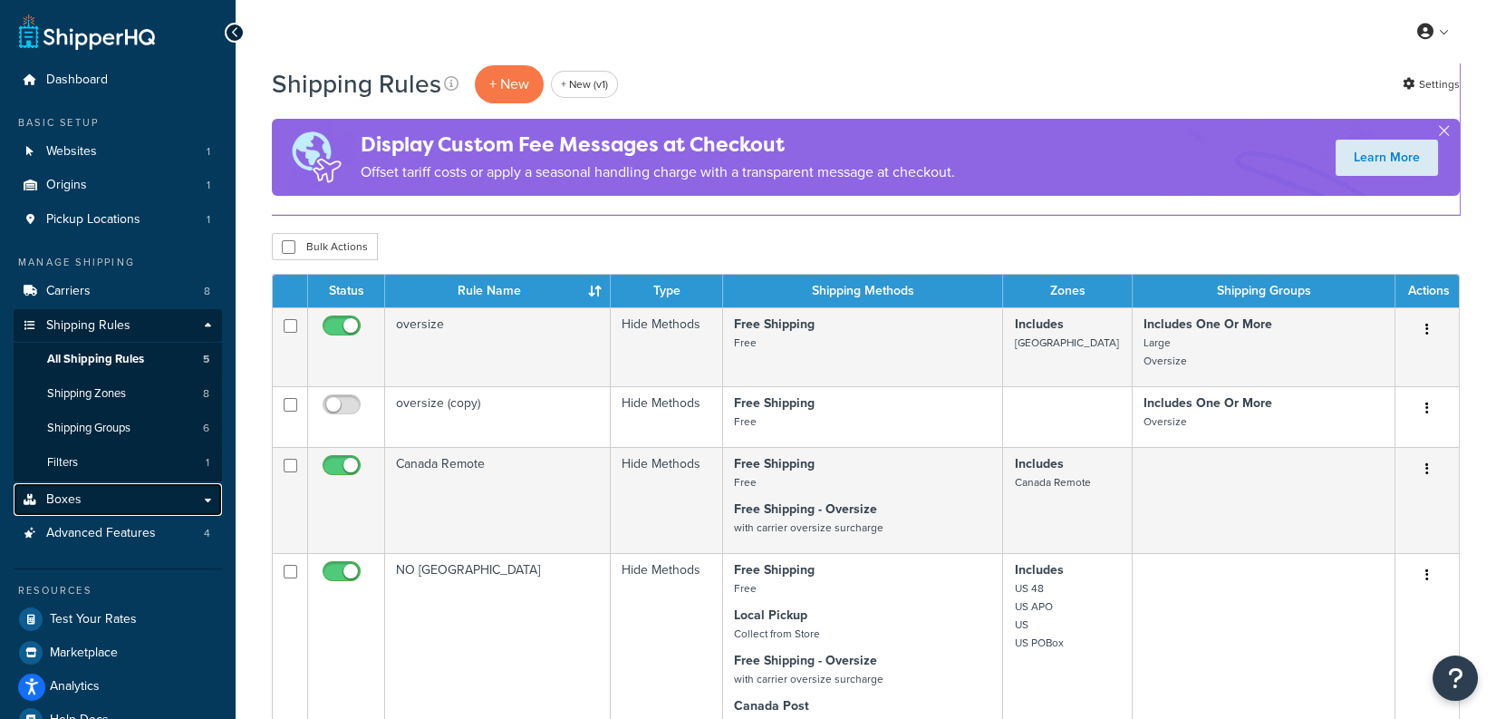
drag, startPoint x: 155, startPoint y: 501, endPoint x: 219, endPoint y: 489, distance: 65.4
click at [155, 501] on link "Boxes" at bounding box center [118, 500] width 208 height 34
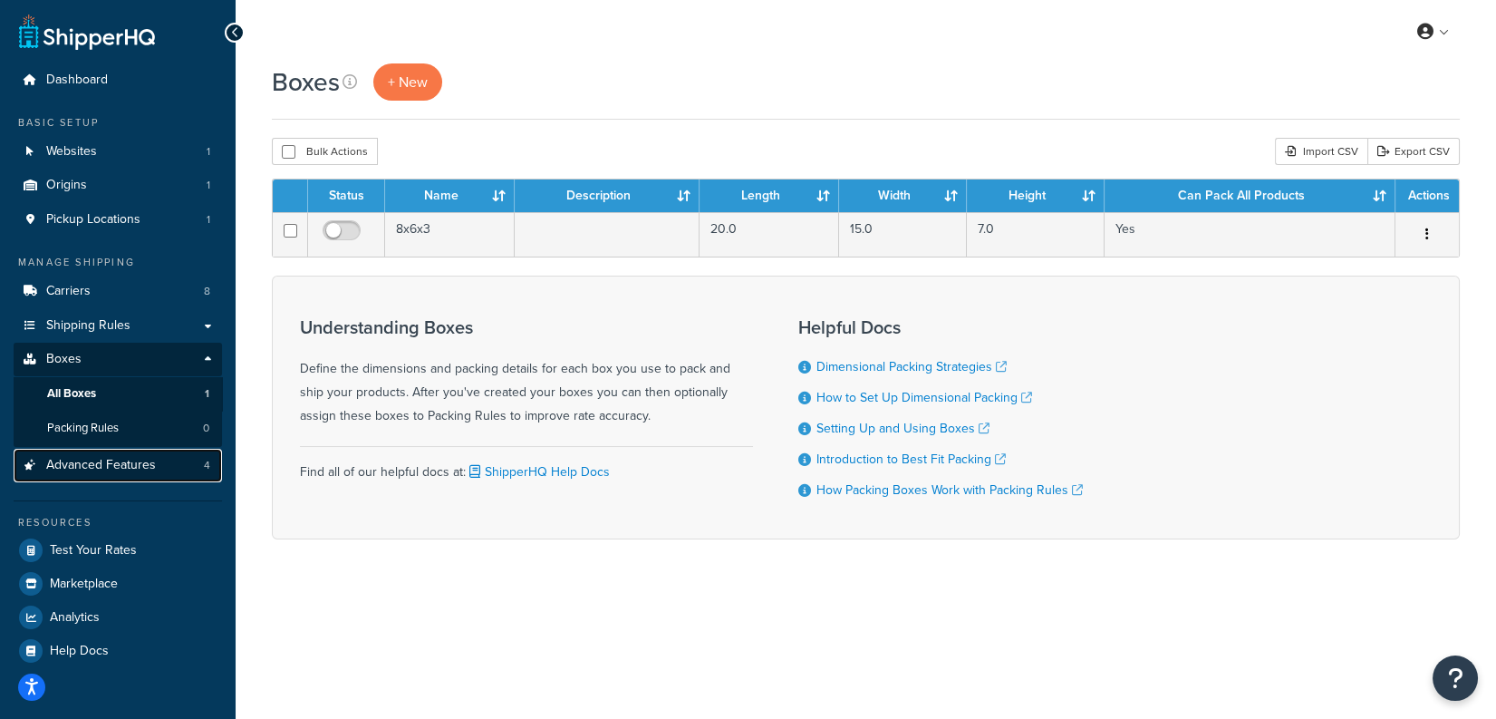
click at [120, 473] on span "Advanced Features" at bounding box center [101, 465] width 110 height 15
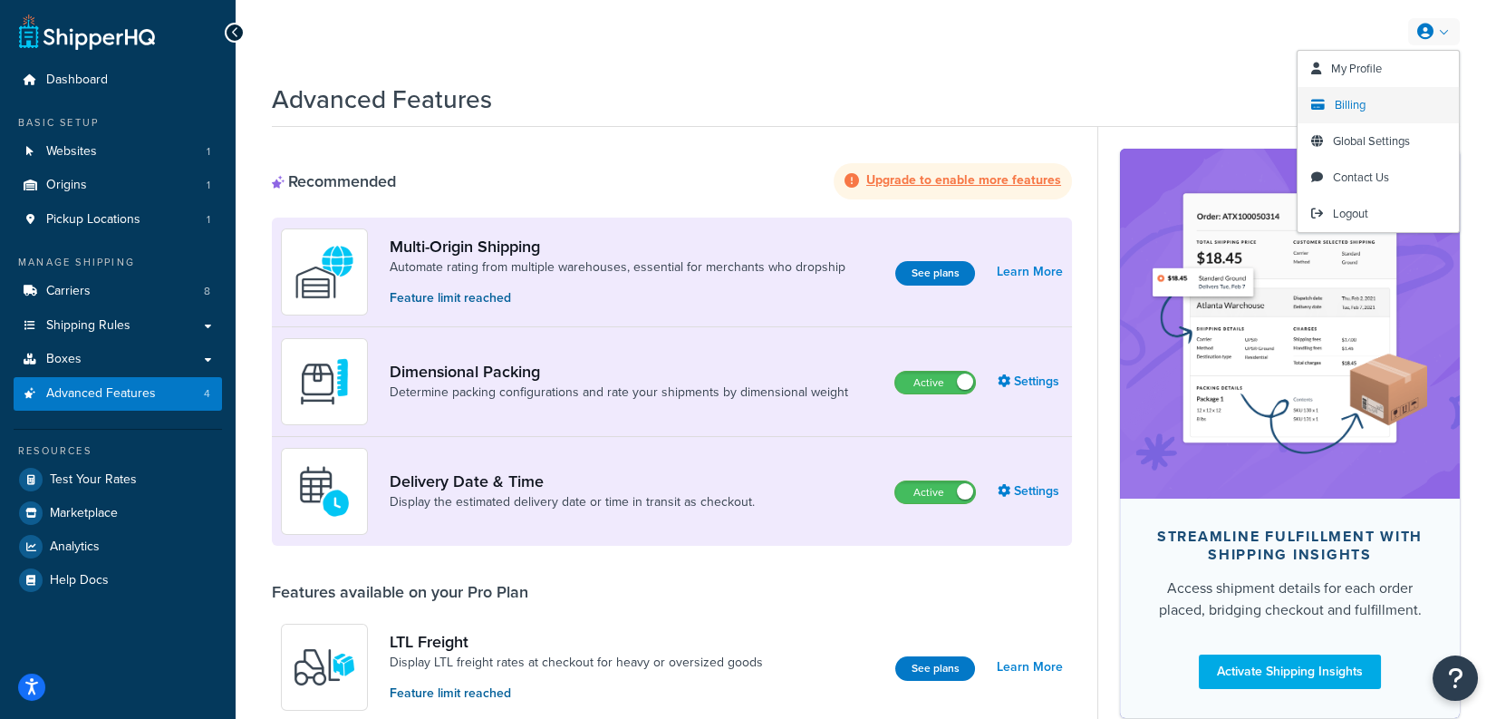
click at [1369, 98] on link "Billing" at bounding box center [1378, 105] width 161 height 36
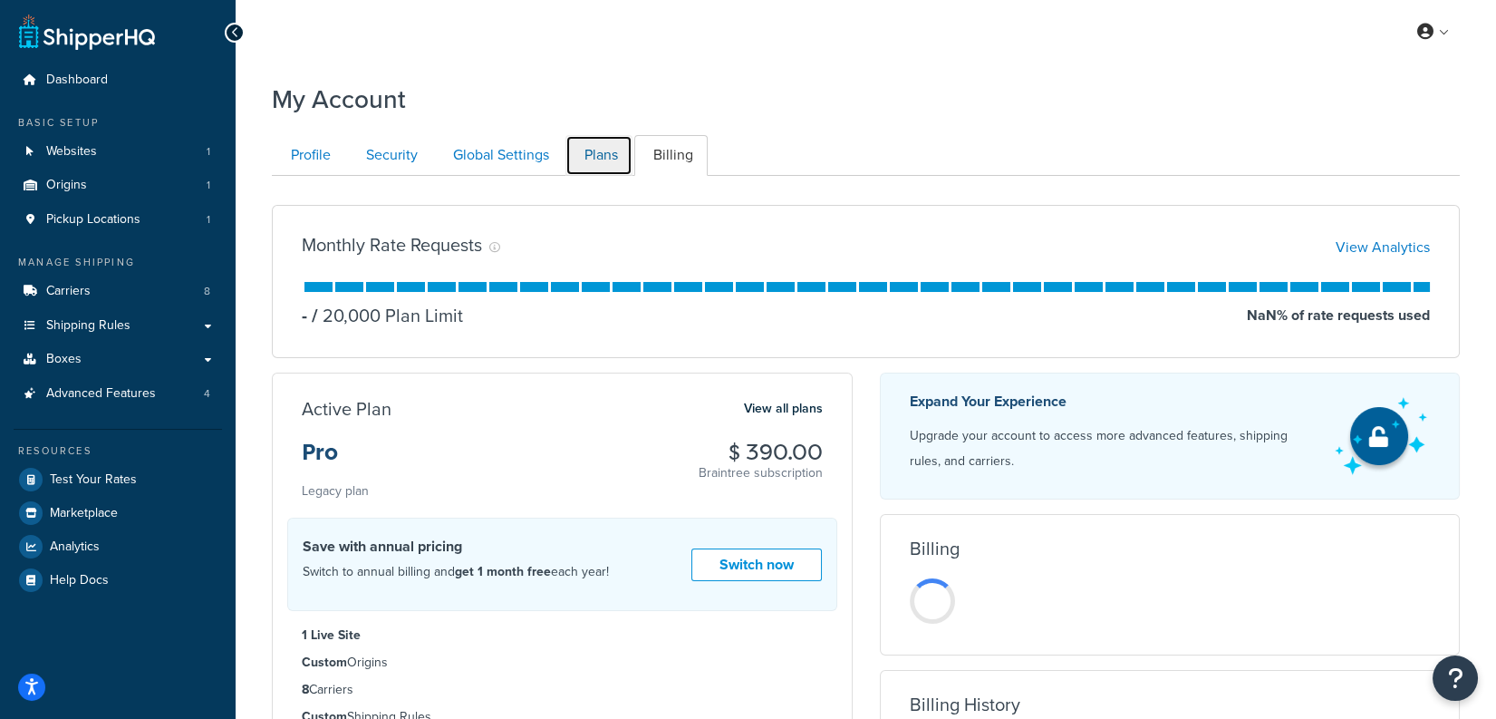
click at [588, 153] on link "Plans" at bounding box center [599, 155] width 67 height 41
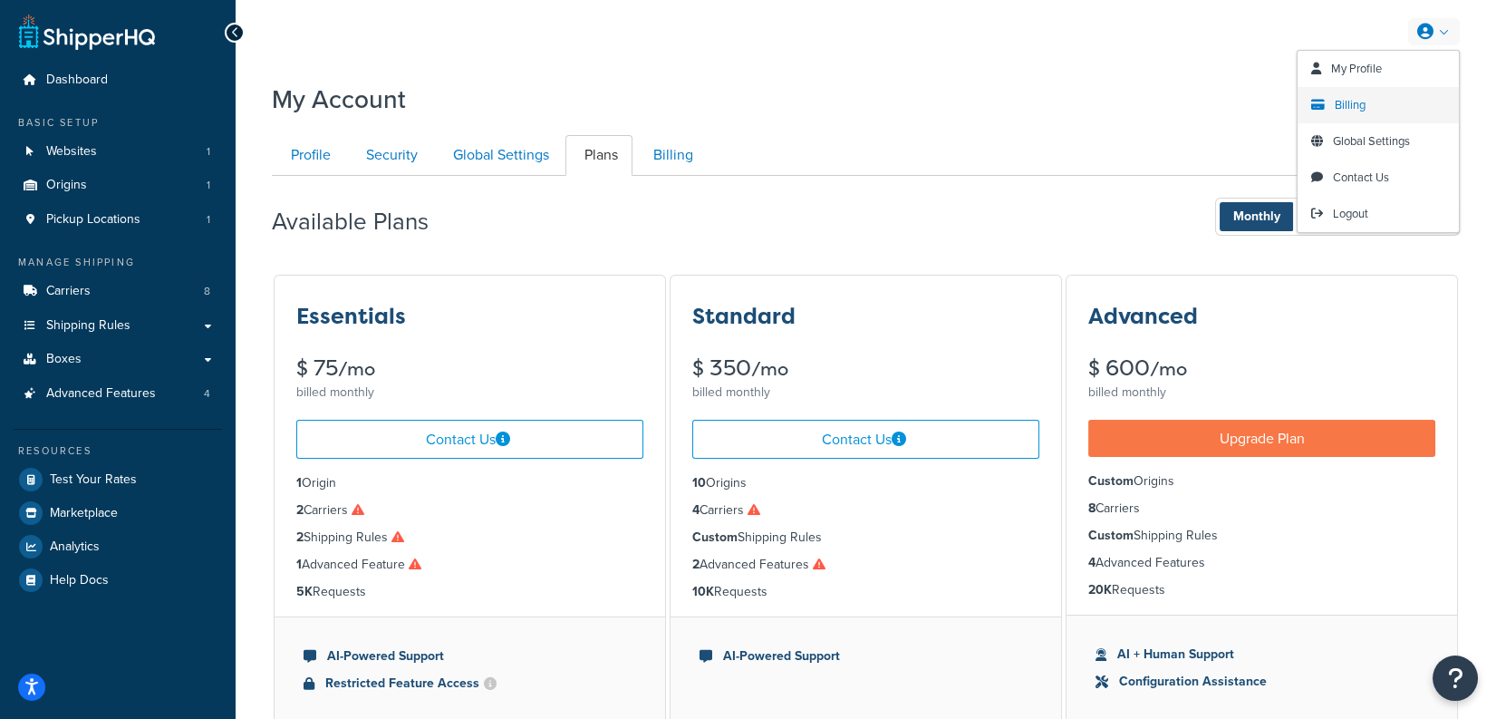
click at [1371, 106] on link "Billing" at bounding box center [1378, 105] width 161 height 36
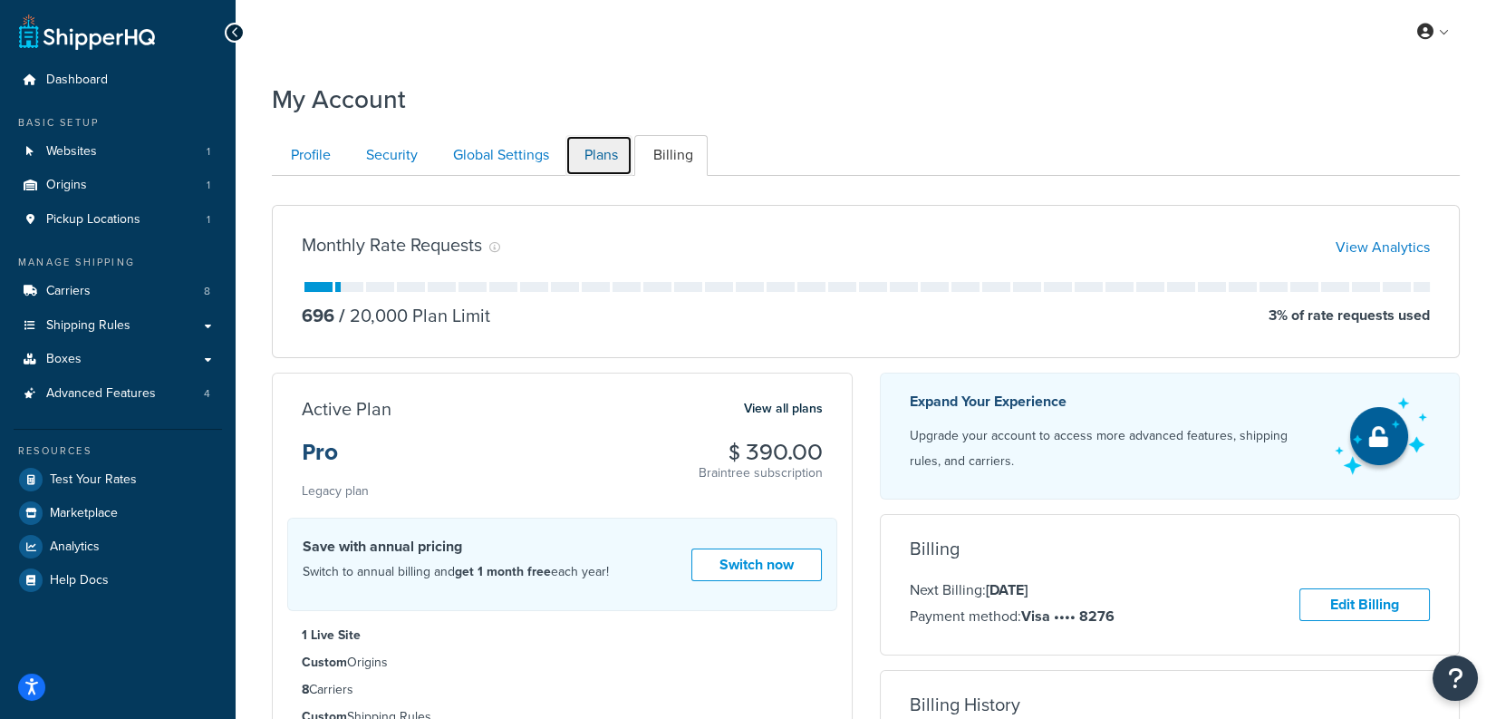
click at [584, 172] on link "Plans" at bounding box center [599, 155] width 67 height 41
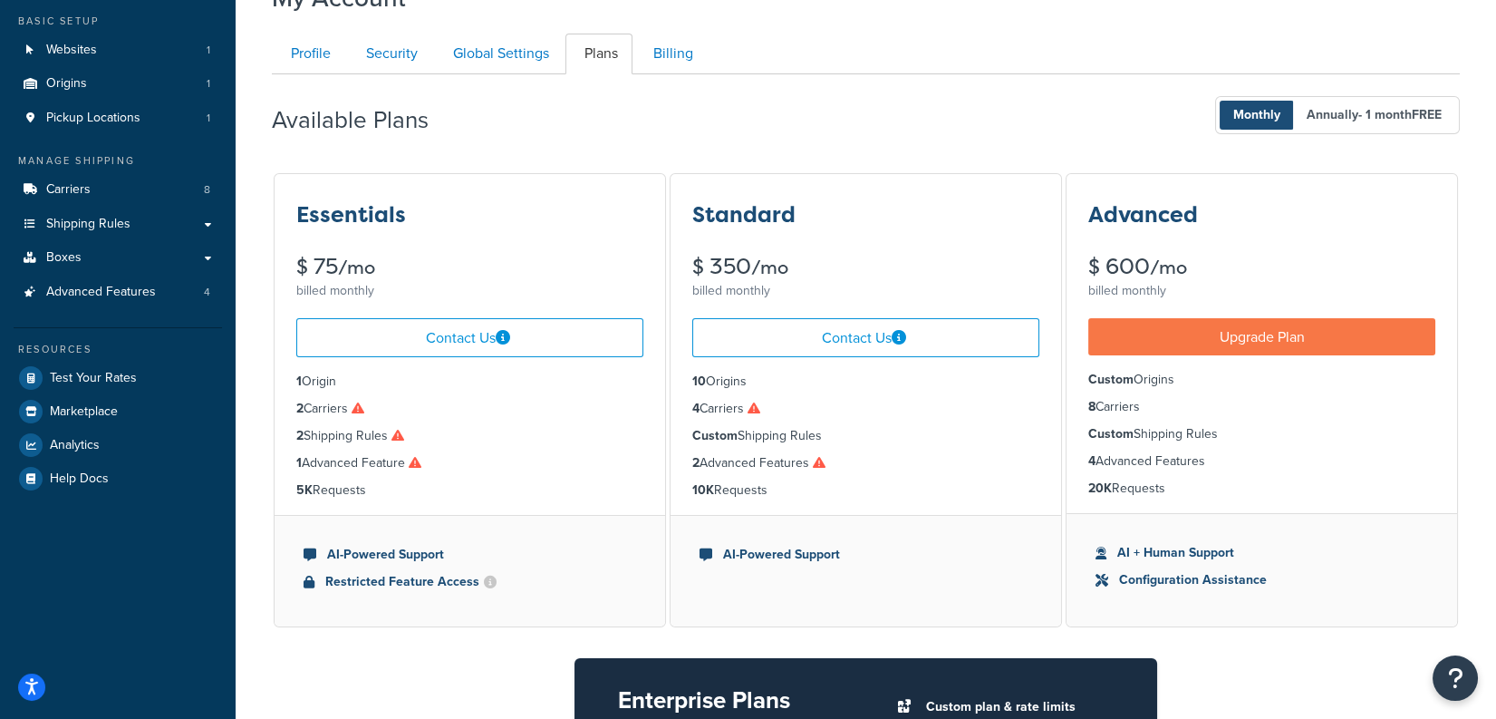
scroll to position [84, 0]
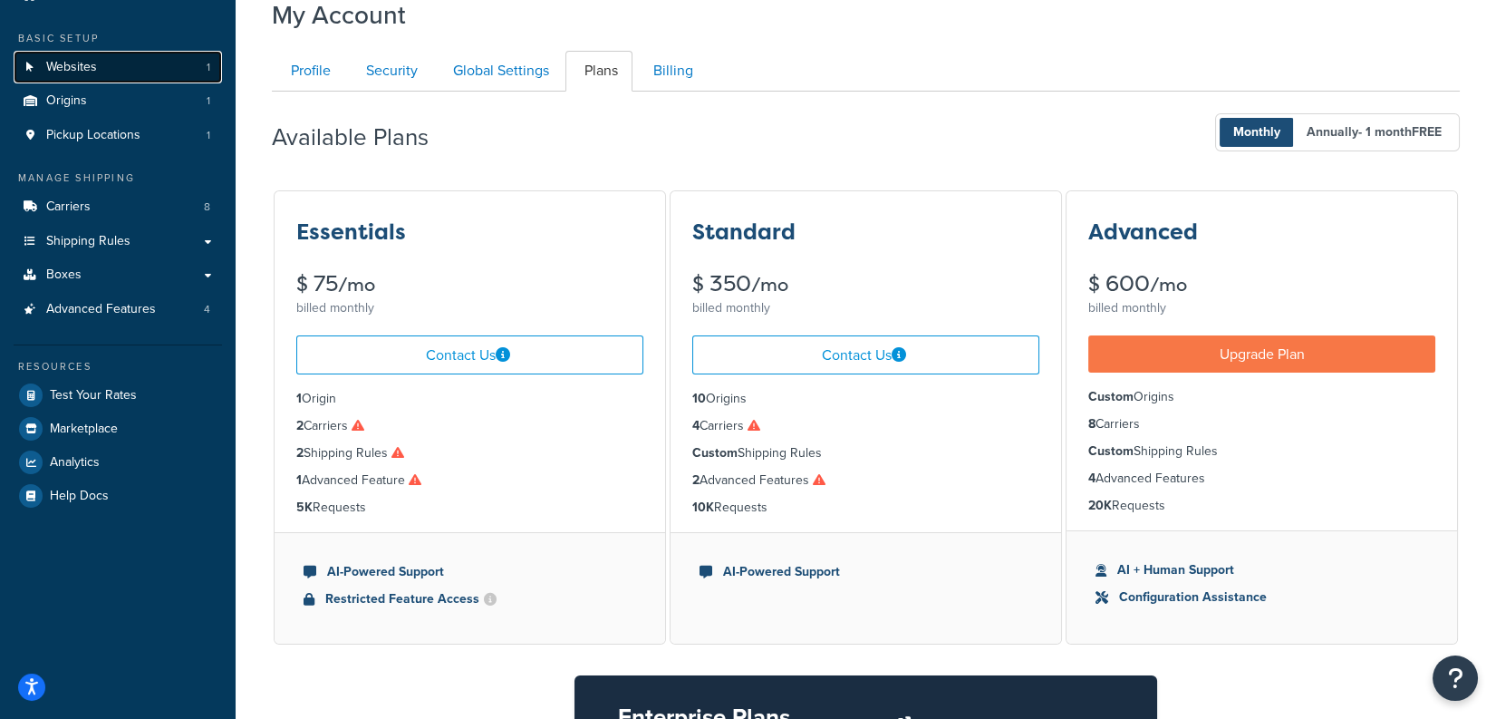
click at [98, 61] on link "Websites 1" at bounding box center [118, 68] width 208 height 34
